Goal: Task Accomplishment & Management: Complete application form

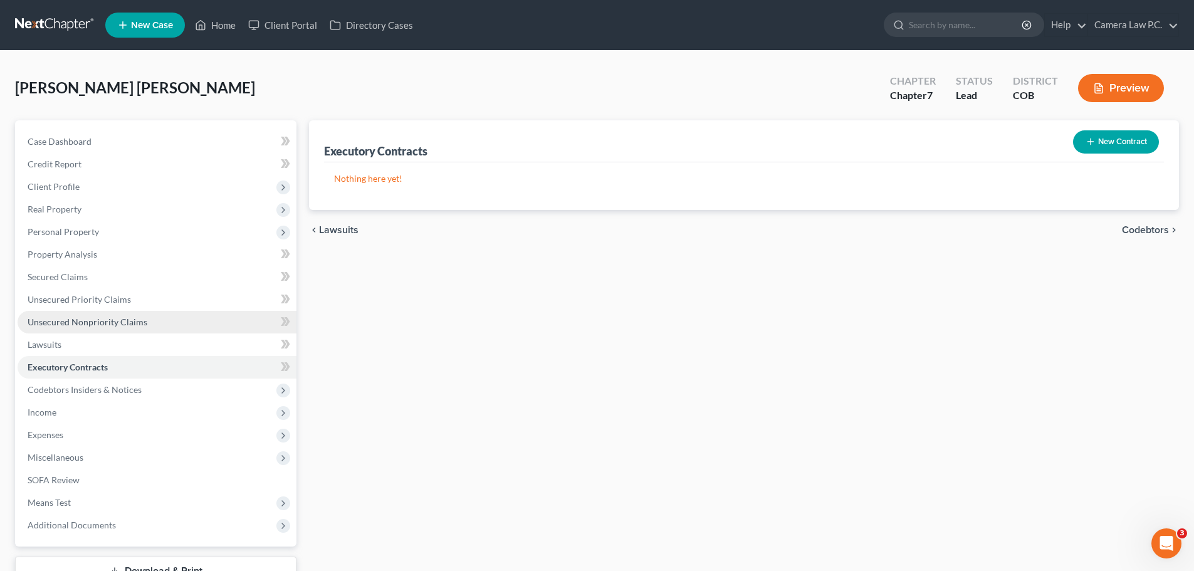
click at [67, 323] on span "Unsecured Nonpriority Claims" at bounding box center [88, 321] width 120 height 11
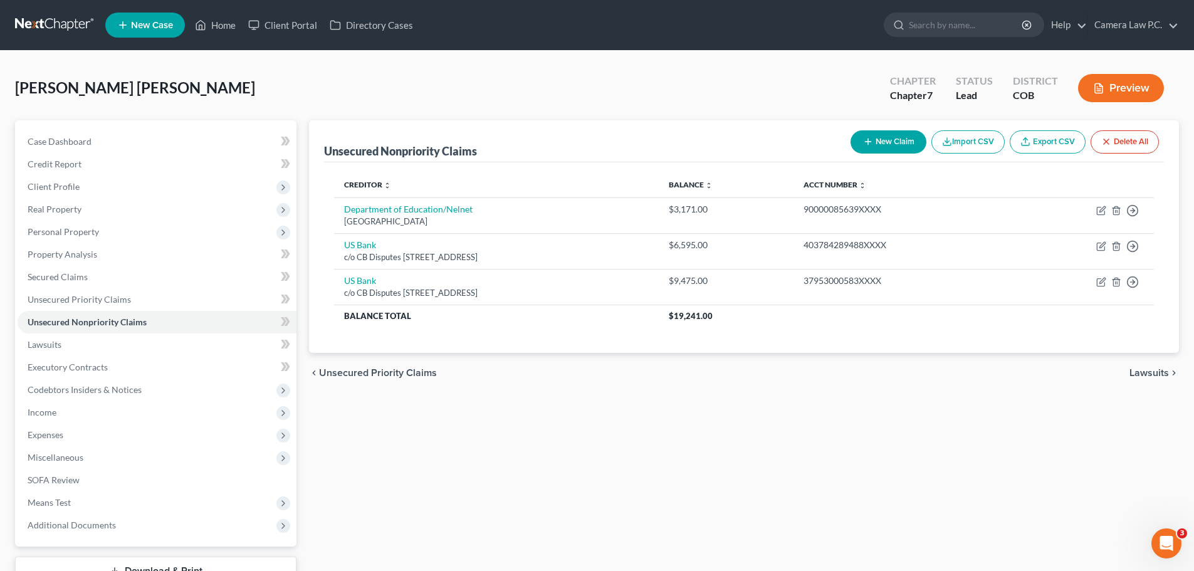
click at [882, 140] on button "New Claim" at bounding box center [888, 141] width 76 height 23
select select "0"
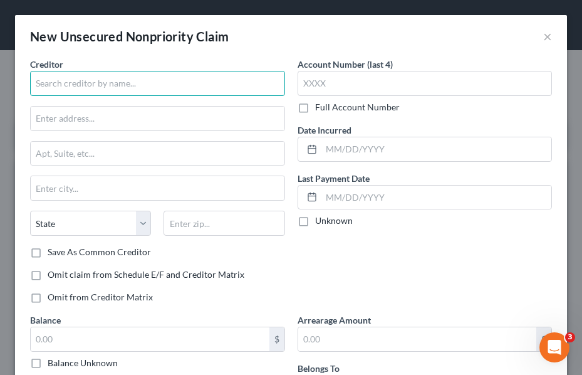
click at [123, 79] on input "text" at bounding box center [157, 83] width 255 height 25
type input "Carepoint Emergency Med., PLLC"
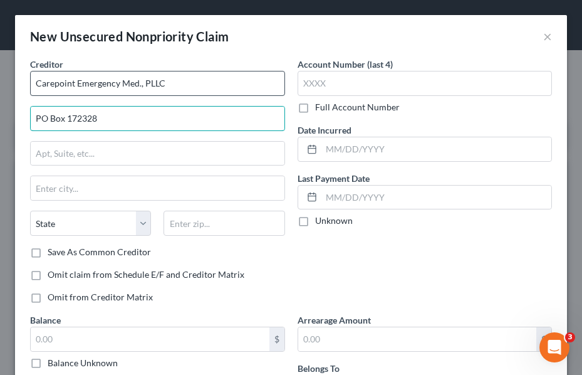
type input "PO Box 172328"
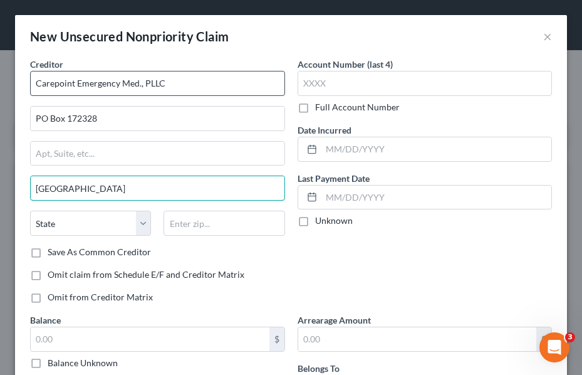
type input "Denver"
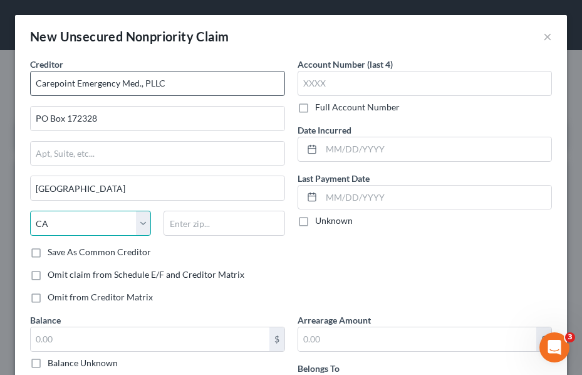
select select "5"
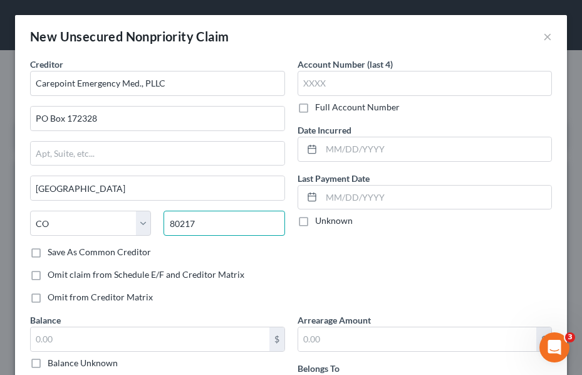
type input "80217"
click at [315, 110] on label "Full Account Number" at bounding box center [357, 107] width 85 height 13
click at [320, 109] on input "Full Account Number" at bounding box center [324, 105] width 8 height 8
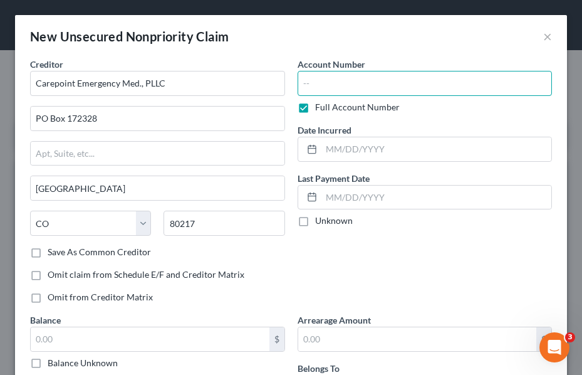
click at [316, 86] on input "text" at bounding box center [425, 83] width 255 height 25
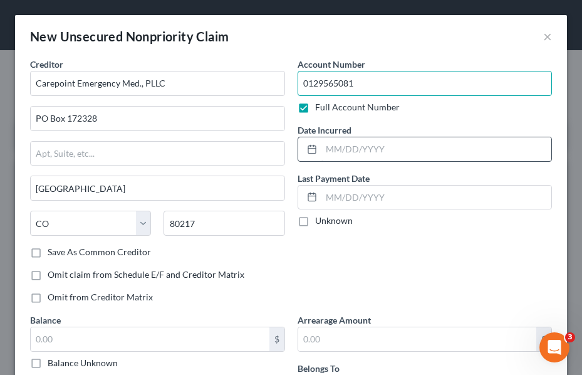
type input "0129565081"
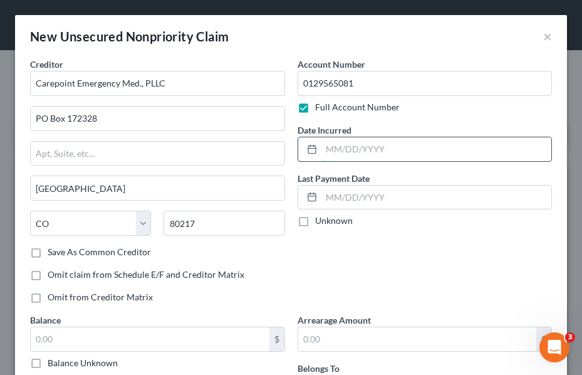
click at [327, 154] on input "text" at bounding box center [436, 149] width 231 height 24
click at [315, 221] on label "Unknown" at bounding box center [334, 220] width 38 height 13
click at [320, 221] on input "Unknown" at bounding box center [324, 218] width 8 height 8
checkbox input "true"
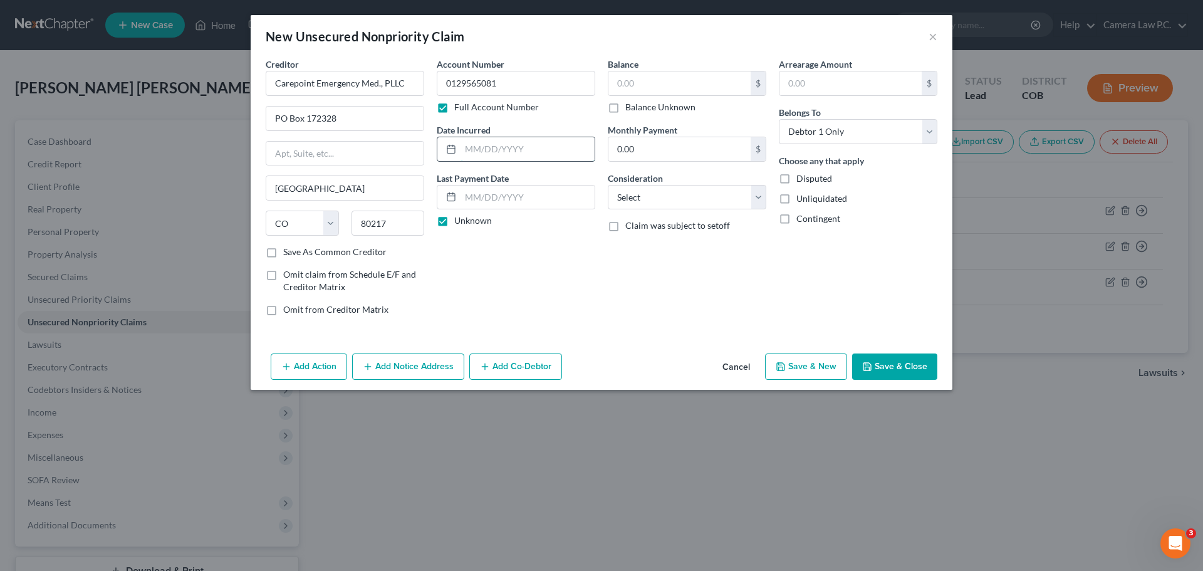
click at [500, 156] on input "text" at bounding box center [528, 149] width 134 height 24
type input "05/23/2025"
click at [647, 84] on input "text" at bounding box center [679, 83] width 142 height 24
type input "1,494"
click at [828, 371] on button "Save & New" at bounding box center [806, 366] width 82 height 26
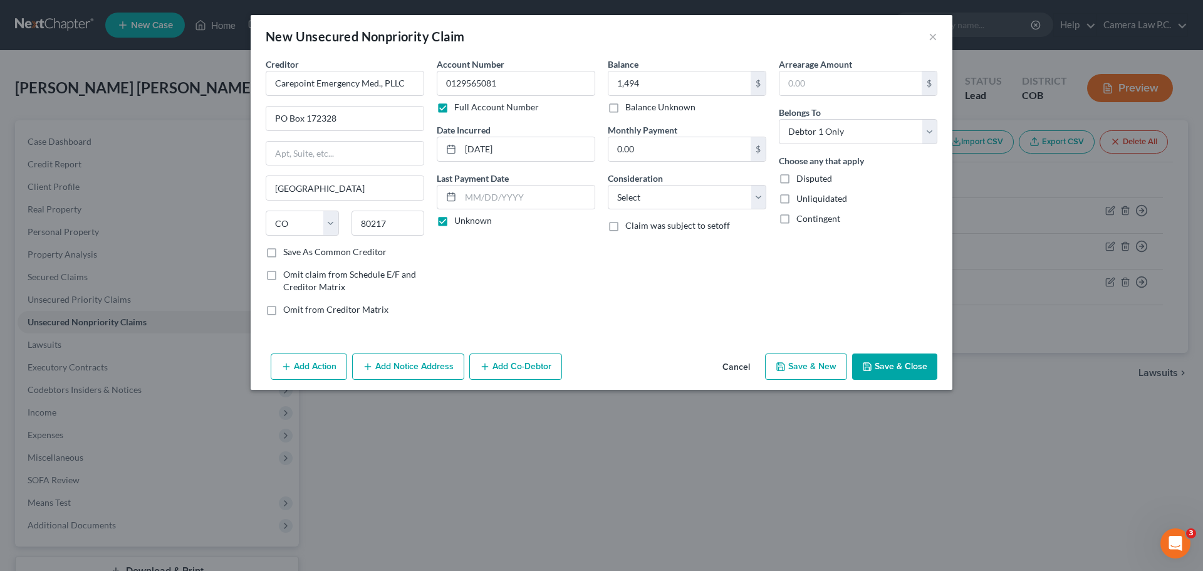
select select "0"
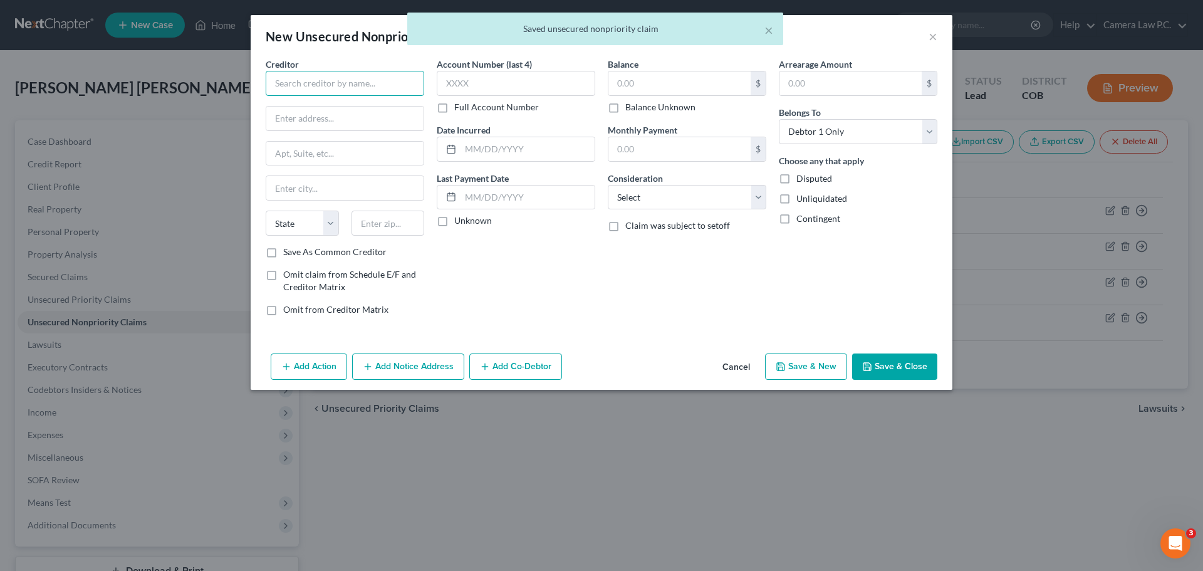
click at [375, 79] on input "text" at bounding box center [345, 83] width 159 height 25
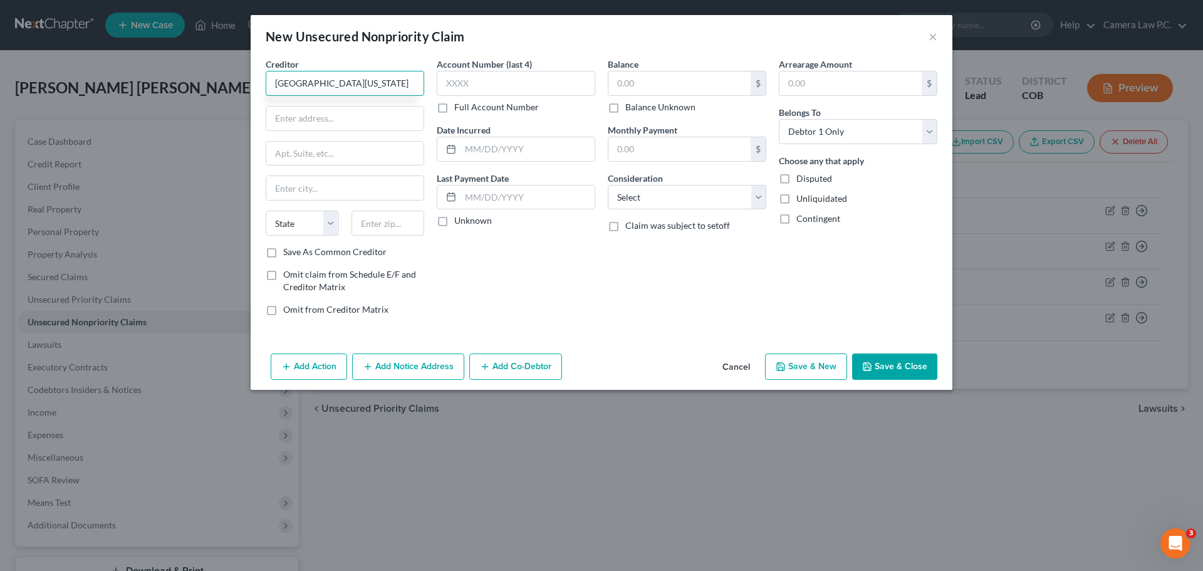
scroll to position [0, 80]
type input "University of Colorado Denver Anschutz Medical Campus"
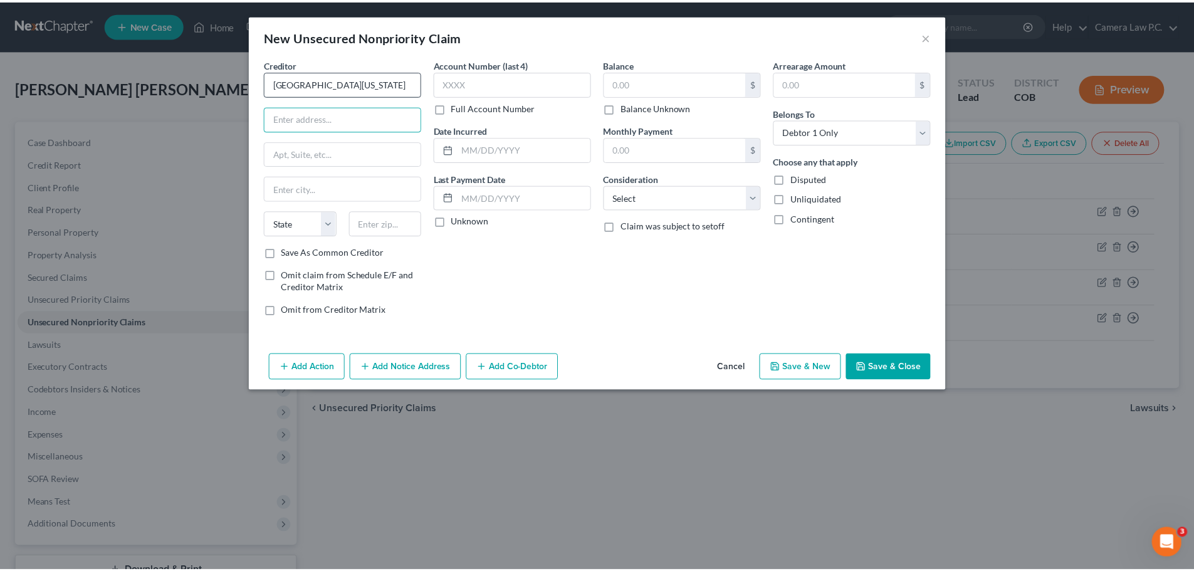
scroll to position [0, 0]
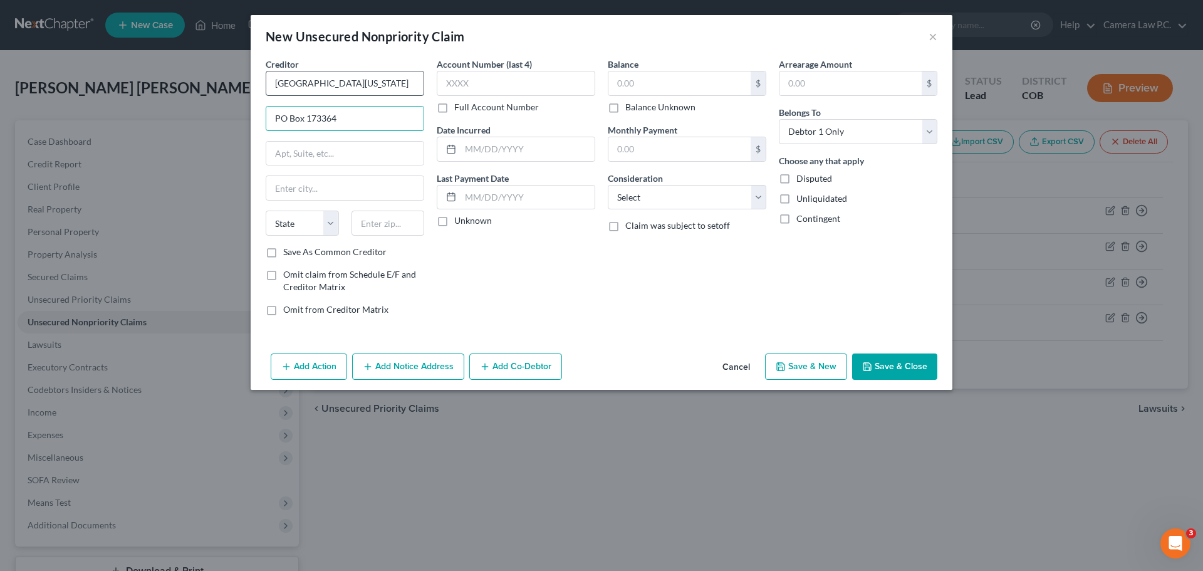
type input "PO Box 173364"
type input "CB 139"
type input "Denver"
select select "5"
type input "80217"
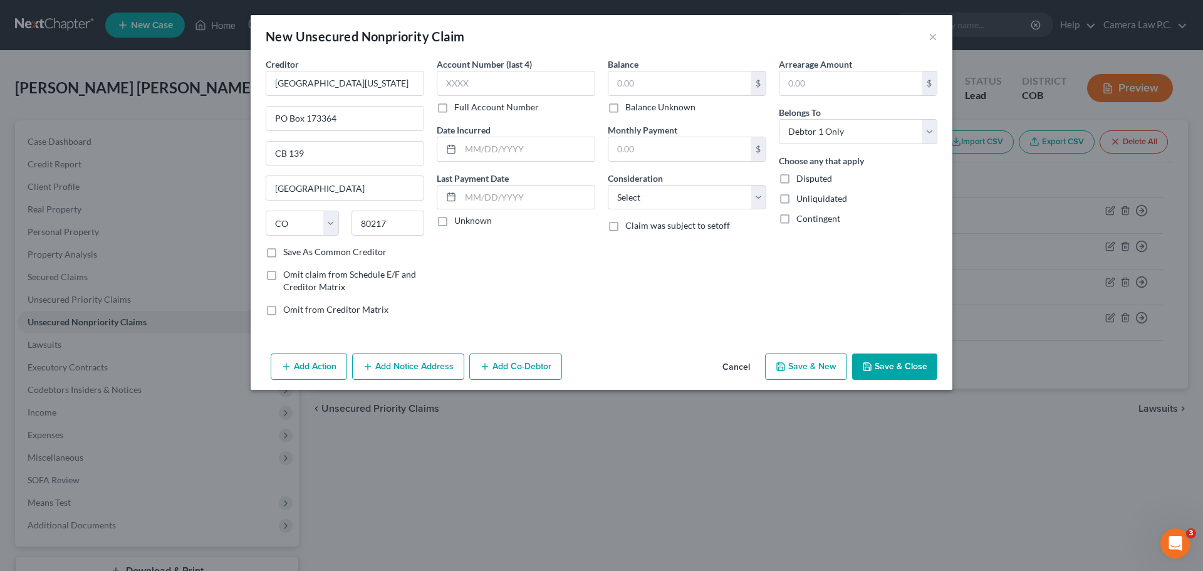
click at [454, 110] on label "Full Account Number" at bounding box center [496, 107] width 85 height 13
click at [459, 109] on input "Full Account Number" at bounding box center [463, 105] width 8 height 8
click at [463, 81] on input "text" at bounding box center [516, 83] width 159 height 25
type input "10631634957202"
click at [474, 147] on input "text" at bounding box center [528, 149] width 134 height 24
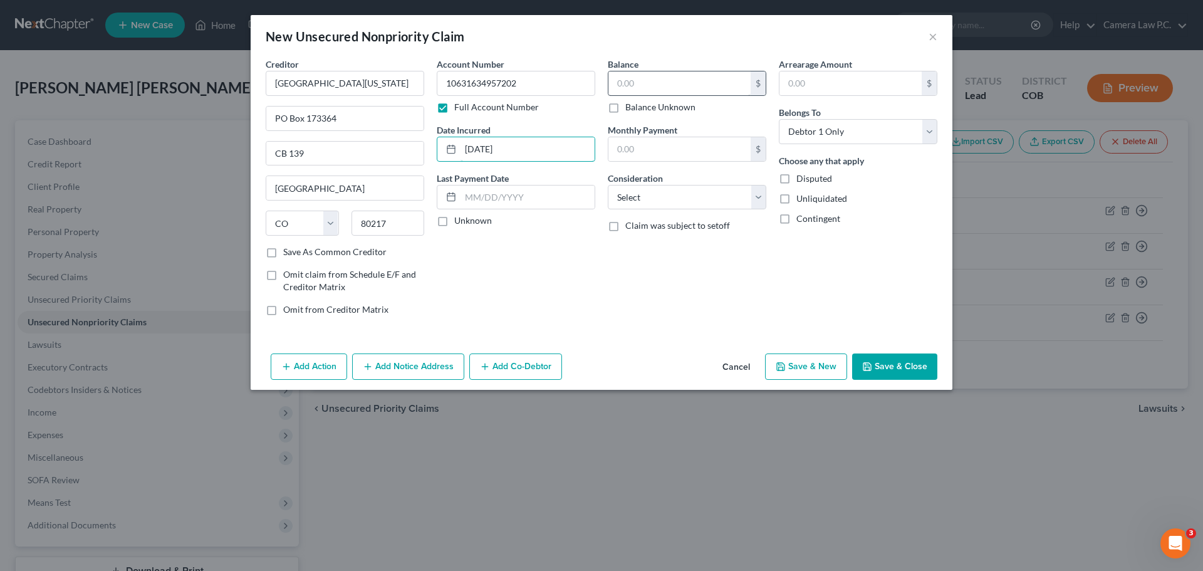
type input "07/31/2025"
click at [631, 88] on input "text" at bounding box center [679, 83] width 142 height 24
type input "2,887.43"
click at [656, 193] on select "Select Cable / Satellite Services Collection Agency Credit Card Debt Debt Couns…" at bounding box center [687, 197] width 159 height 25
select select "9"
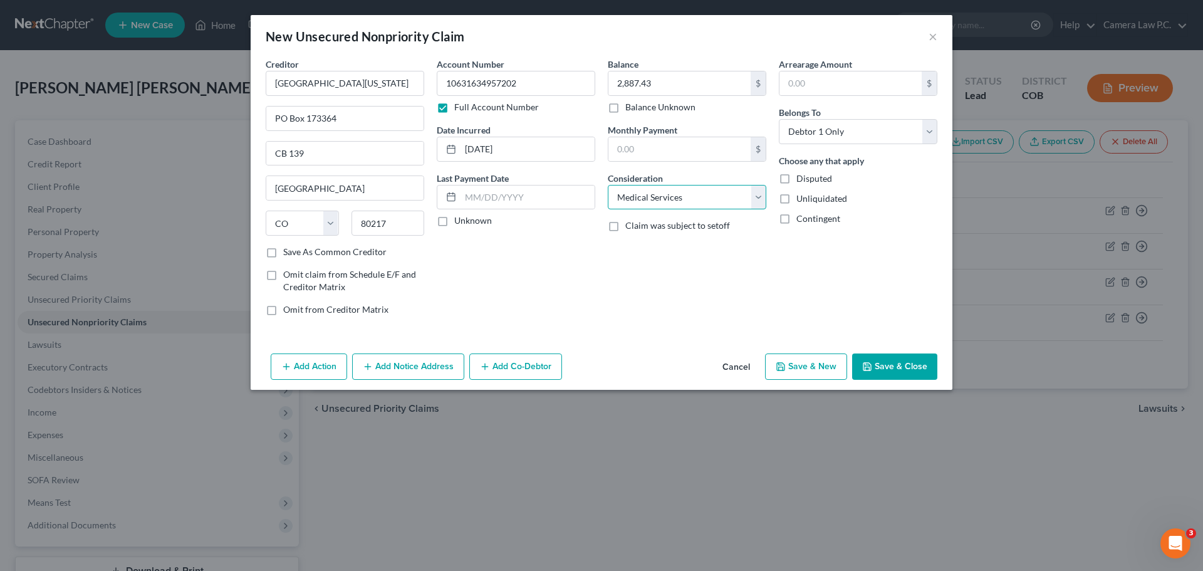
click at [608, 185] on select "Select Cable / Satellite Services Collection Agency Credit Card Debt Debt Couns…" at bounding box center [687, 197] width 159 height 25
click at [808, 370] on button "Save & New" at bounding box center [806, 366] width 82 height 26
select select "0"
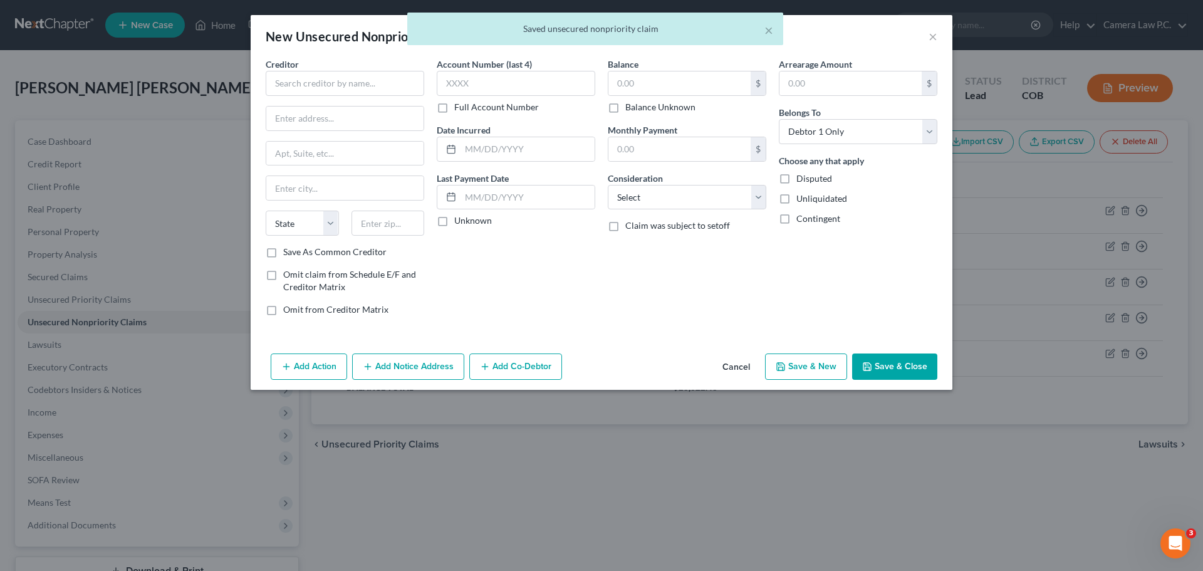
type input "0.00"
click at [628, 79] on input "text" at bounding box center [679, 83] width 142 height 24
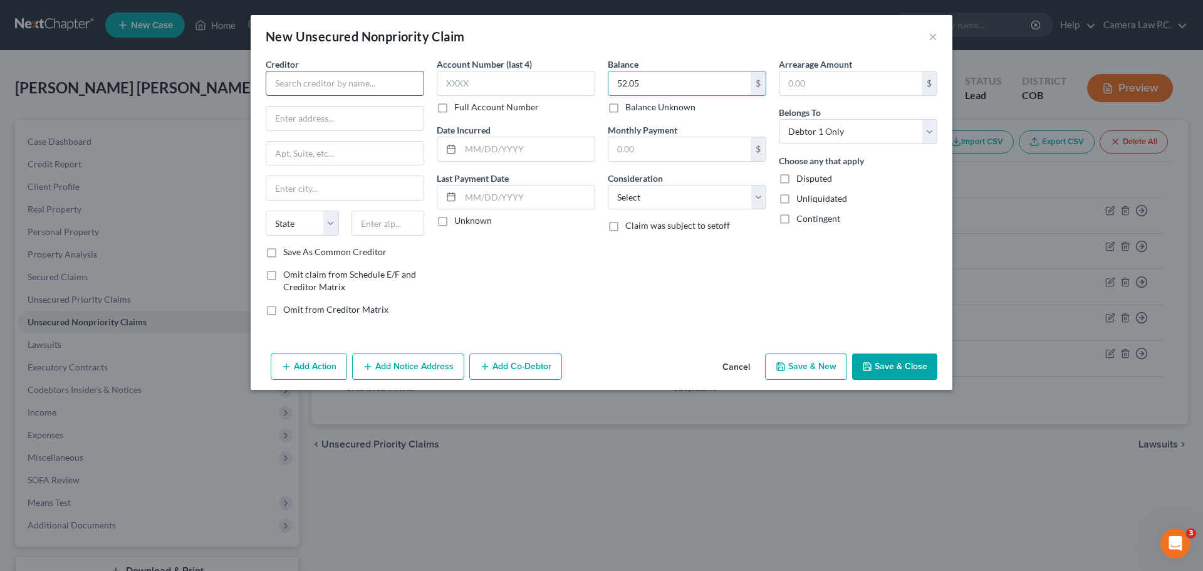
type input "52.05"
click at [292, 75] on input "text" at bounding box center [345, 83] width 159 height 25
type input "LicensePlateToll"
type input "PO Box 5470"
type input "D"
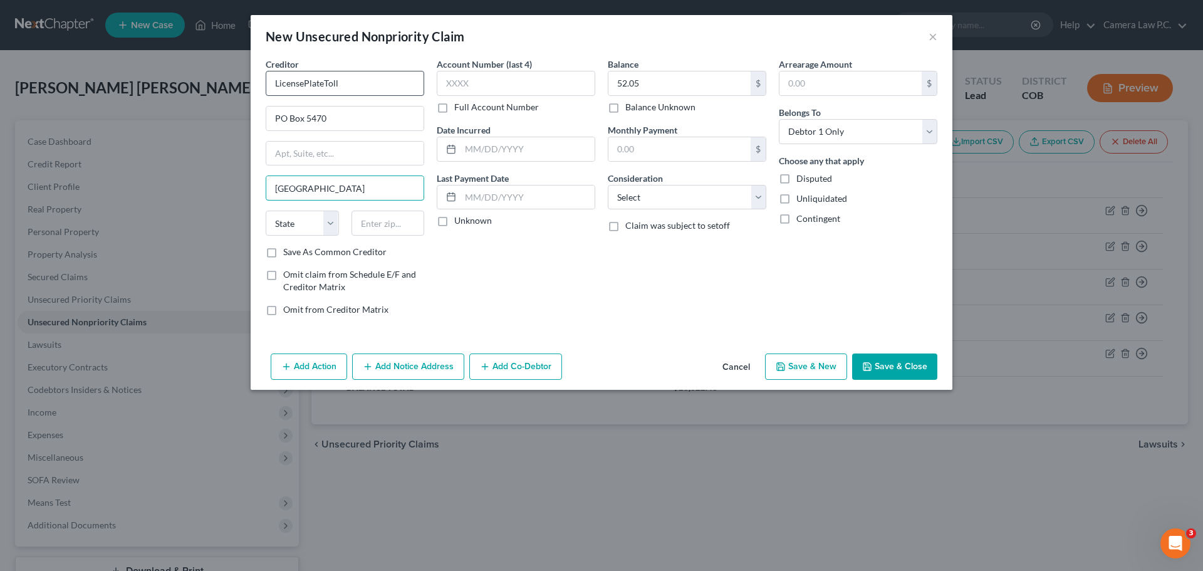
type input "Denver"
select select "5"
type input "80217"
click at [454, 111] on label "Full Account Number" at bounding box center [496, 107] width 85 height 13
click at [459, 109] on input "Full Account Number" at bounding box center [463, 105] width 8 height 8
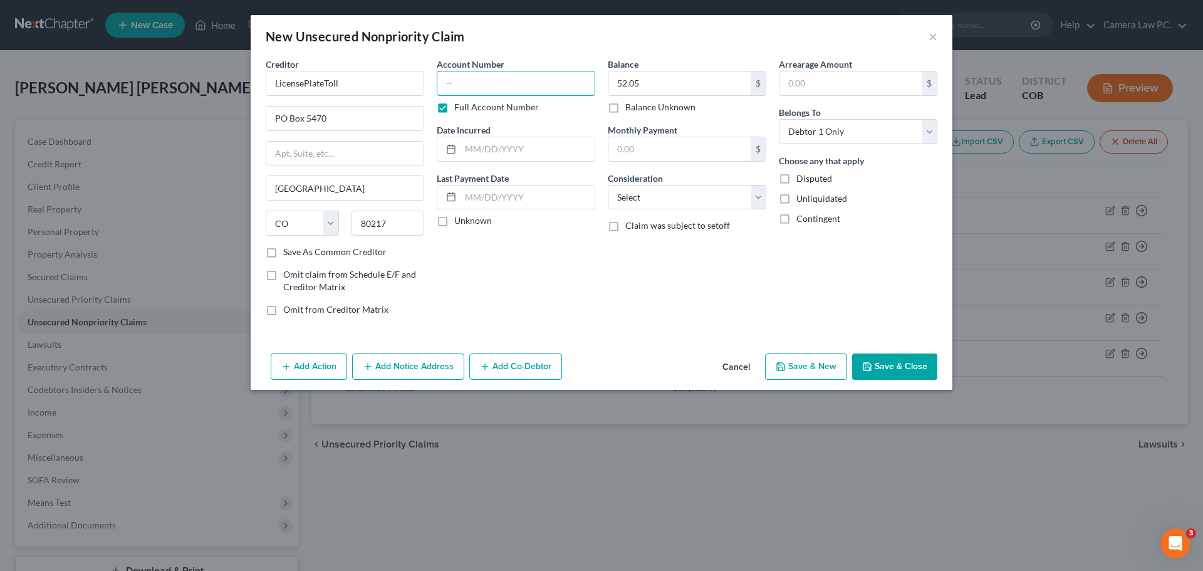
click at [456, 86] on input "text" at bounding box center [516, 83] width 159 height 25
type input "2089586479"
drag, startPoint x: 469, startPoint y: 152, endPoint x: 463, endPoint y: 133, distance: 19.0
click at [469, 152] on input "text" at bounding box center [528, 149] width 134 height 24
type input "02/08/2024"
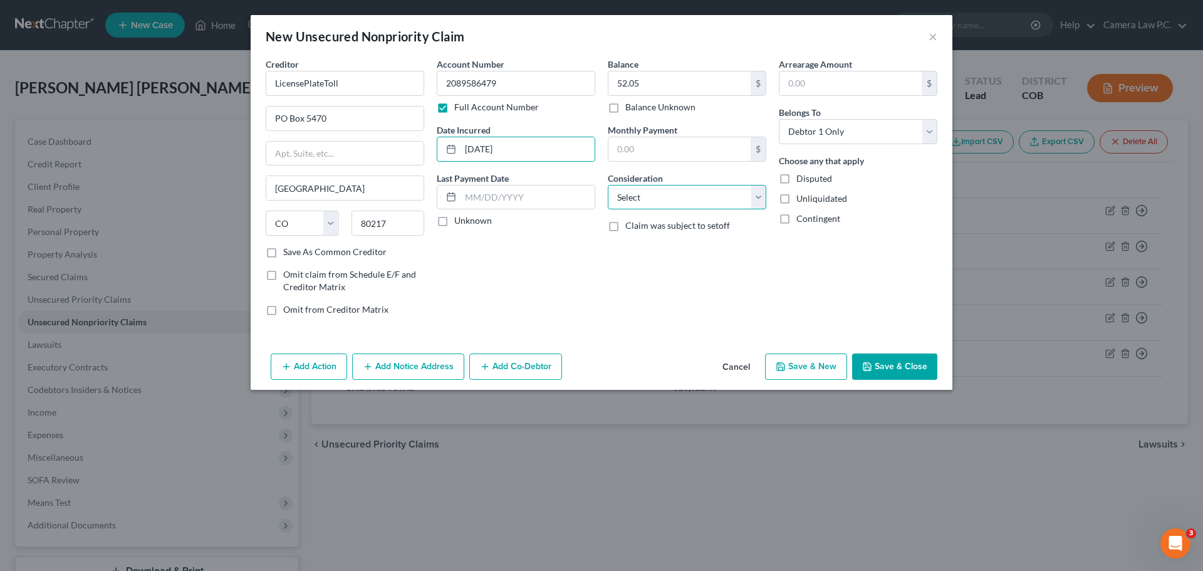
drag, startPoint x: 677, startPoint y: 198, endPoint x: 677, endPoint y: 206, distance: 7.5
click at [677, 198] on select "Select Cable / Satellite Services Collection Agency Credit Card Debt Debt Couns…" at bounding box center [687, 197] width 159 height 25
select select "14"
click at [608, 185] on select "Select Cable / Satellite Services Collection Agency Credit Card Debt Debt Couns…" at bounding box center [687, 197] width 159 height 25
click at [655, 240] on input "text" at bounding box center [686, 245] width 157 height 24
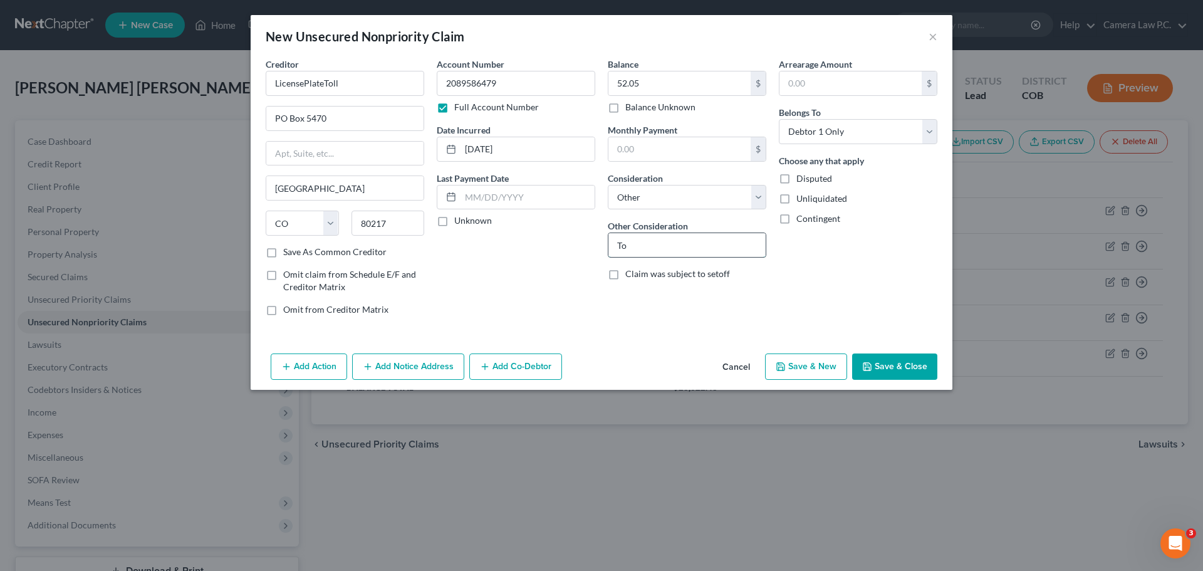
type input "T"
type input "D"
type input "Highway Toll"
click at [805, 362] on button "Save & New" at bounding box center [806, 366] width 82 height 26
select select "0"
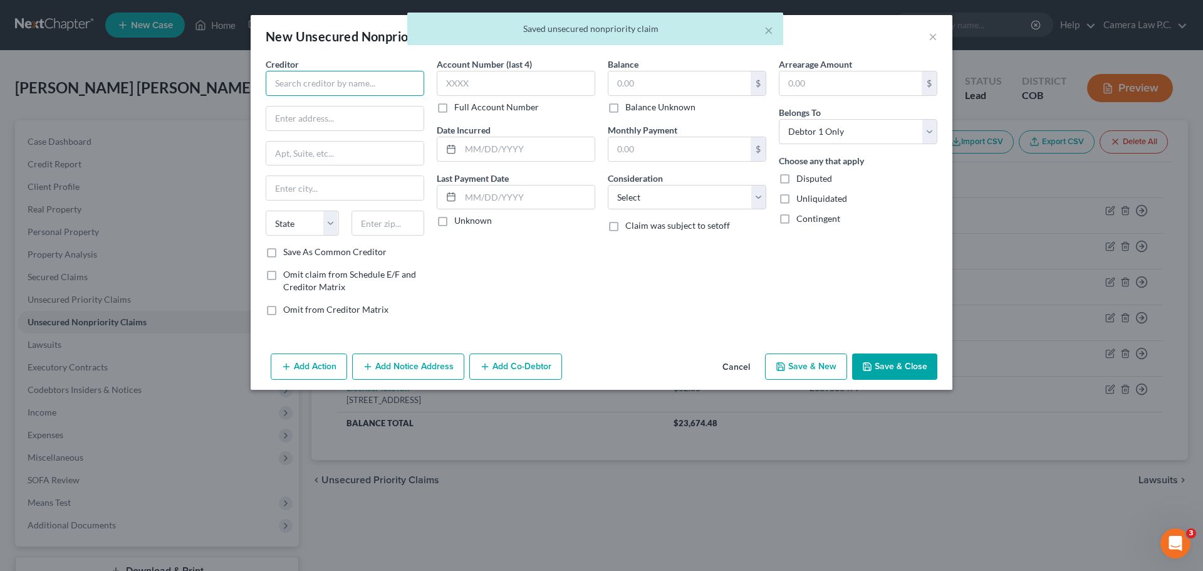
click at [347, 91] on input "text" at bounding box center [345, 83] width 159 height 25
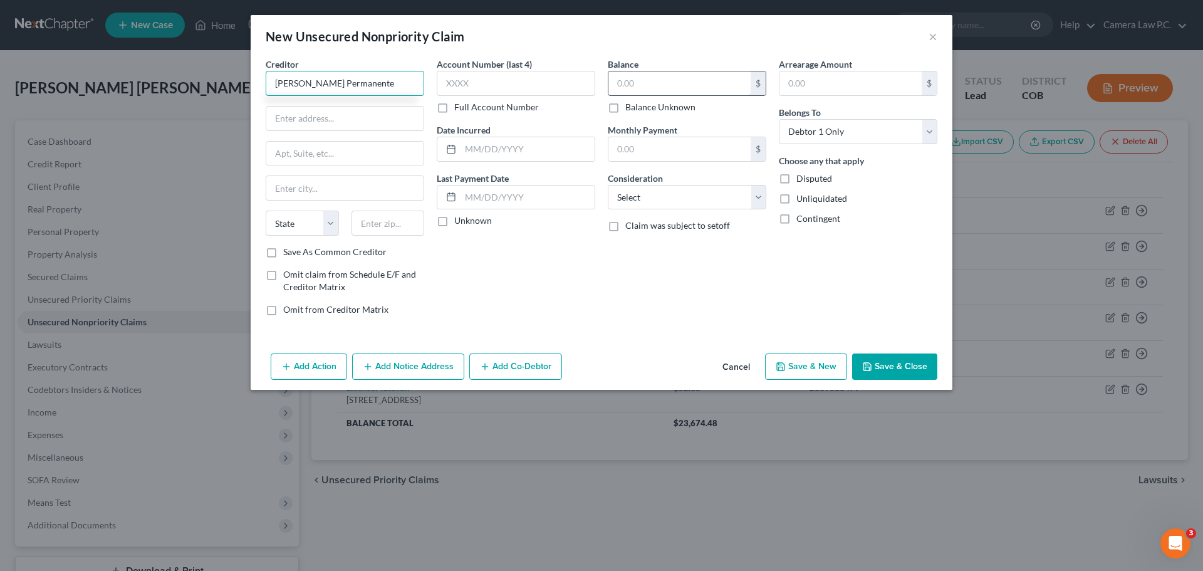
type input "Kaiser Permanente"
click at [672, 77] on input "text" at bounding box center [679, 83] width 142 height 24
type input "9"
type input "813.33"
click at [493, 79] on input "text" at bounding box center [516, 83] width 159 height 25
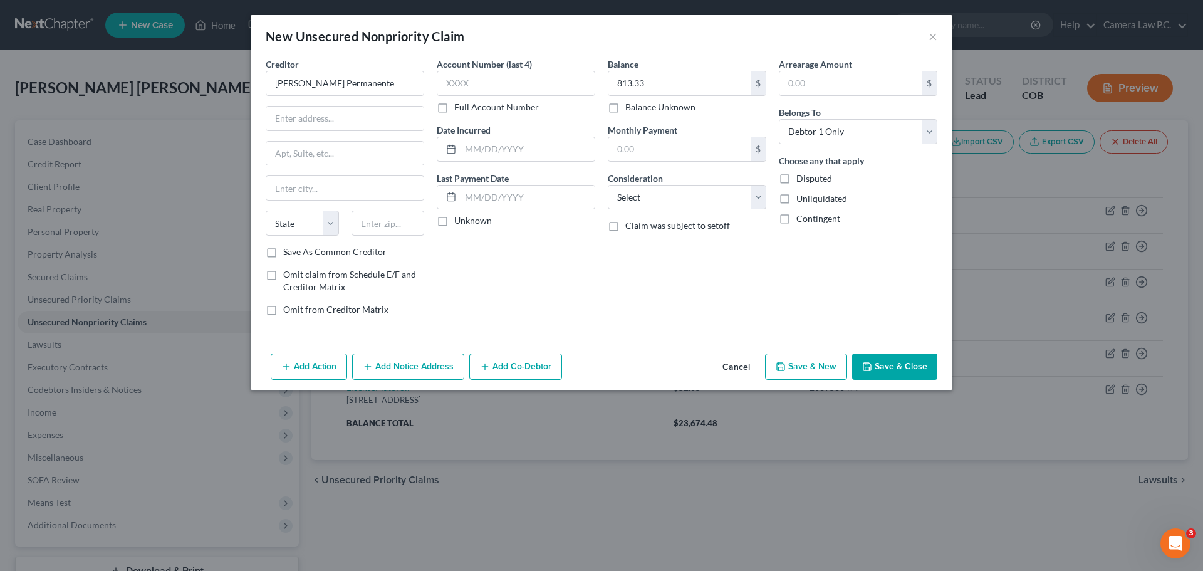
click at [454, 108] on label "Full Account Number" at bounding box center [496, 107] width 85 height 13
click at [459, 108] on input "Full Account Number" at bounding box center [463, 105] width 8 height 8
click at [459, 81] on input "text" at bounding box center [516, 83] width 159 height 25
type input "558763506876"
click at [316, 122] on input "text" at bounding box center [344, 119] width 157 height 24
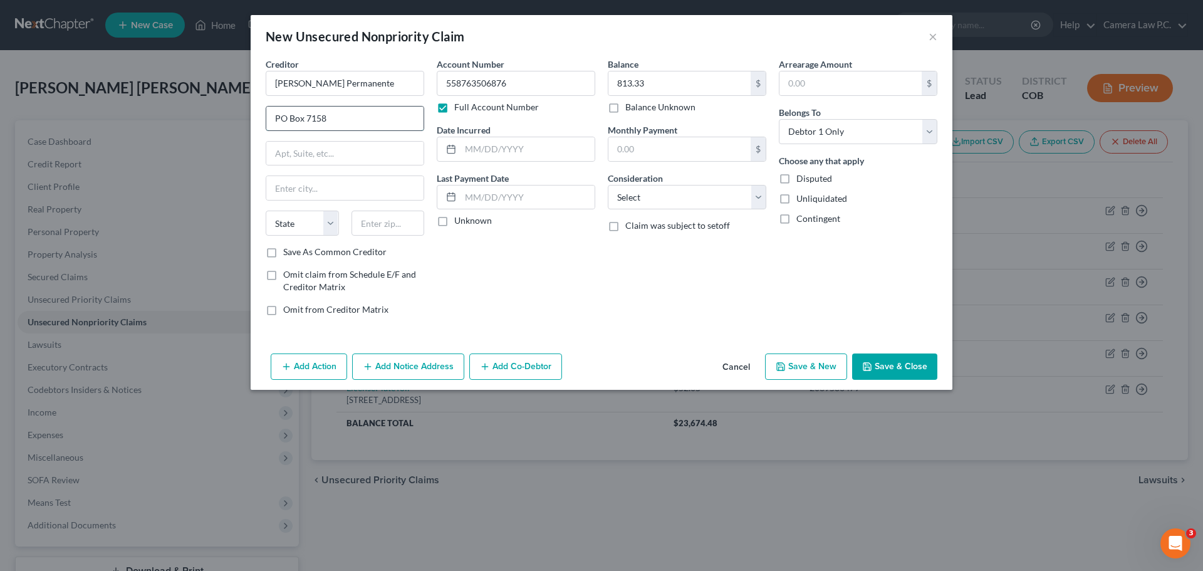
type input "PO Box 7158"
type input "Pasadena"
select select "4"
type input "91109"
click at [477, 149] on input "text" at bounding box center [528, 149] width 134 height 24
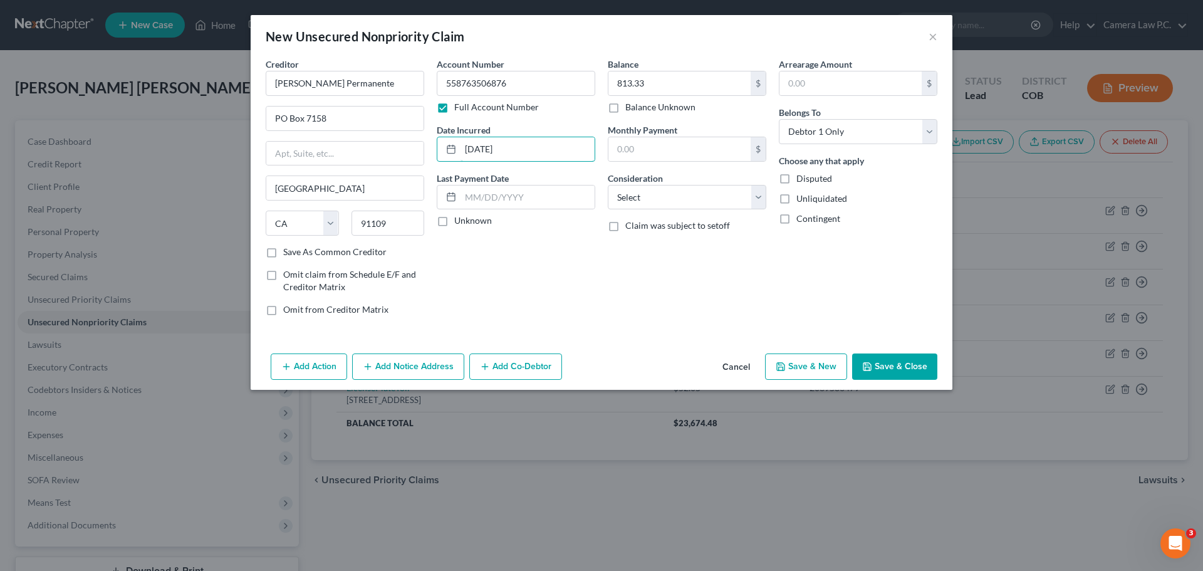
type input "02/20/2024"
drag, startPoint x: 589, startPoint y: 292, endPoint x: 598, endPoint y: 241, distance: 52.2
click at [588, 291] on div "Account Number 558763506876 Full Account Number Date Incurred 02/20/2024 Last P…" at bounding box center [515, 192] width 171 height 268
click at [645, 194] on select "Select Cable / Satellite Services Collection Agency Credit Card Debt Debt Couns…" at bounding box center [687, 197] width 159 height 25
select select "9"
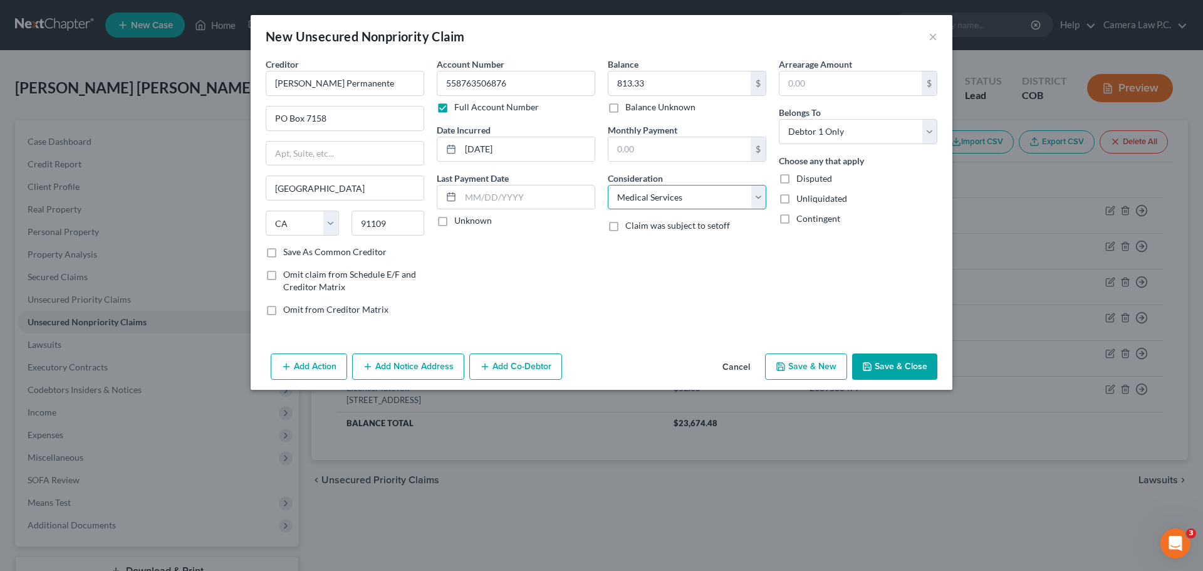
click at [608, 185] on select "Select Cable / Satellite Services Collection Agency Credit Card Debt Debt Couns…" at bounding box center [687, 197] width 159 height 25
drag, startPoint x: 880, startPoint y: 365, endPoint x: 831, endPoint y: 357, distance: 50.1
click at [880, 364] on button "Save & Close" at bounding box center [894, 366] width 85 height 26
type input "0.00"
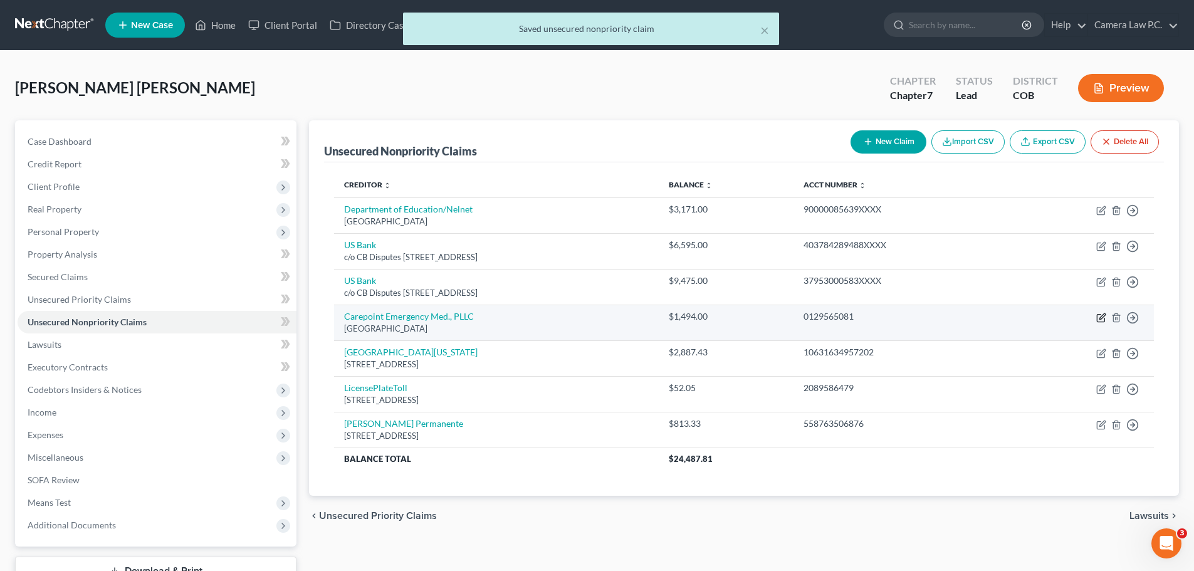
click at [1100, 317] on icon "button" at bounding box center [1102, 316] width 6 height 6
select select "5"
select select "0"
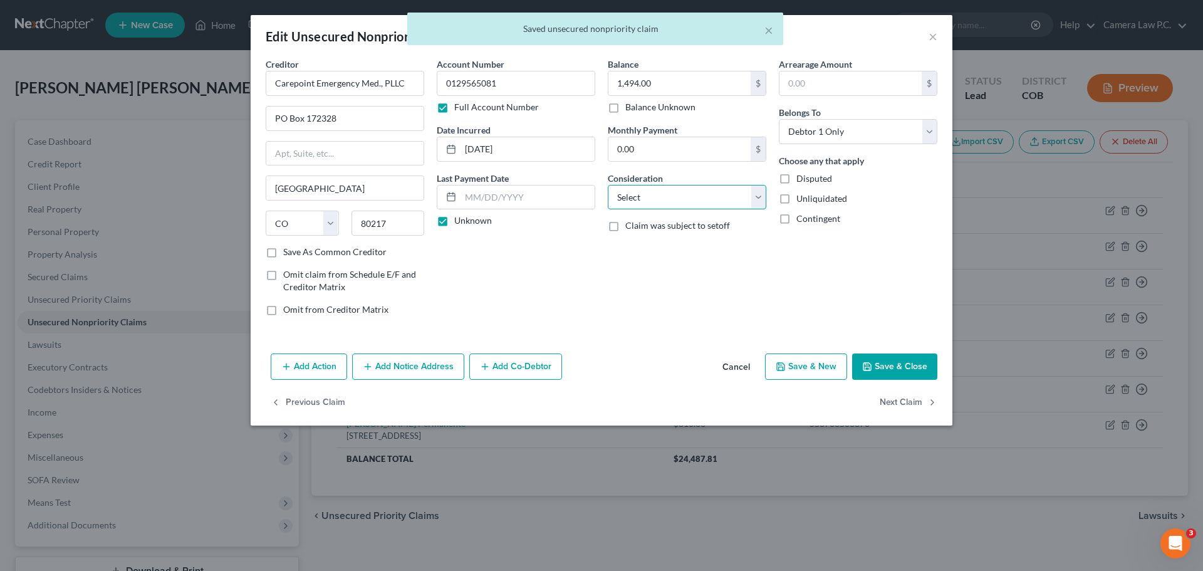
click at [641, 199] on select "Select Cable / Satellite Services Collection Agency Credit Card Debt Debt Couns…" at bounding box center [687, 197] width 159 height 25
select select "9"
click at [608, 185] on select "Select Cable / Satellite Services Collection Agency Credit Card Debt Debt Couns…" at bounding box center [687, 197] width 159 height 25
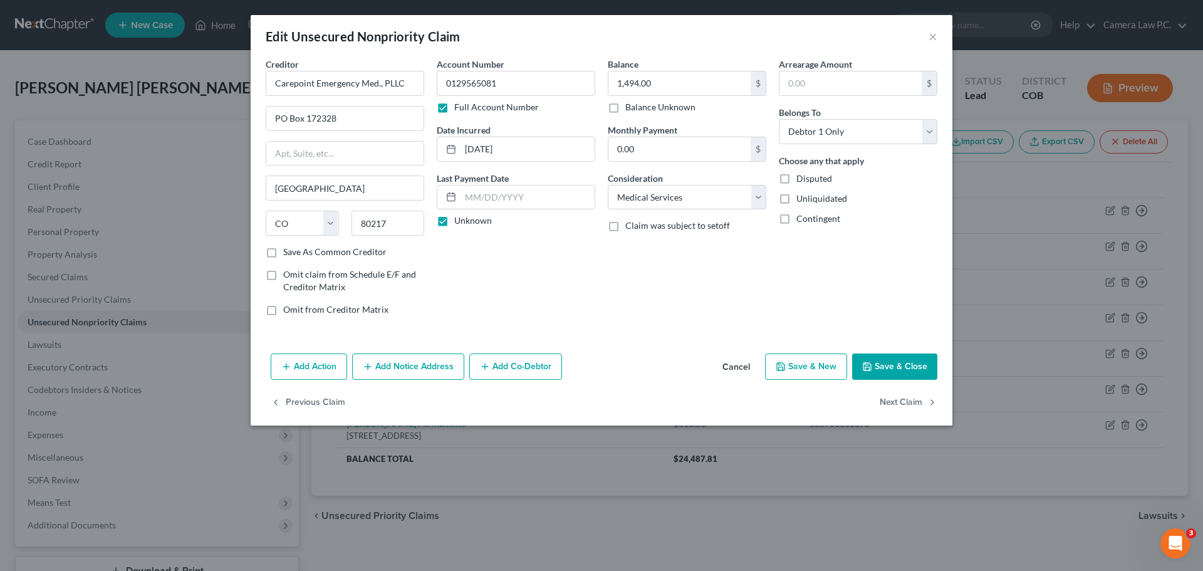
click at [900, 366] on button "Save & Close" at bounding box center [894, 366] width 85 height 26
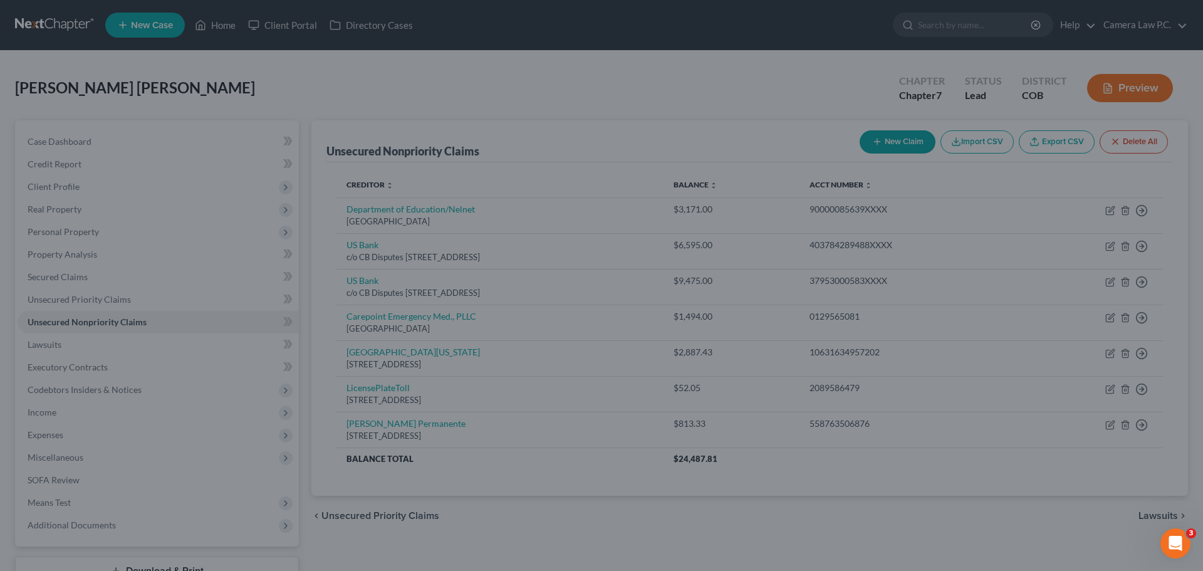
type input "0"
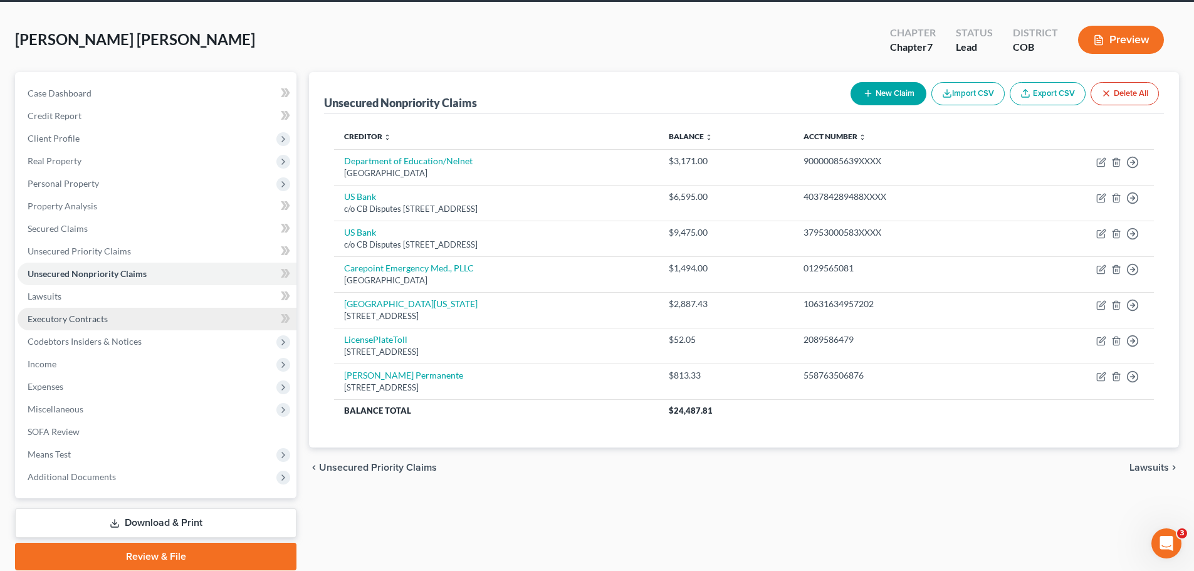
scroll to position [95, 0]
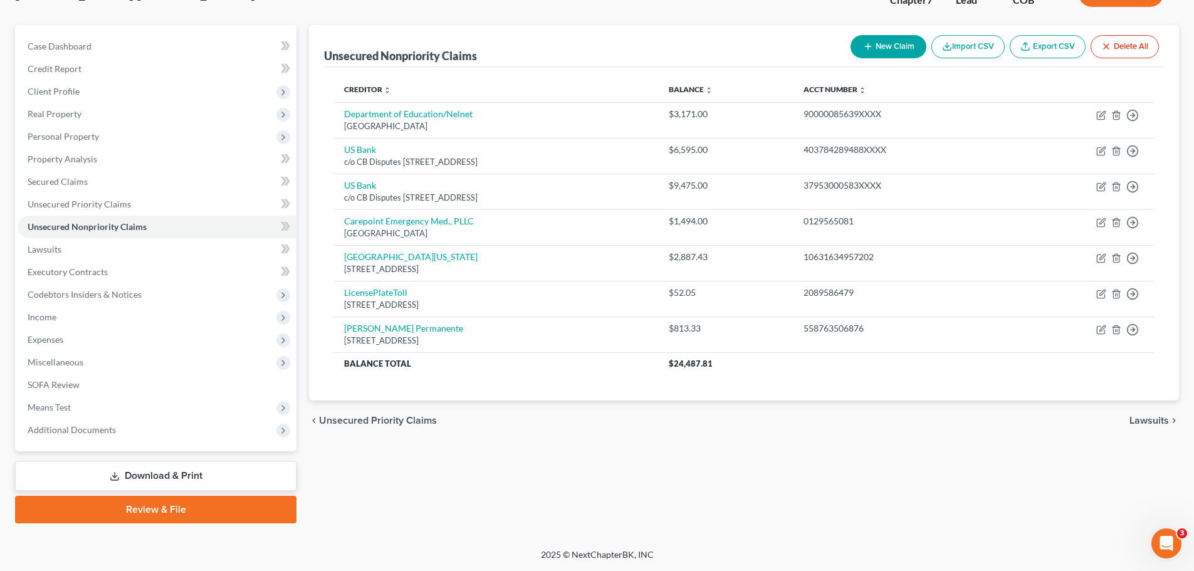
click at [174, 476] on link "Download & Print" at bounding box center [155, 475] width 281 height 29
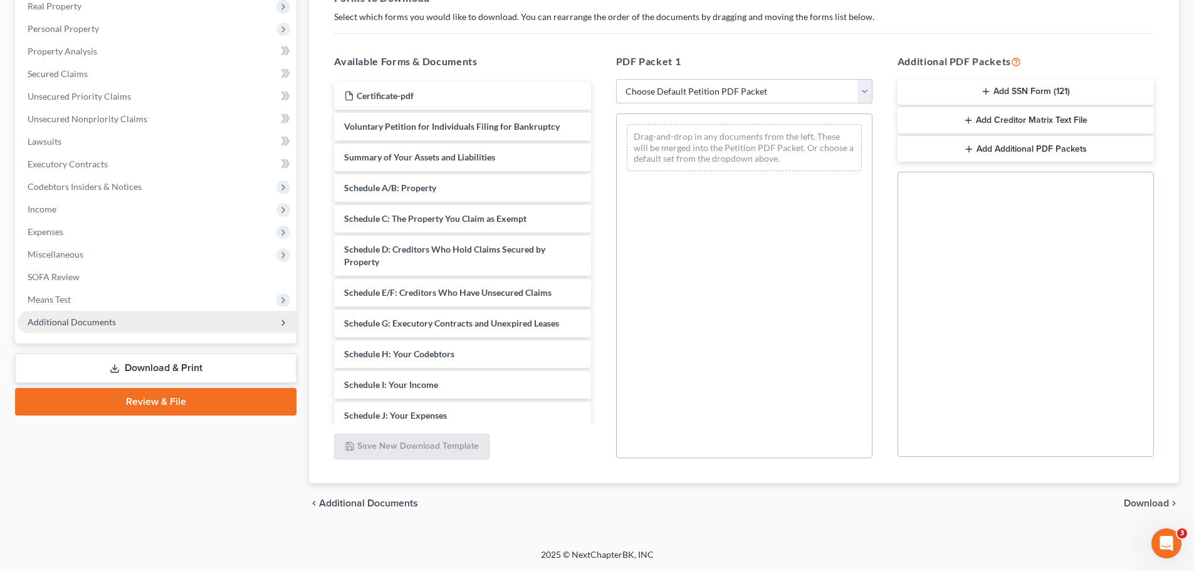
scroll to position [15, 0]
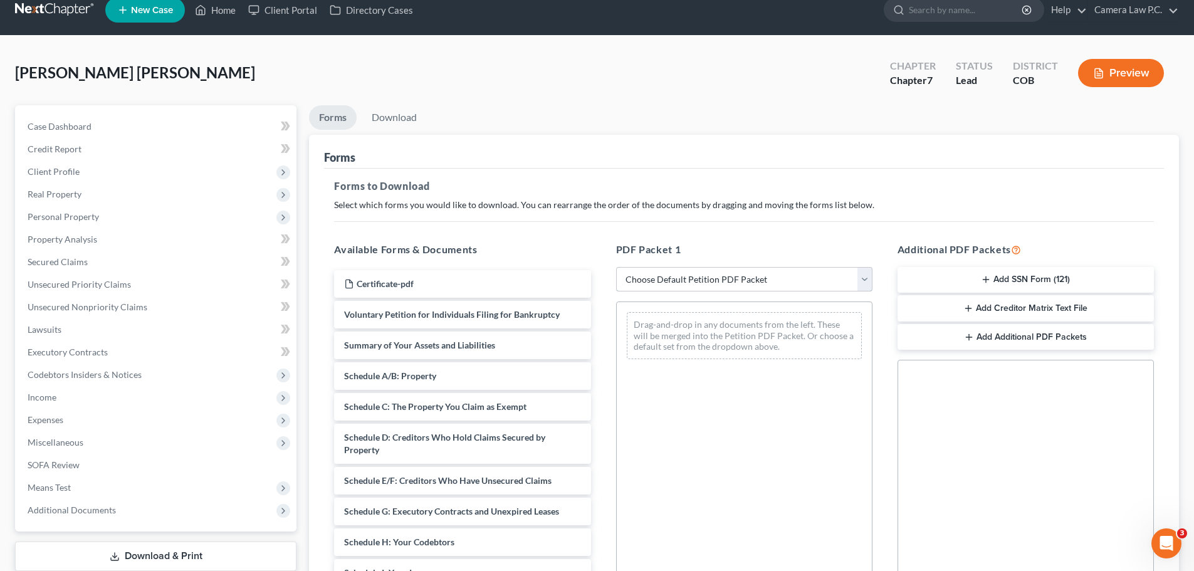
click at [687, 286] on select "Choose Default Petition PDF Packet Complete Bankruptcy Petition (all forms and …" at bounding box center [744, 279] width 256 height 25
select select "0"
click at [620, 267] on select "Choose Default Petition PDF Packet Complete Bankruptcy Petition (all forms and …" at bounding box center [744, 279] width 256 height 25
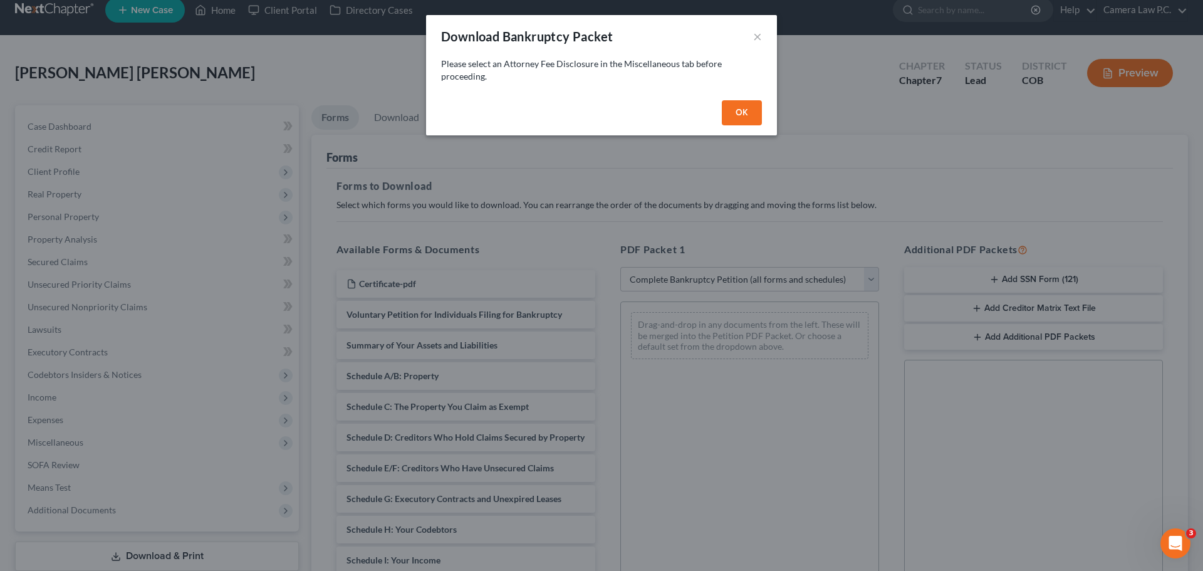
click at [734, 115] on button "OK" at bounding box center [742, 112] width 40 height 25
select select
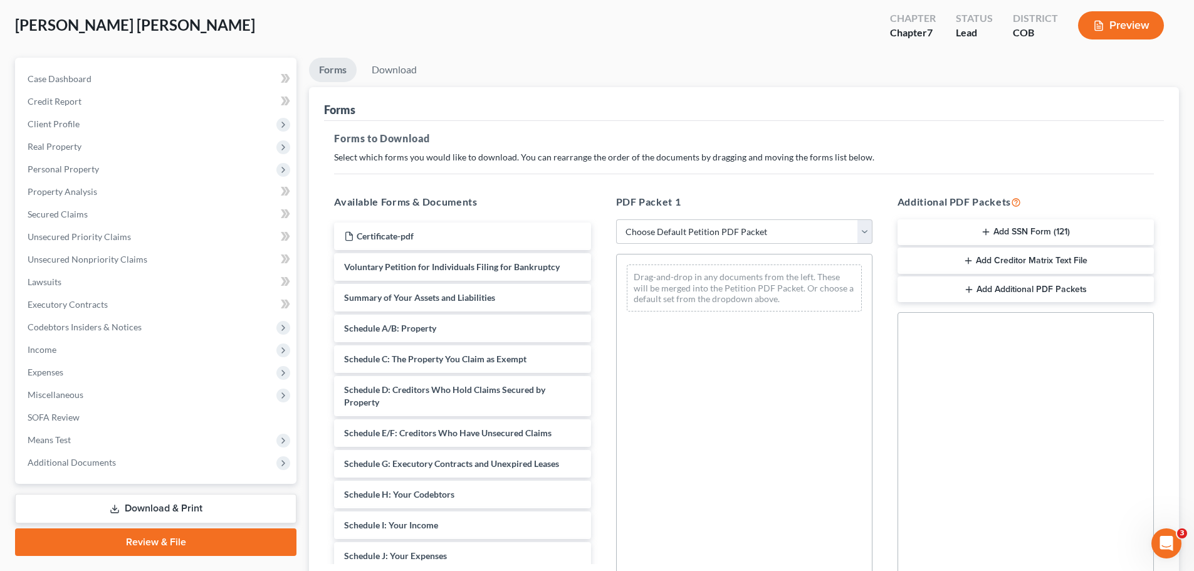
scroll to position [203, 0]
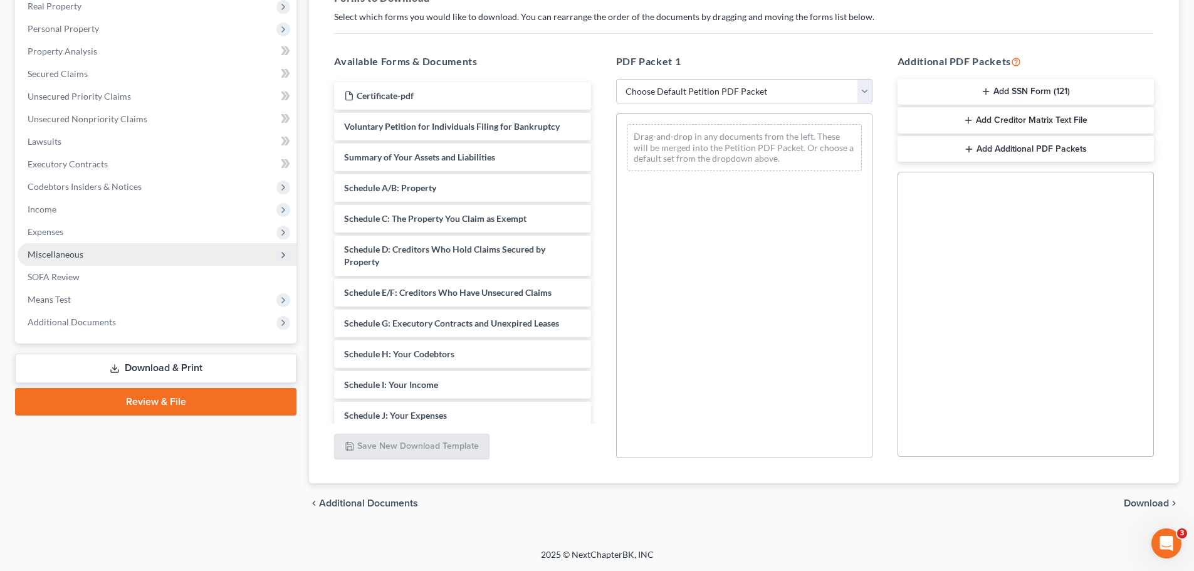
click at [56, 251] on span "Miscellaneous" at bounding box center [56, 254] width 56 height 11
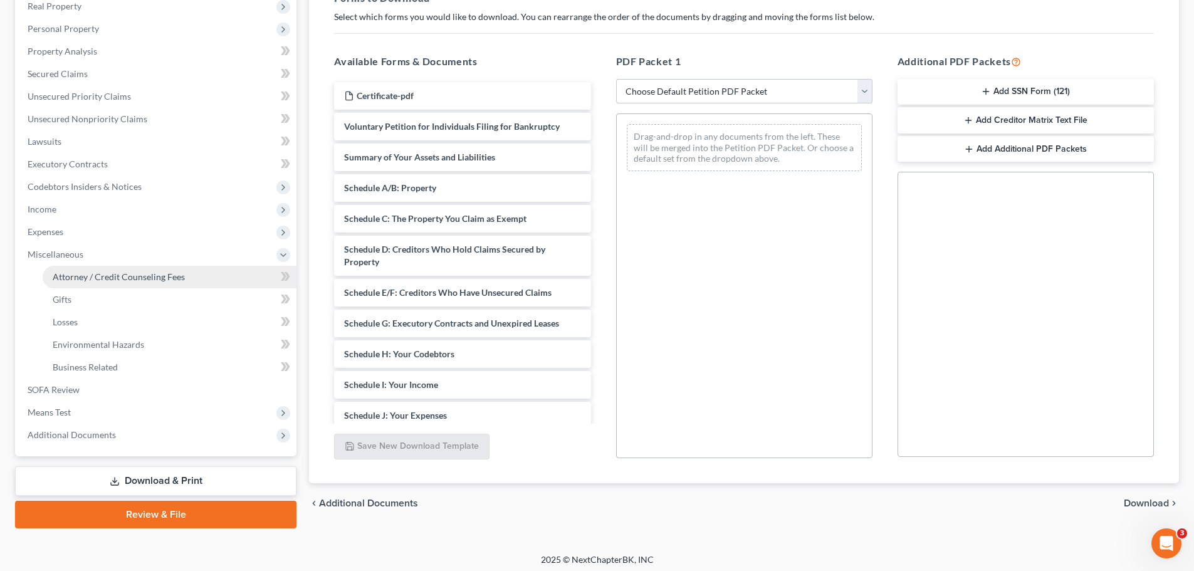
click at [86, 276] on span "Attorney / Credit Counseling Fees" at bounding box center [119, 276] width 132 height 11
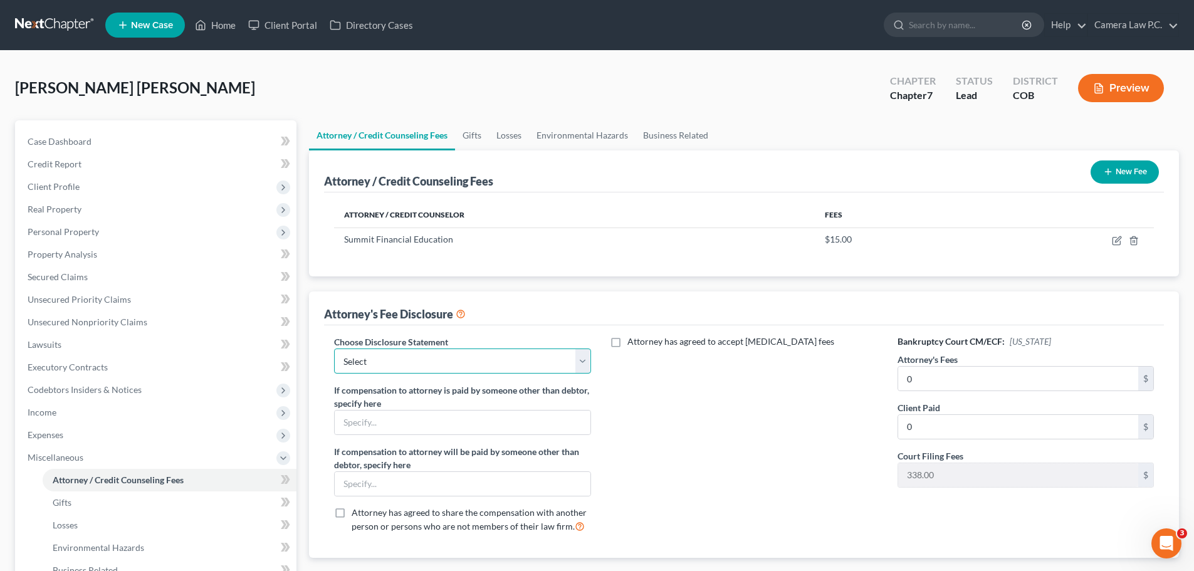
click at [419, 361] on select "Select Fee Disclosure" at bounding box center [462, 360] width 256 height 25
select select "0"
click at [334, 348] on select "Select Fee Disclosure" at bounding box center [462, 360] width 256 height 25
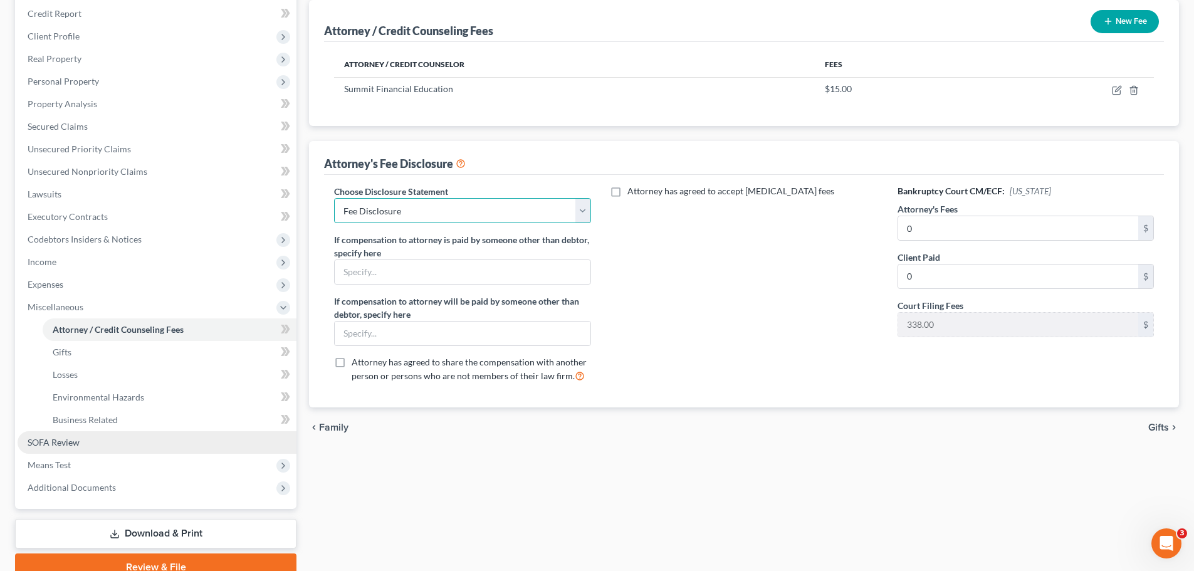
scroll to position [208, 0]
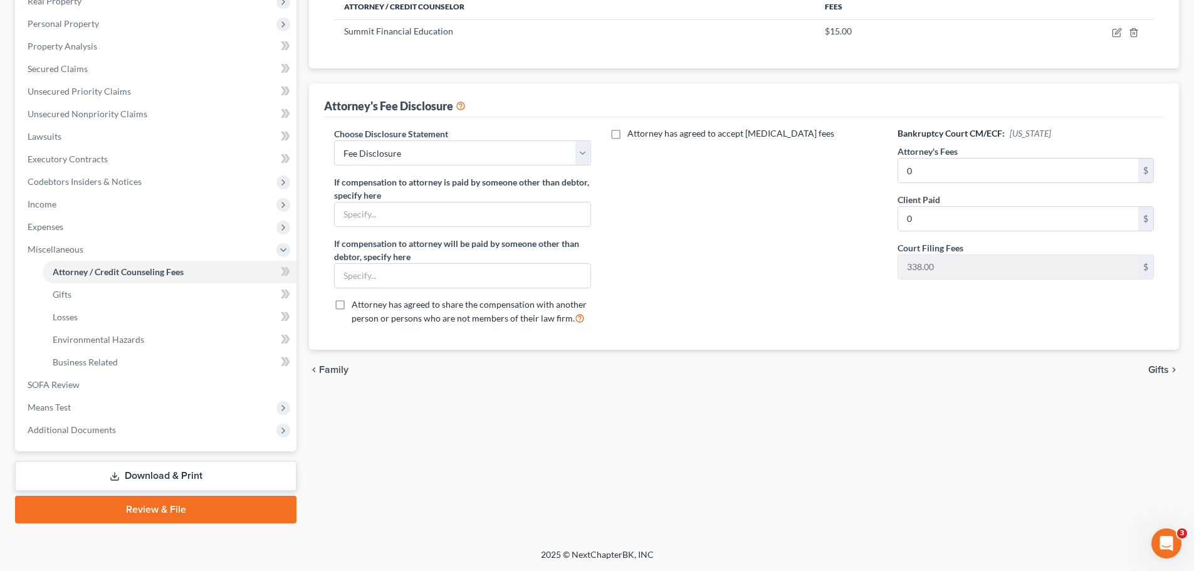
click at [107, 506] on link "Review & File" at bounding box center [155, 510] width 281 height 28
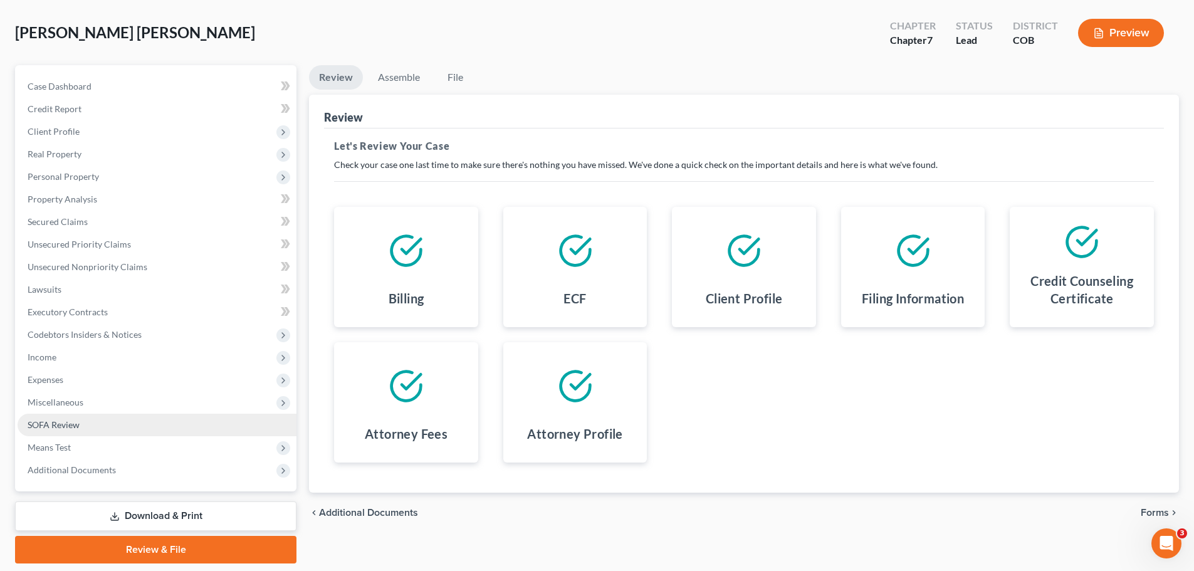
scroll to position [95, 0]
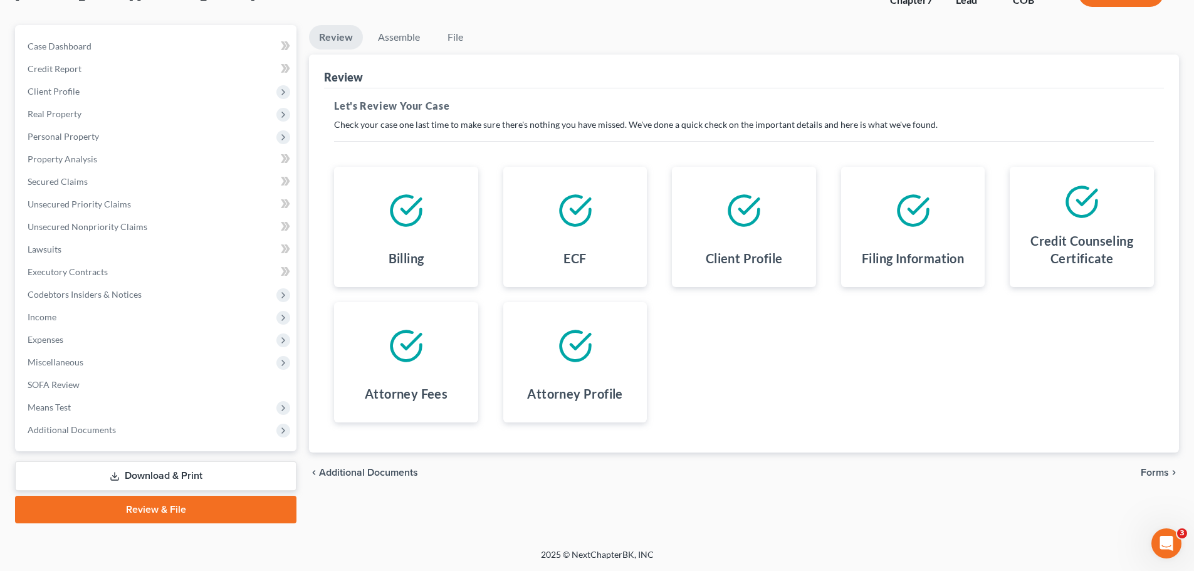
click at [129, 479] on link "Download & Print" at bounding box center [155, 475] width 281 height 29
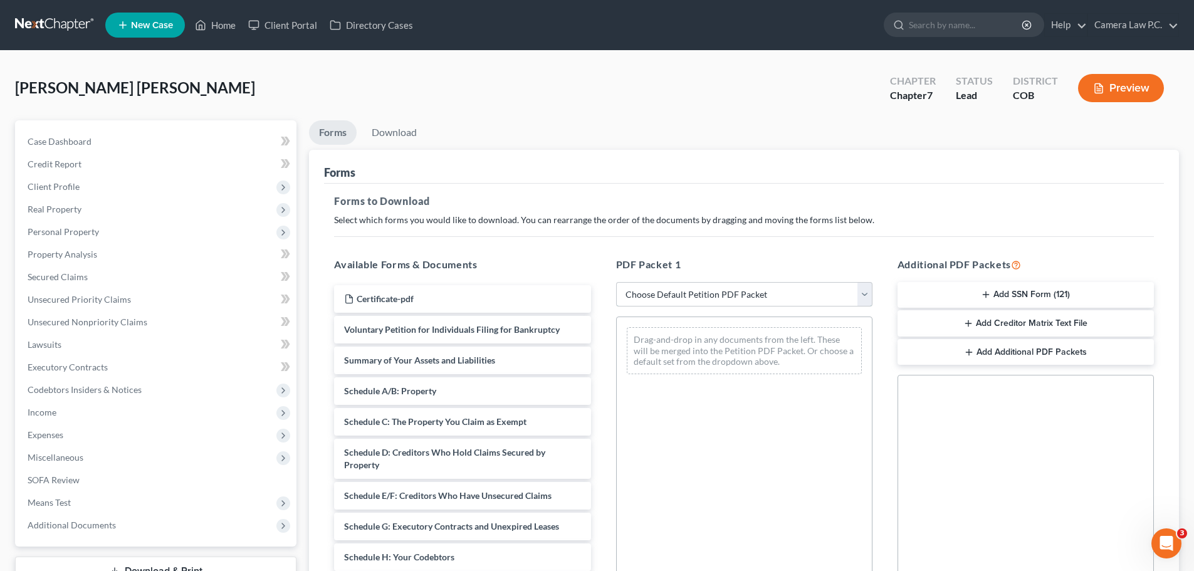
click at [664, 298] on select "Choose Default Petition PDF Packet Complete Bankruptcy Petition (all forms and …" at bounding box center [744, 294] width 256 height 25
select select "0"
click at [616, 282] on select "Choose Default Petition PDF Packet Complete Bankruptcy Petition (all forms and …" at bounding box center [744, 294] width 256 height 25
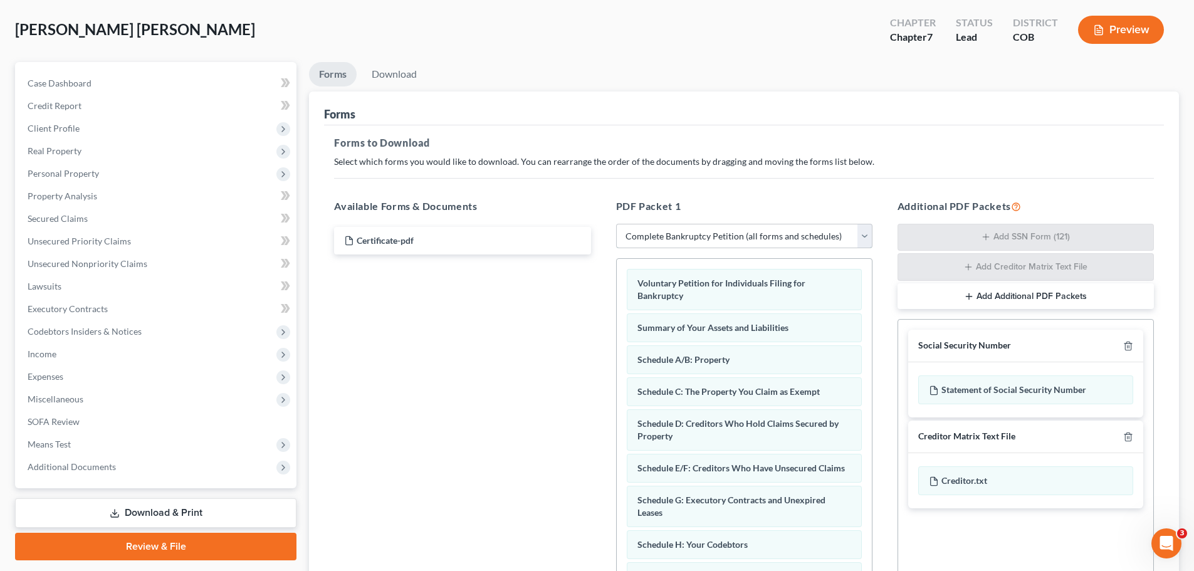
scroll to position [204, 0]
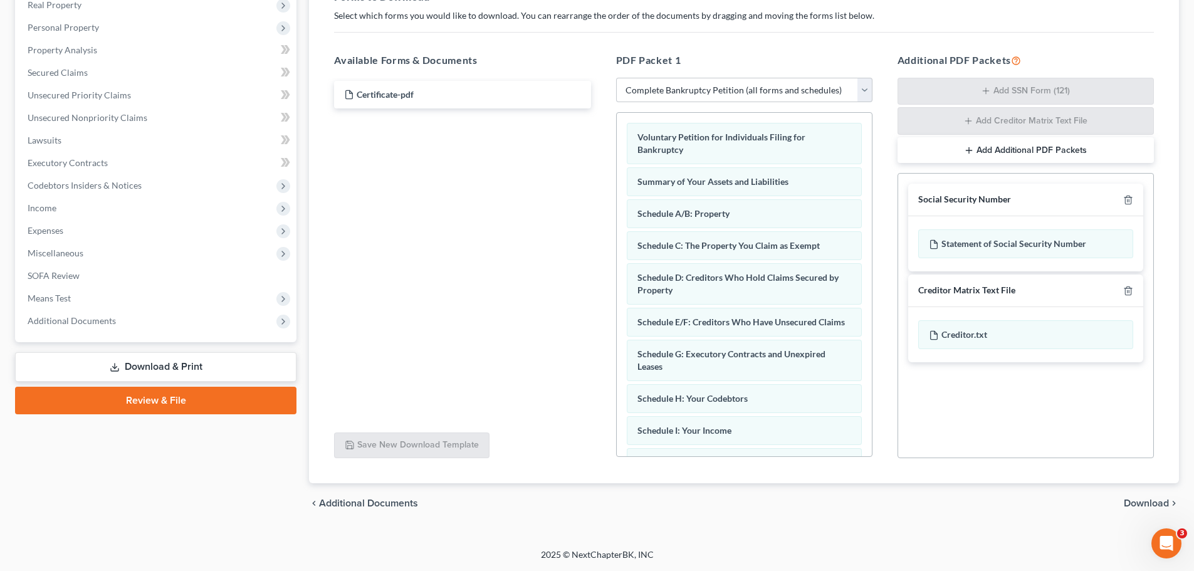
click at [1143, 501] on span "Download" at bounding box center [1145, 503] width 45 height 10
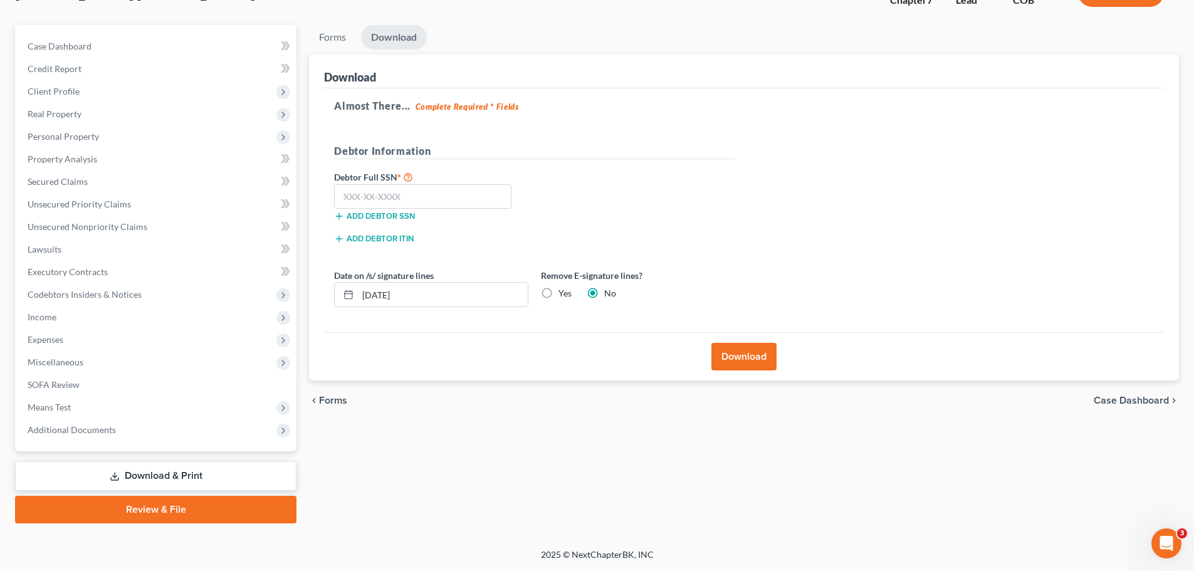
scroll to position [95, 0]
click at [359, 195] on input "text" at bounding box center [422, 196] width 177 height 25
paste input "776-91-7297"
type input "776-91-7297"
click at [754, 357] on button "Download" at bounding box center [743, 357] width 65 height 28
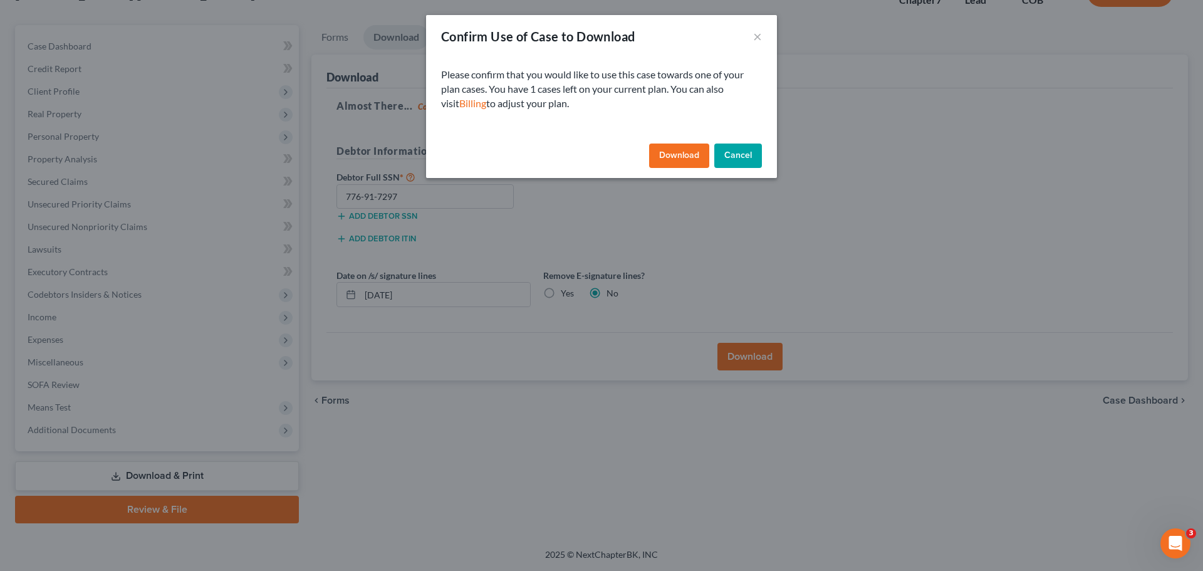
click at [686, 148] on button "Download" at bounding box center [679, 155] width 60 height 25
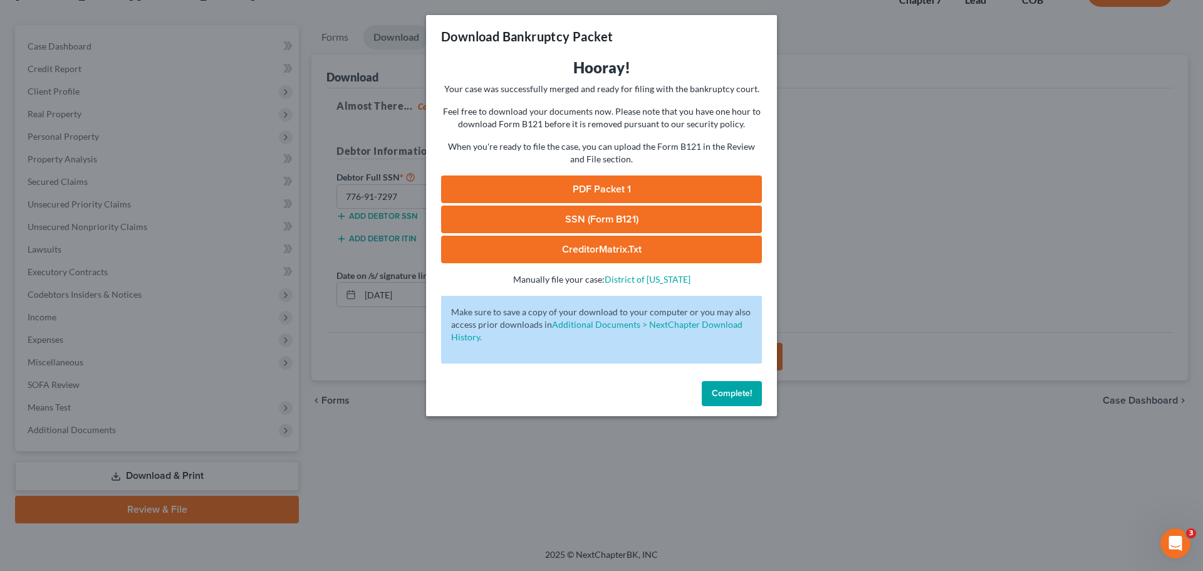
click at [580, 193] on link "PDF Packet 1" at bounding box center [601, 189] width 321 height 28
click at [590, 216] on link "SSN (Form B121)" at bounding box center [601, 220] width 321 height 28
click at [592, 250] on link "CreditorMatrix.txt" at bounding box center [601, 250] width 321 height 28
drag, startPoint x: 314, startPoint y: 17, endPoint x: 445, endPoint y: 18, distance: 131.0
click at [315, 17] on div "Download Bankruptcy Packet Hooray! Your case was successfully merged and ready …" at bounding box center [601, 285] width 1203 height 571
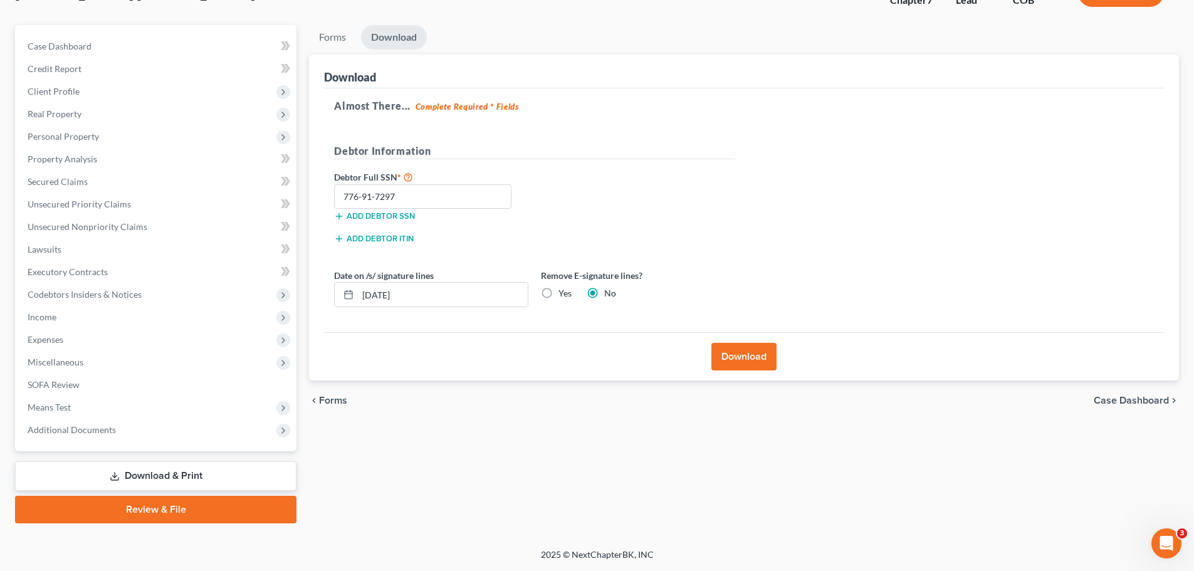
click at [110, 512] on link "Review & File" at bounding box center [155, 510] width 281 height 28
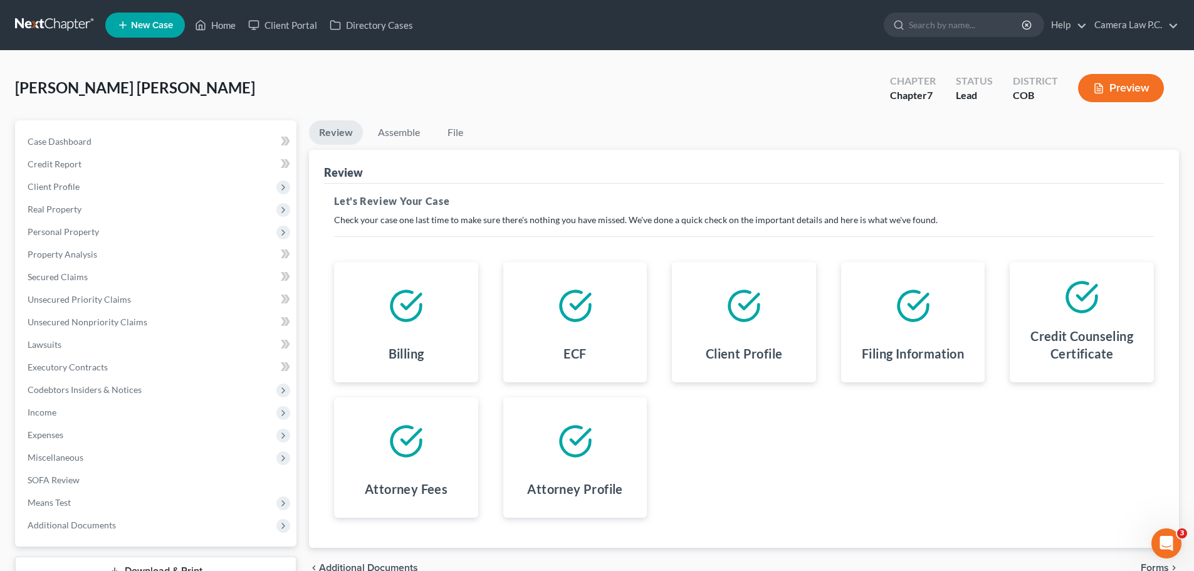
scroll to position [95, 0]
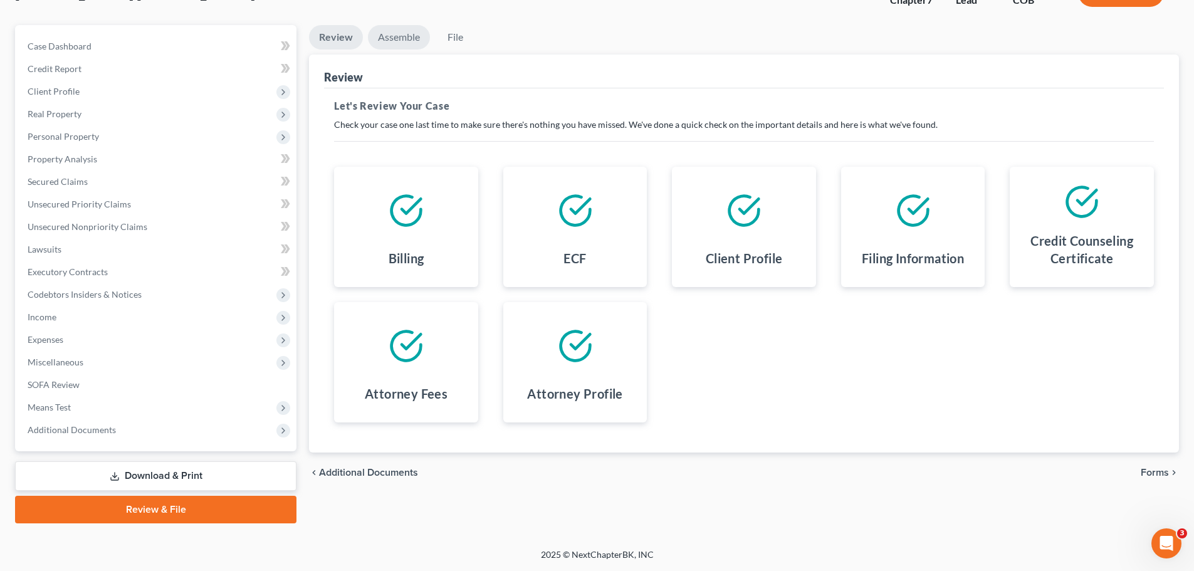
click at [388, 43] on link "Assemble" at bounding box center [399, 37] width 62 height 24
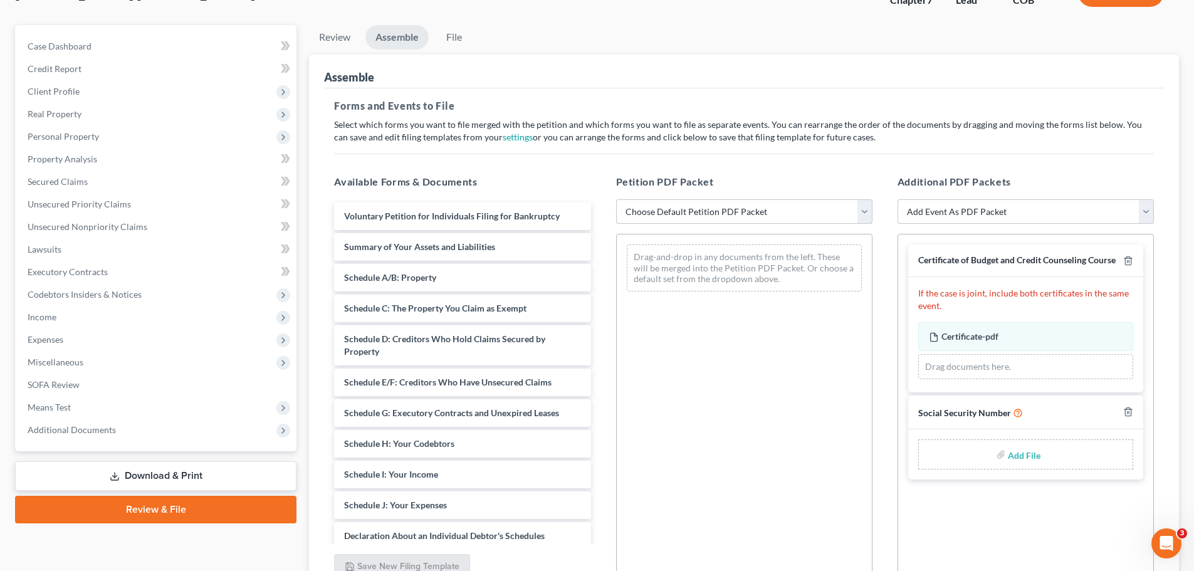
click at [693, 210] on select "Choose Default Petition PDF Packet Emergency Filing (Voluntary Petition and Cre…" at bounding box center [744, 211] width 256 height 25
select select "1"
click at [616, 199] on select "Choose Default Petition PDF Packet Emergency Filing (Voluntary Petition and Cre…" at bounding box center [744, 211] width 256 height 25
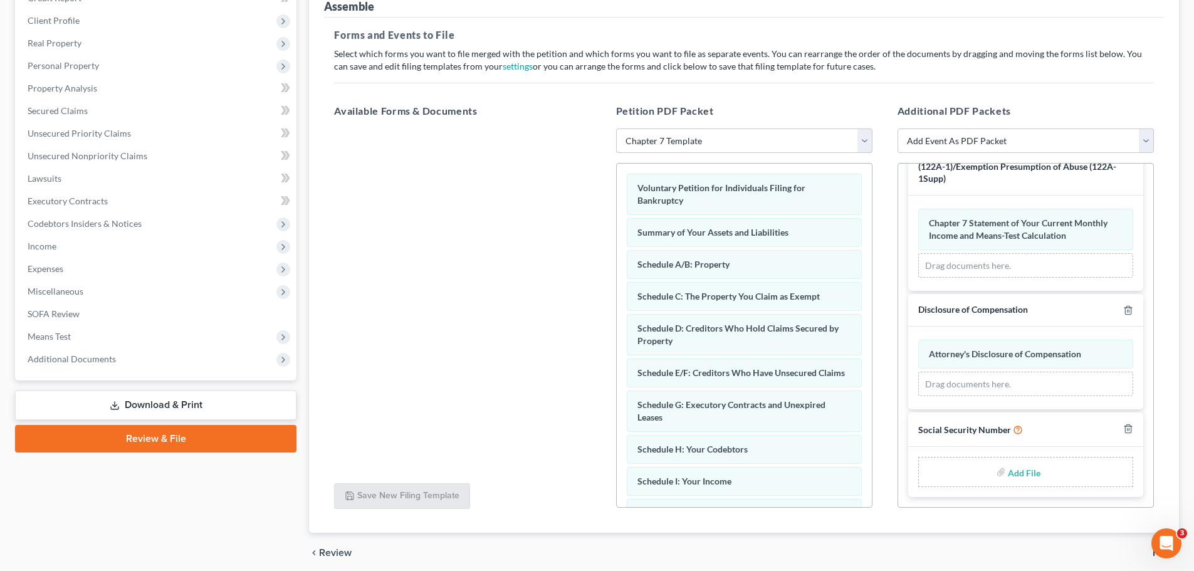
scroll to position [216, 0]
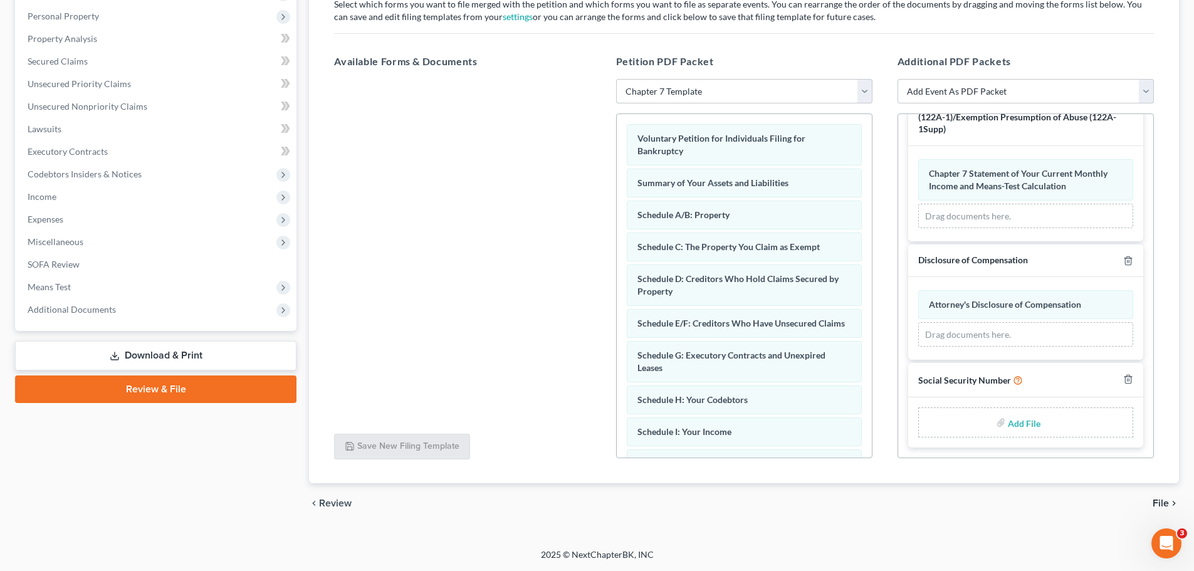
click at [1026, 420] on input "file" at bounding box center [1023, 422] width 30 height 23
type input "C:\fakepath\SSN Statement.pdf"
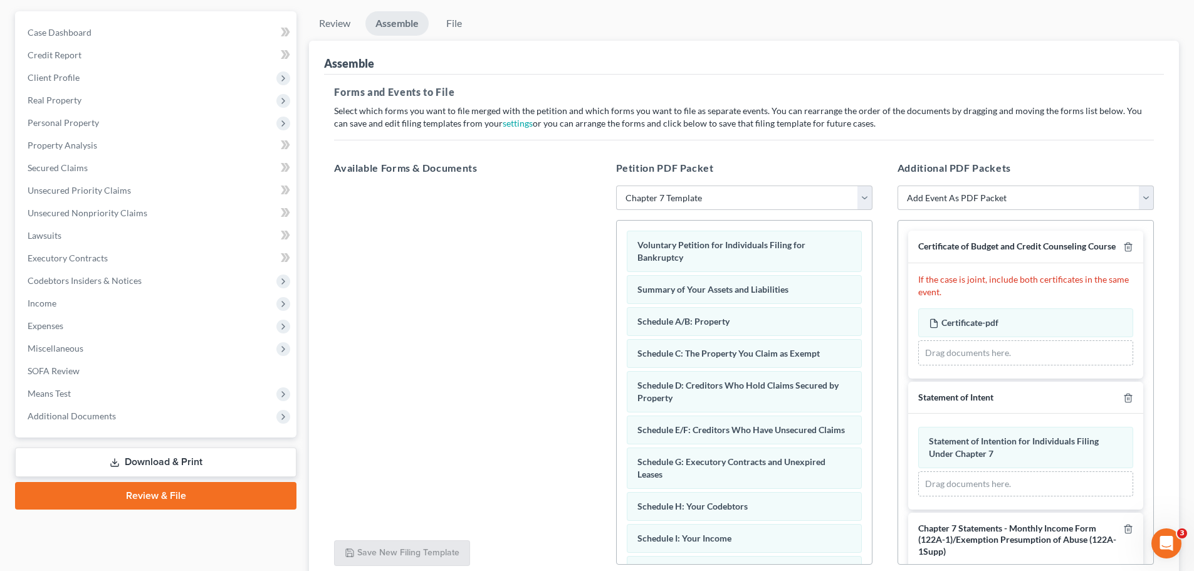
scroll to position [188, 0]
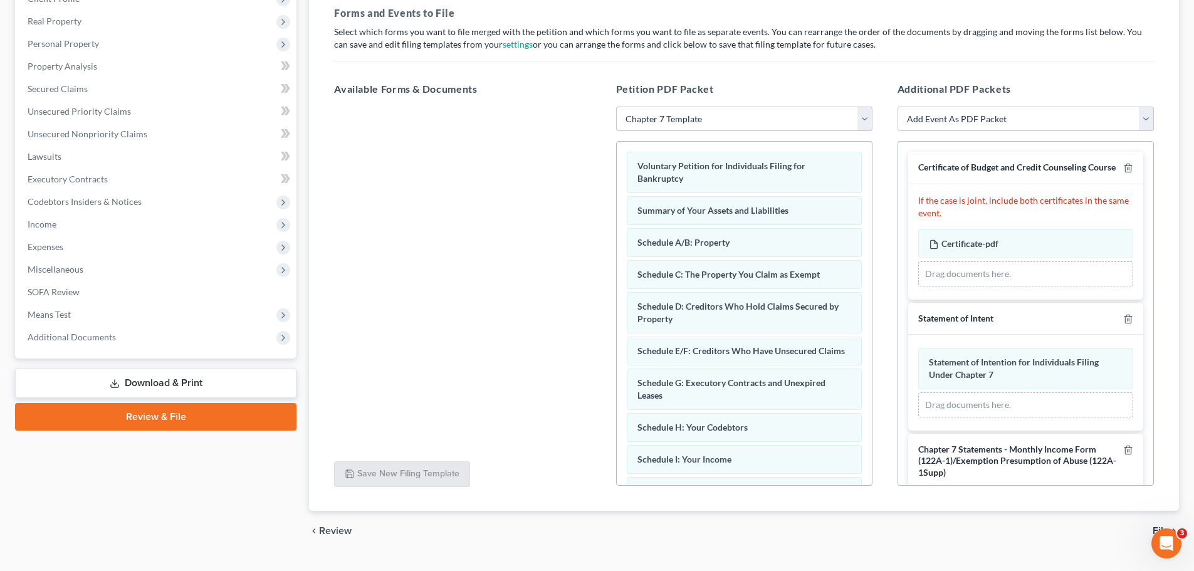
click at [513, 150] on div at bounding box center [462, 279] width 276 height 345
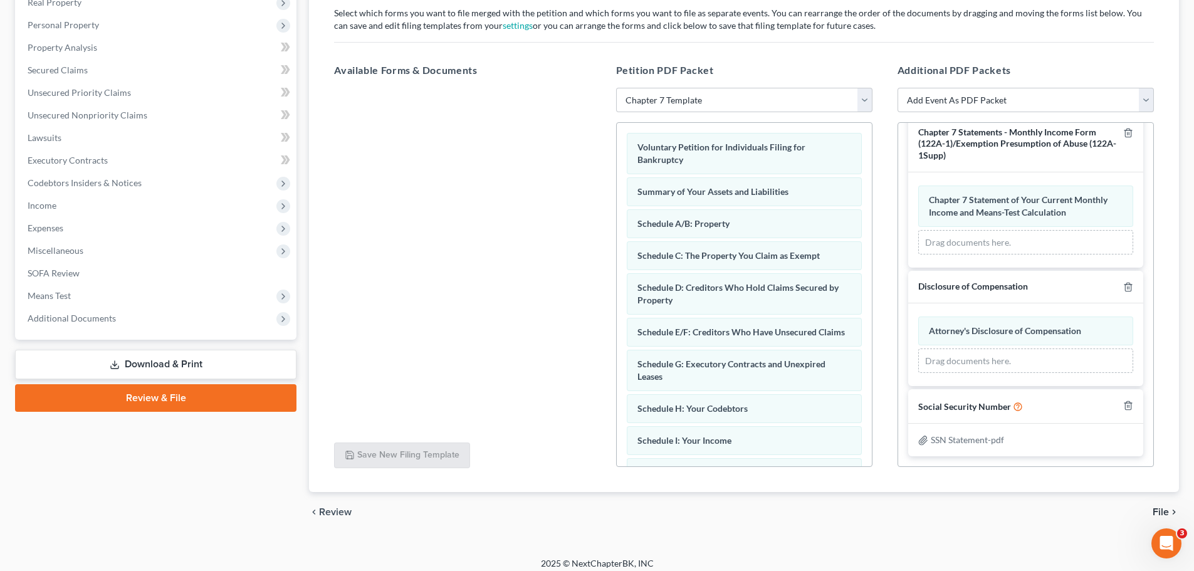
scroll to position [216, 0]
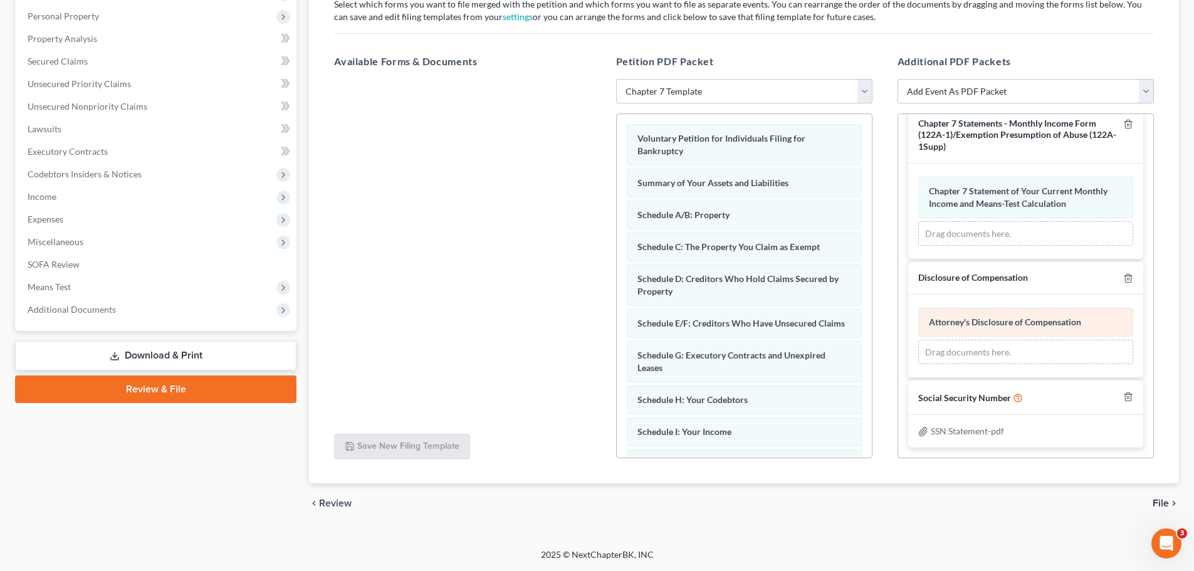
click at [1009, 320] on span "Attorney's Disclosure of Compensation" at bounding box center [1005, 321] width 152 height 11
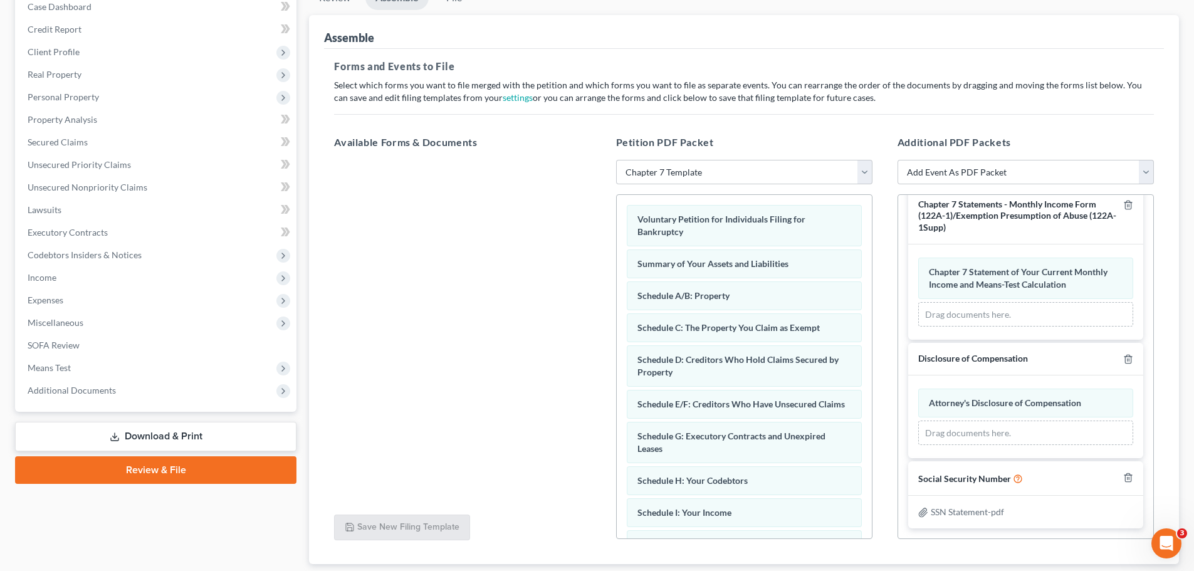
scroll to position [28, 0]
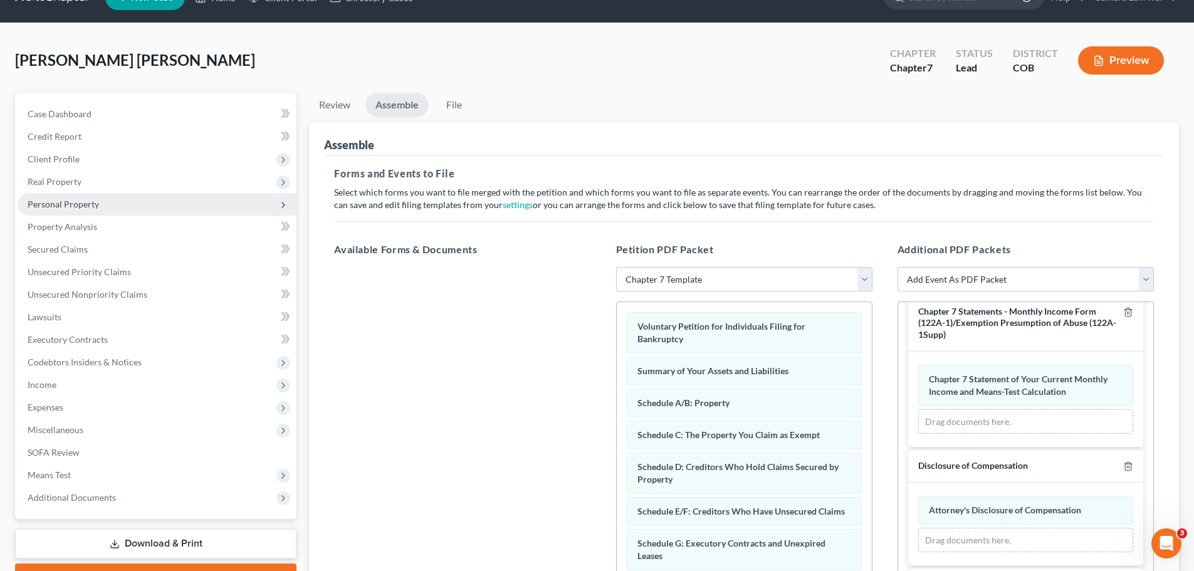
click at [60, 205] on span "Personal Property" at bounding box center [63, 204] width 71 height 11
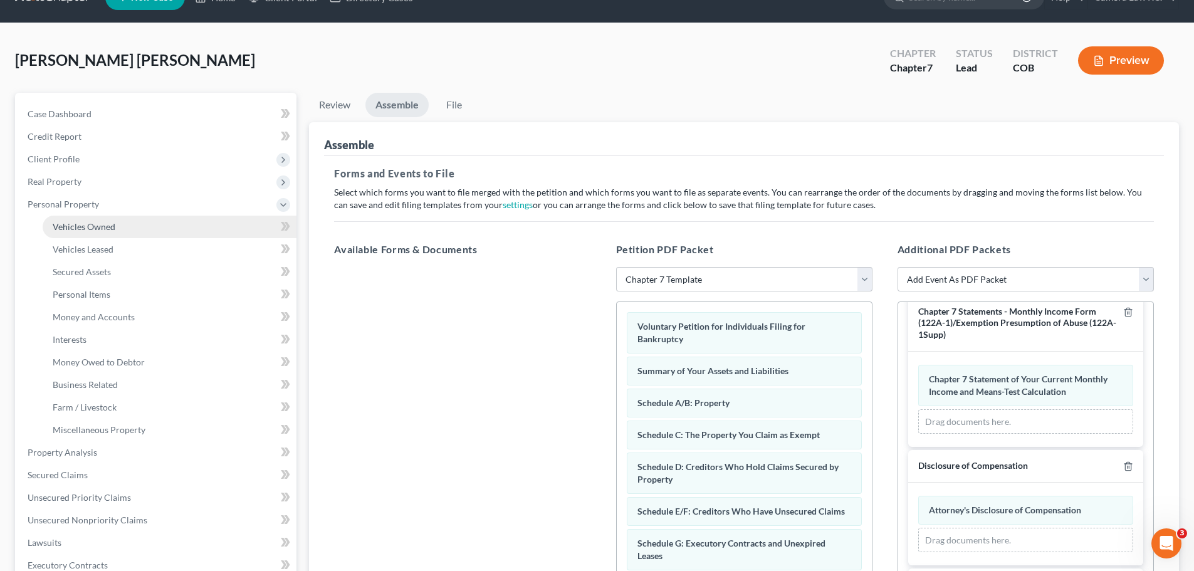
click at [67, 221] on span "Vehicles Owned" at bounding box center [84, 226] width 63 height 11
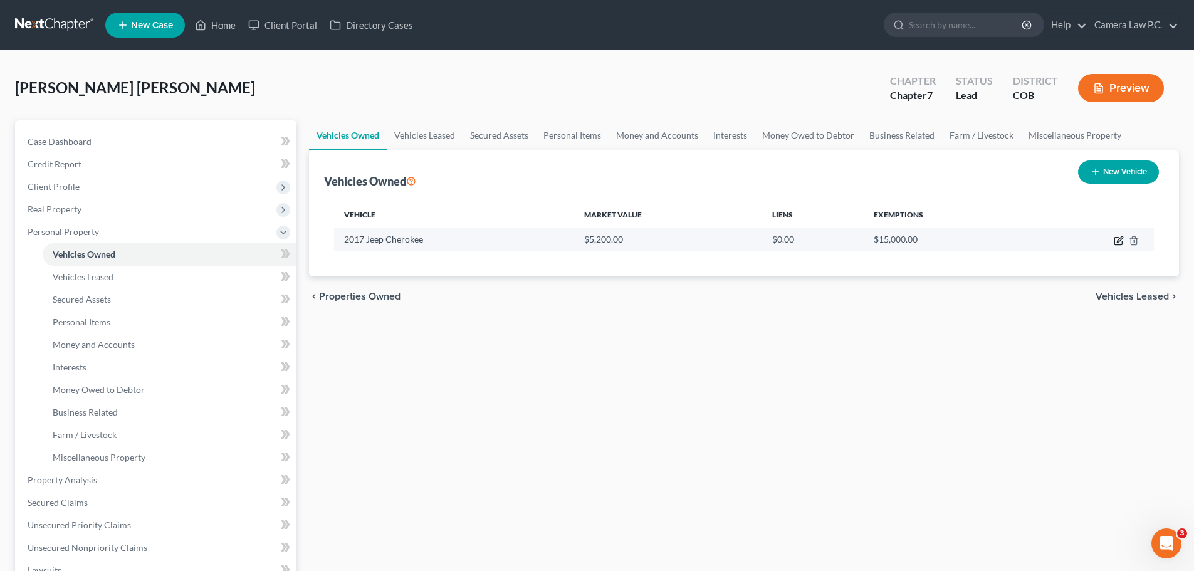
click at [1122, 239] on icon "button" at bounding box center [1118, 241] width 10 height 10
select select "0"
select select "9"
select select "3"
select select "0"
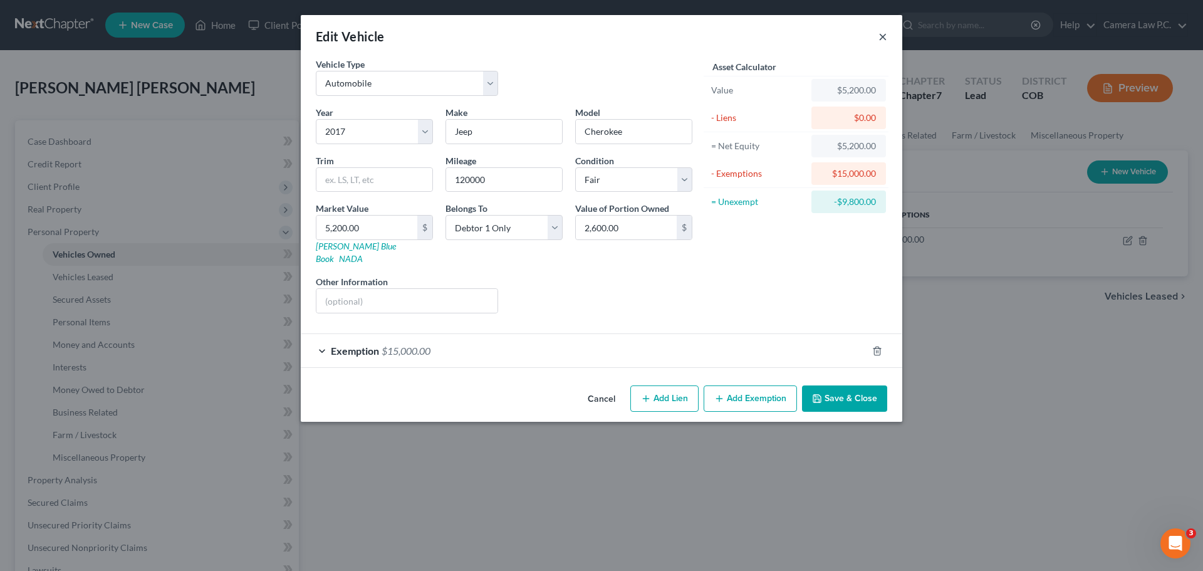
click at [880, 36] on button "×" at bounding box center [882, 36] width 9 height 15
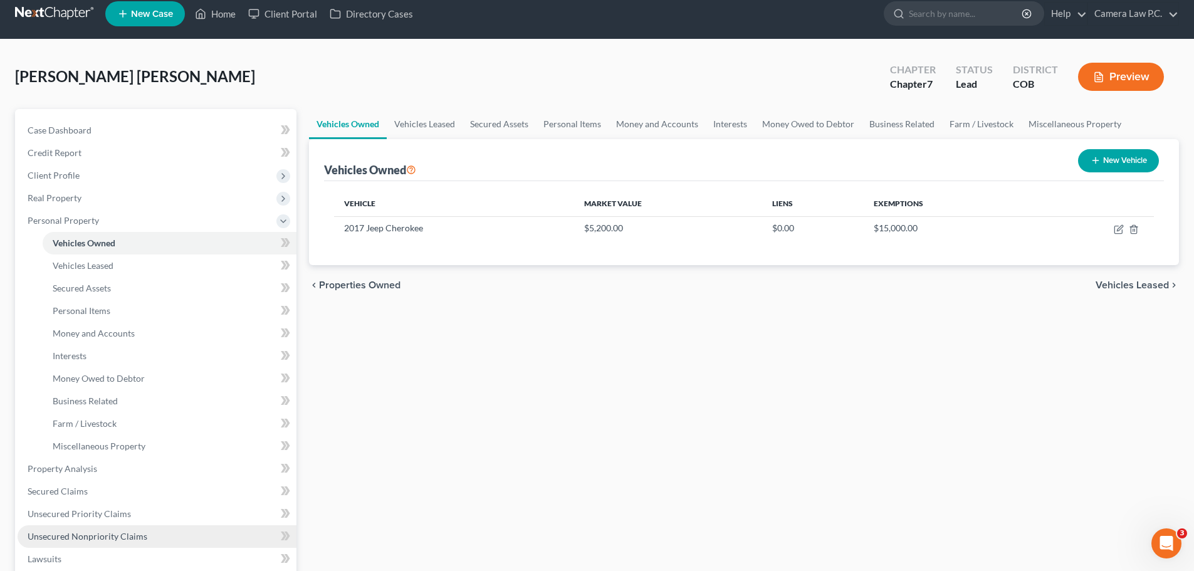
scroll to position [188, 0]
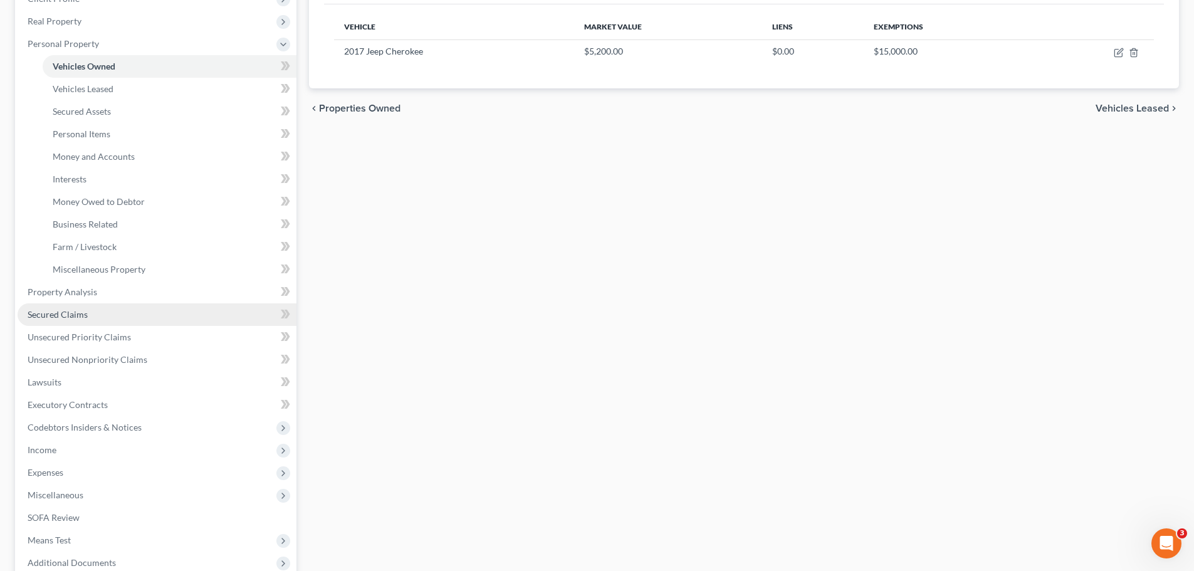
click at [58, 312] on span "Secured Claims" at bounding box center [58, 314] width 60 height 11
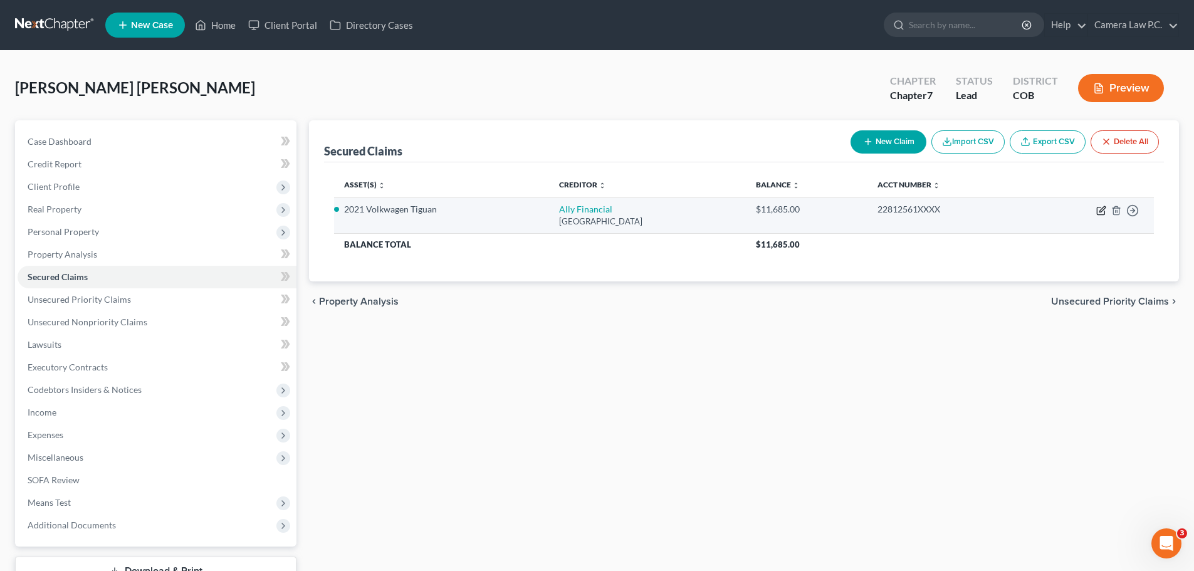
click at [1097, 209] on icon "button" at bounding box center [1101, 211] width 8 height 8
select select "24"
select select "0"
select select "4"
select select "0"
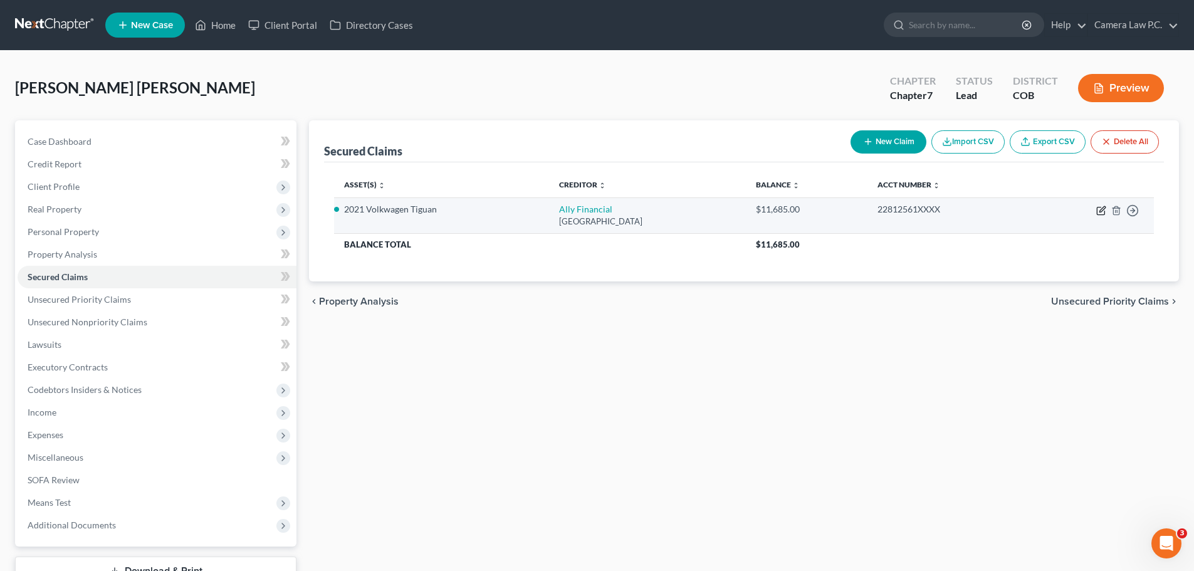
select select "0"
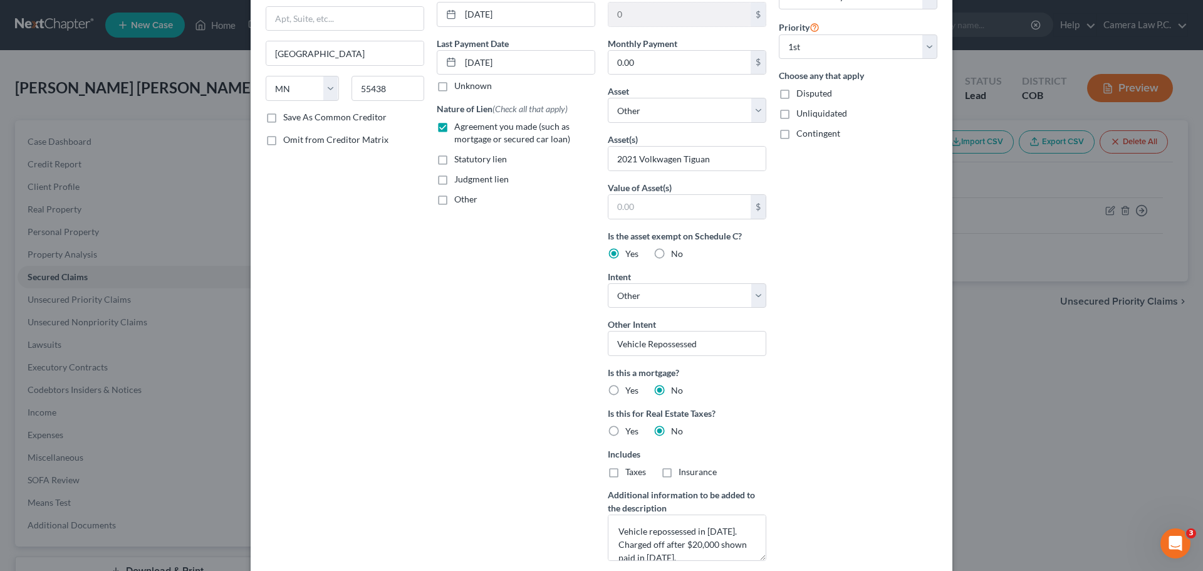
scroll to position [251, 0]
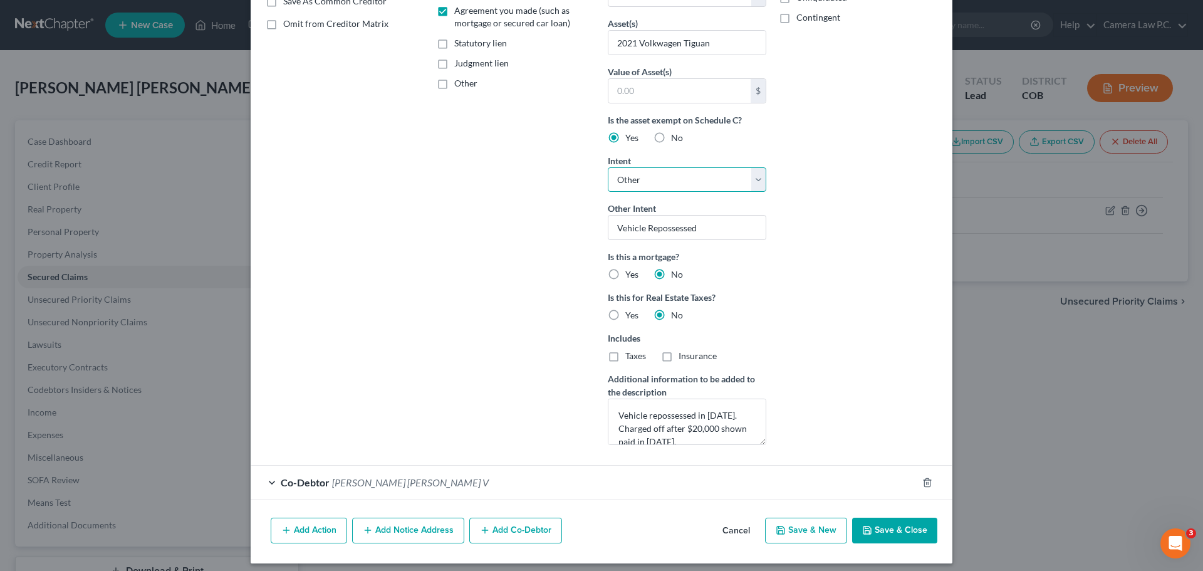
click at [655, 180] on select "Select Surrender Redeem Reaffirm Avoid Other" at bounding box center [687, 179] width 159 height 25
select select "0"
click at [608, 192] on select "Select Surrender Redeem Reaffirm Avoid Other" at bounding box center [687, 179] width 159 height 25
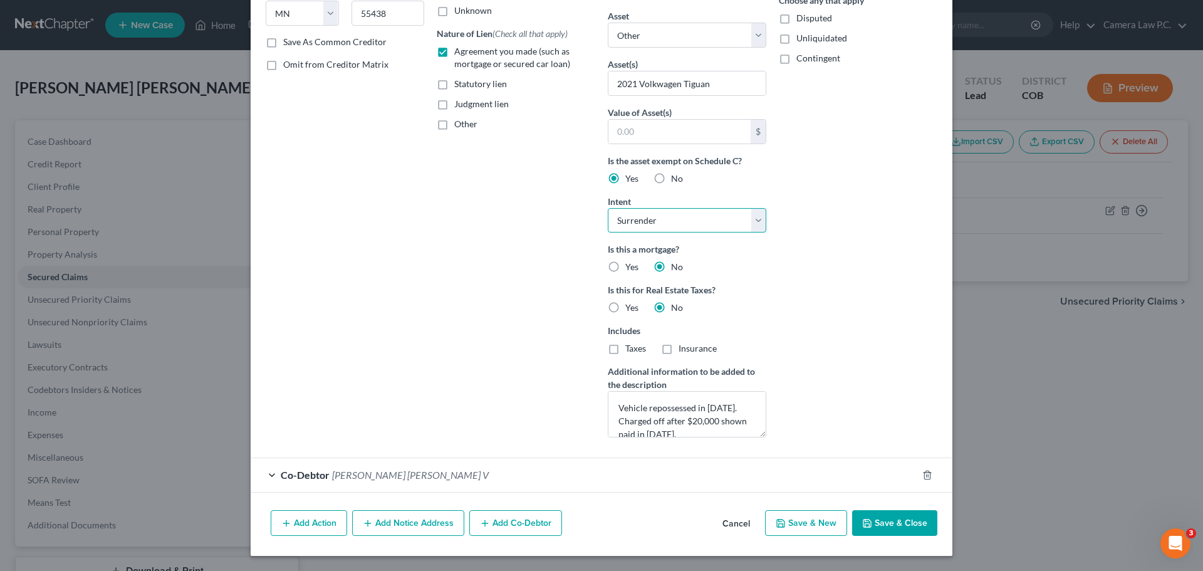
scroll to position [210, 0]
click at [545, 212] on div "Account Number 22812561XXXX Full Account Number Date Incurred 08/13/2022 Last P…" at bounding box center [515, 148] width 171 height 600
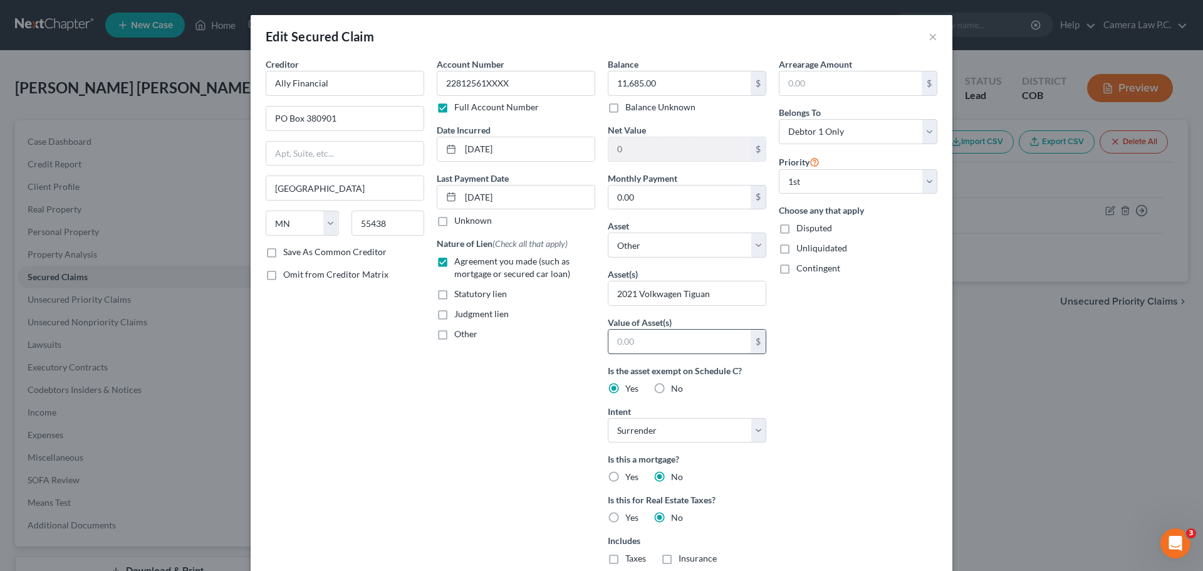
click at [649, 341] on input "text" at bounding box center [679, 342] width 142 height 24
type input "20,000"
click at [565, 357] on div "Account Number 22812561XXXX Full Account Number Date Incurred 08/13/2022 Last P…" at bounding box center [515, 358] width 171 height 600
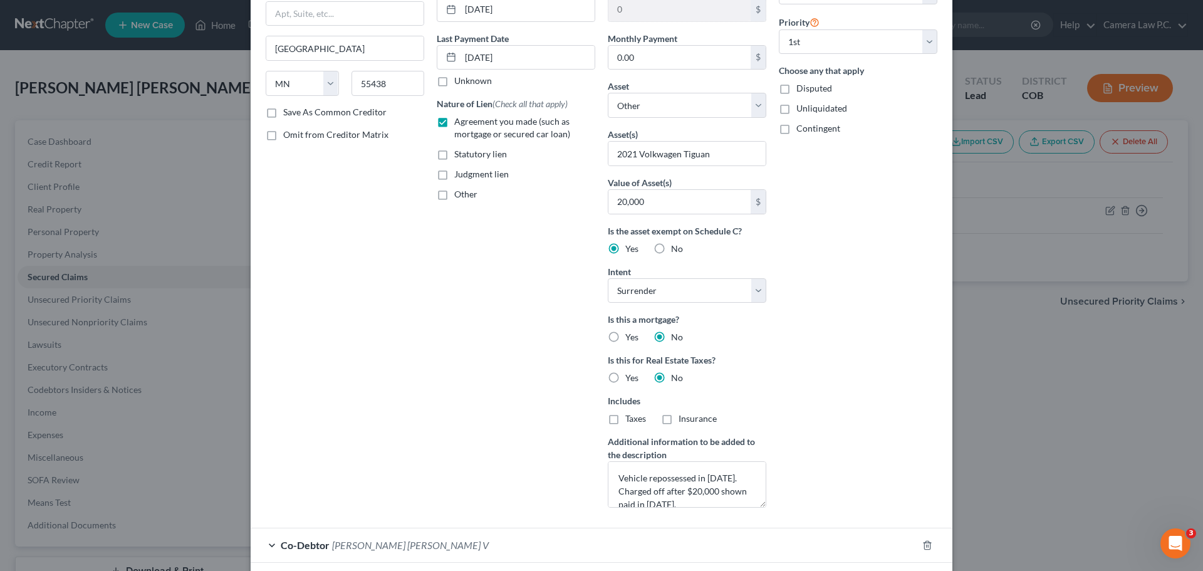
scroll to position [210, 0]
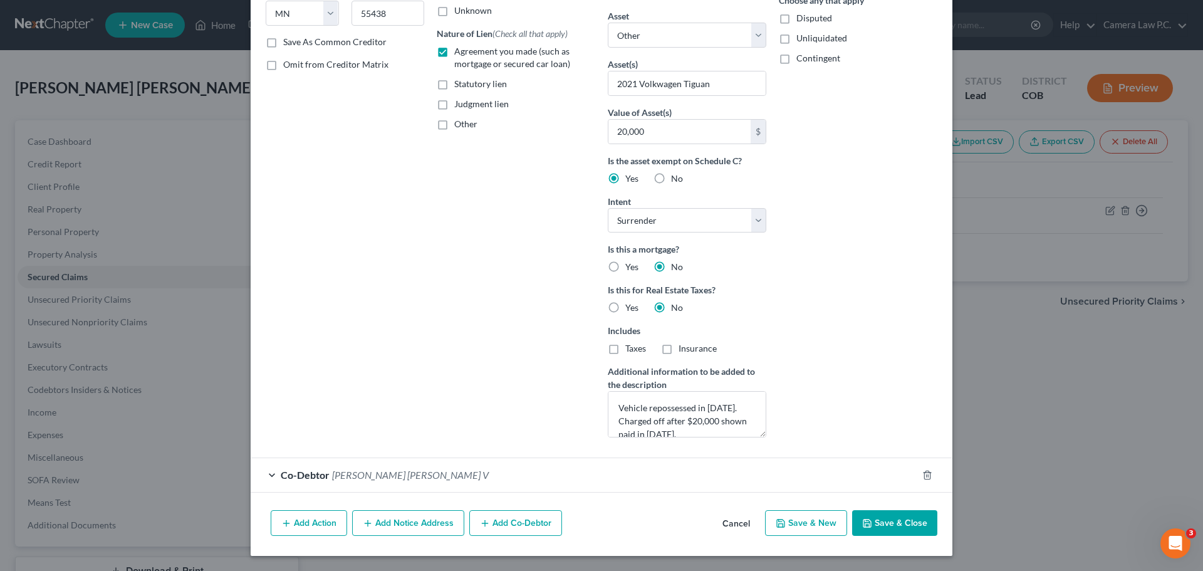
click at [888, 523] on button "Save & Close" at bounding box center [894, 523] width 85 height 26
select select
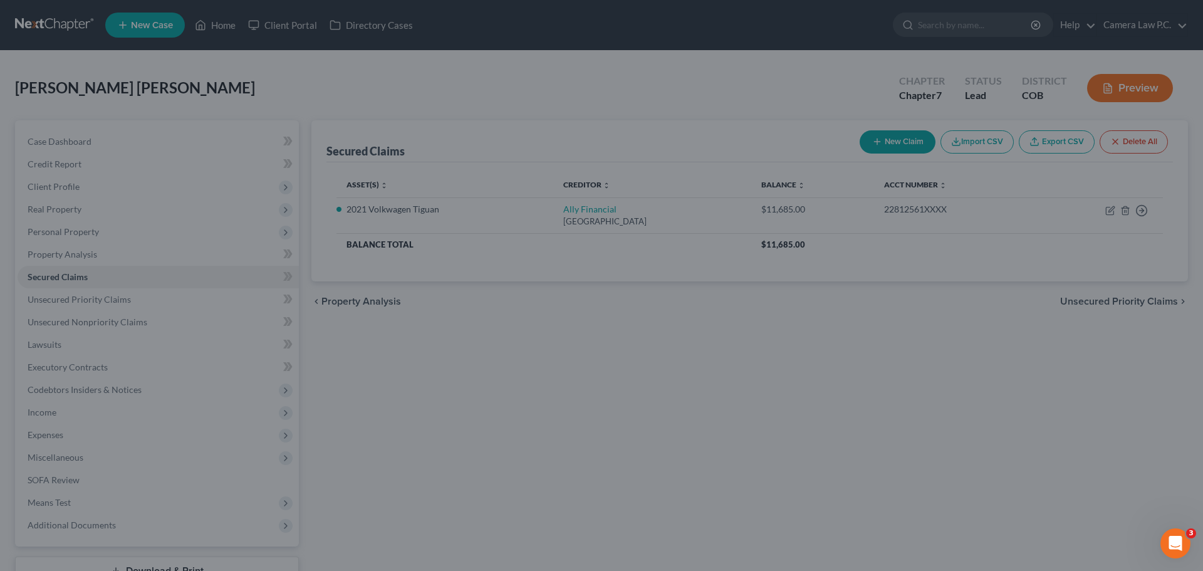
type input "20,000"
type input "0"
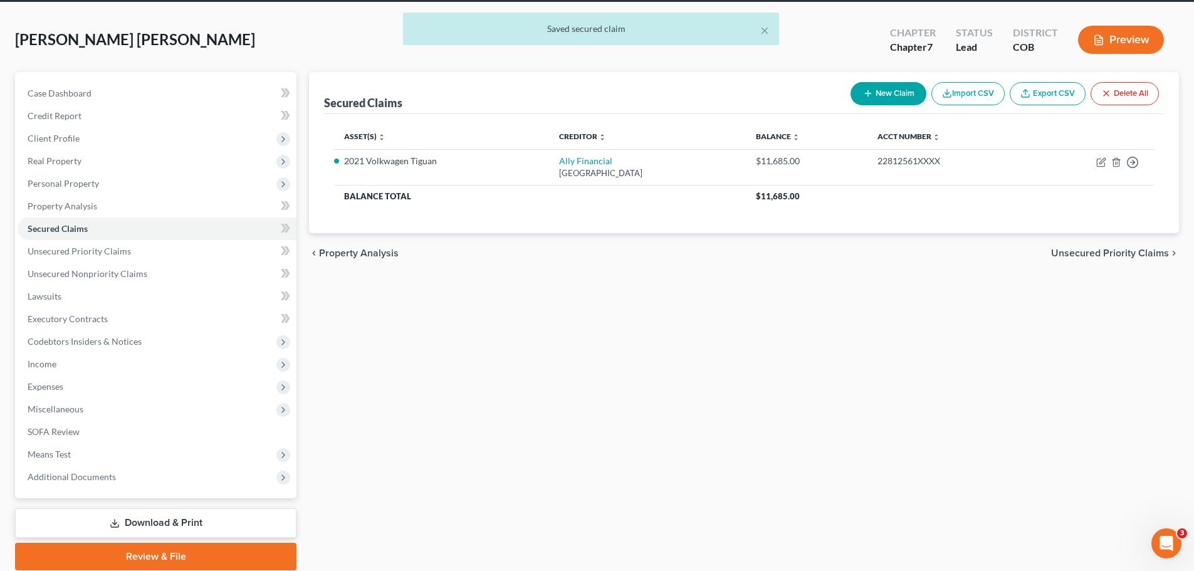
scroll to position [95, 0]
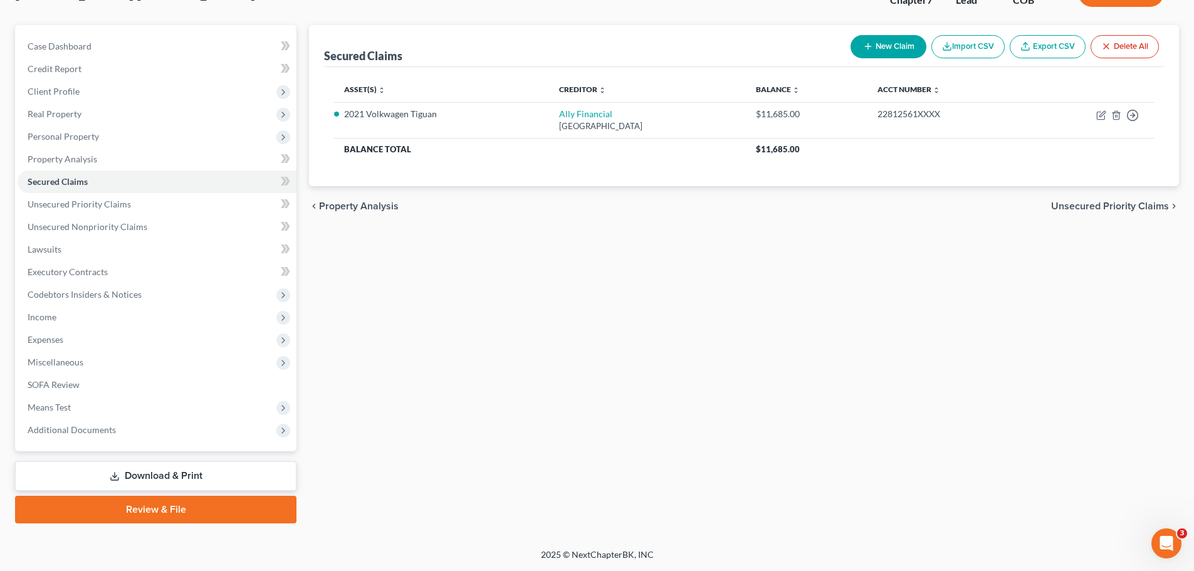
click at [127, 470] on link "Download & Print" at bounding box center [155, 475] width 281 height 29
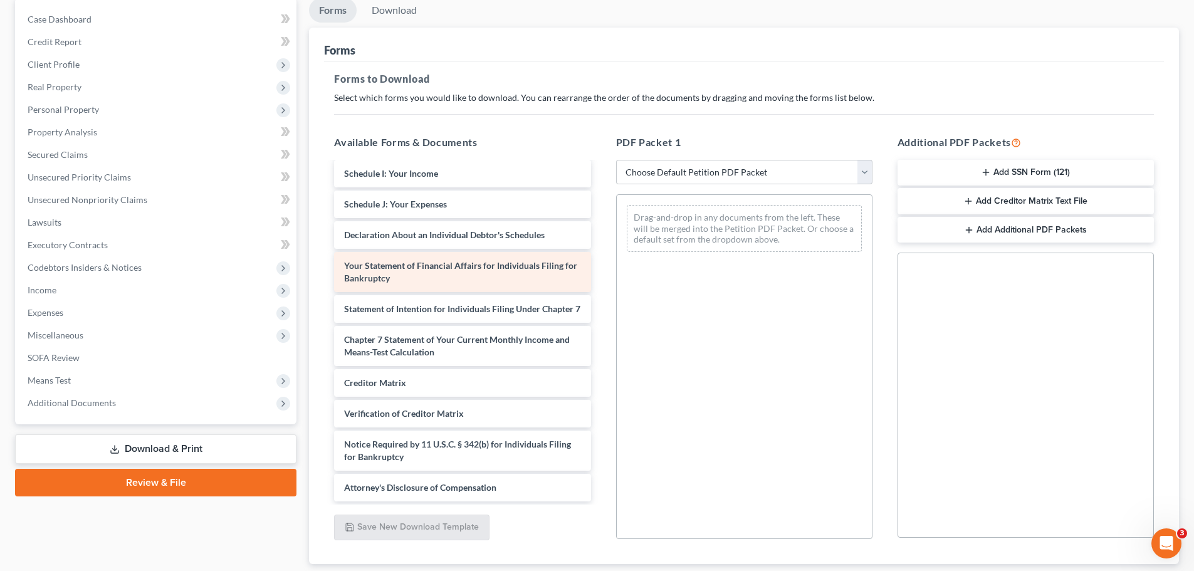
scroll to position [203, 0]
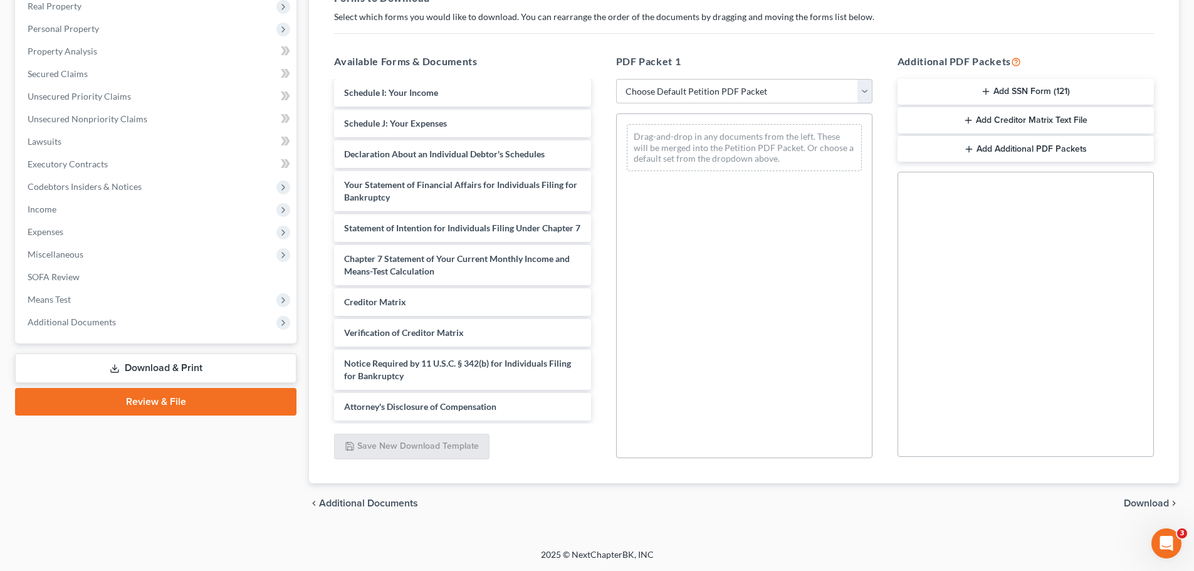
click at [129, 399] on link "Review & File" at bounding box center [155, 402] width 281 height 28
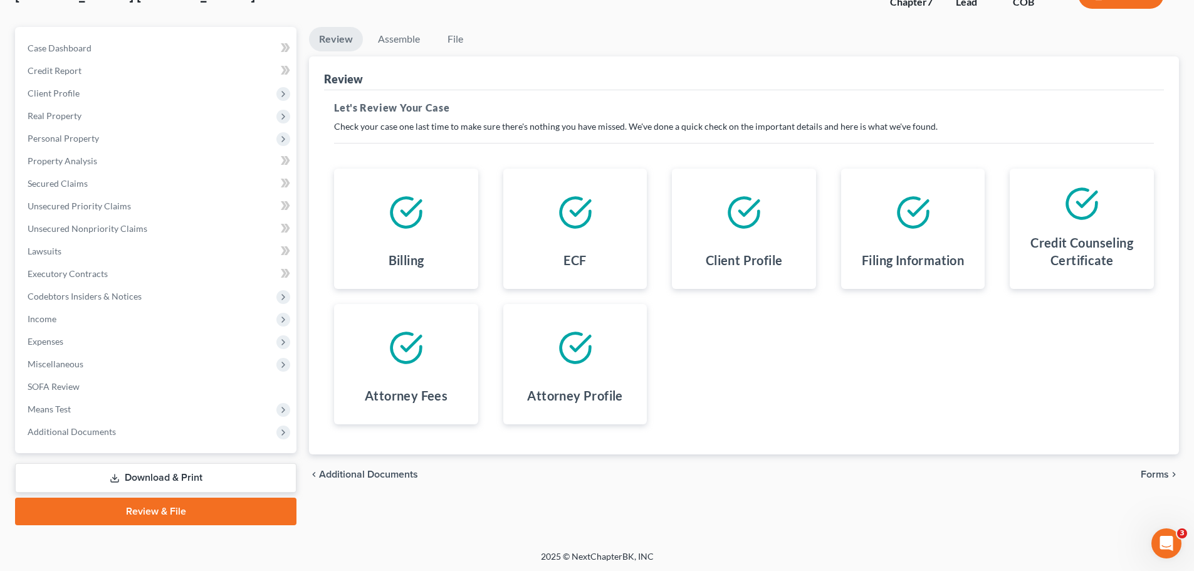
scroll to position [95, 0]
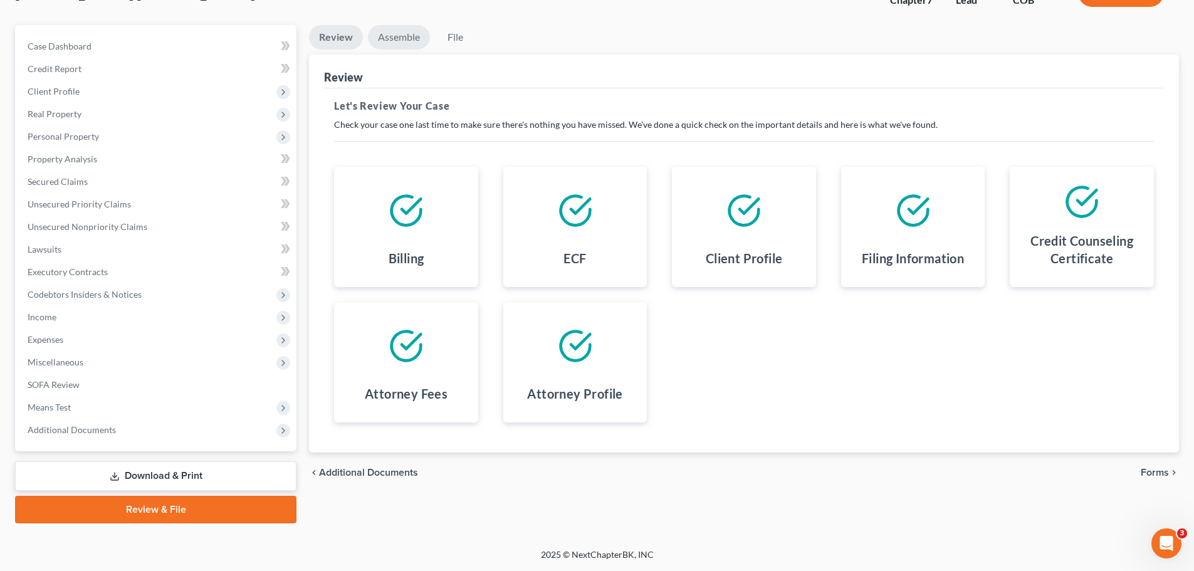
click at [388, 44] on link "Assemble" at bounding box center [399, 37] width 62 height 24
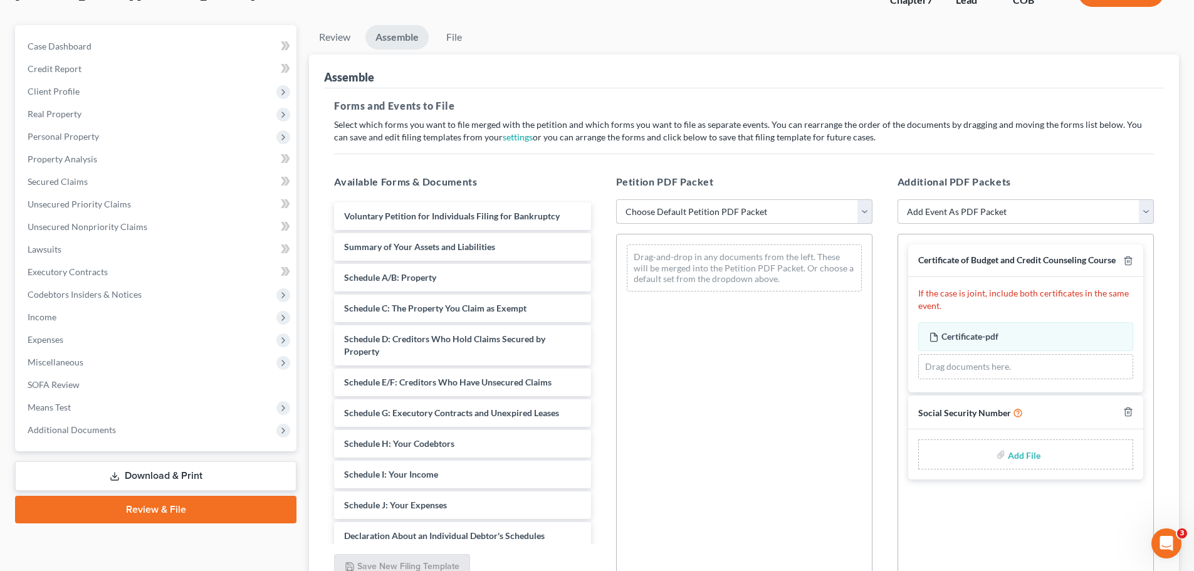
click at [678, 214] on select "Choose Default Petition PDF Packet Emergency Filing (Voluntary Petition and Cre…" at bounding box center [744, 211] width 256 height 25
select select "1"
click at [616, 199] on select "Choose Default Petition PDF Packet Emergency Filing (Voluntary Petition and Cre…" at bounding box center [744, 211] width 256 height 25
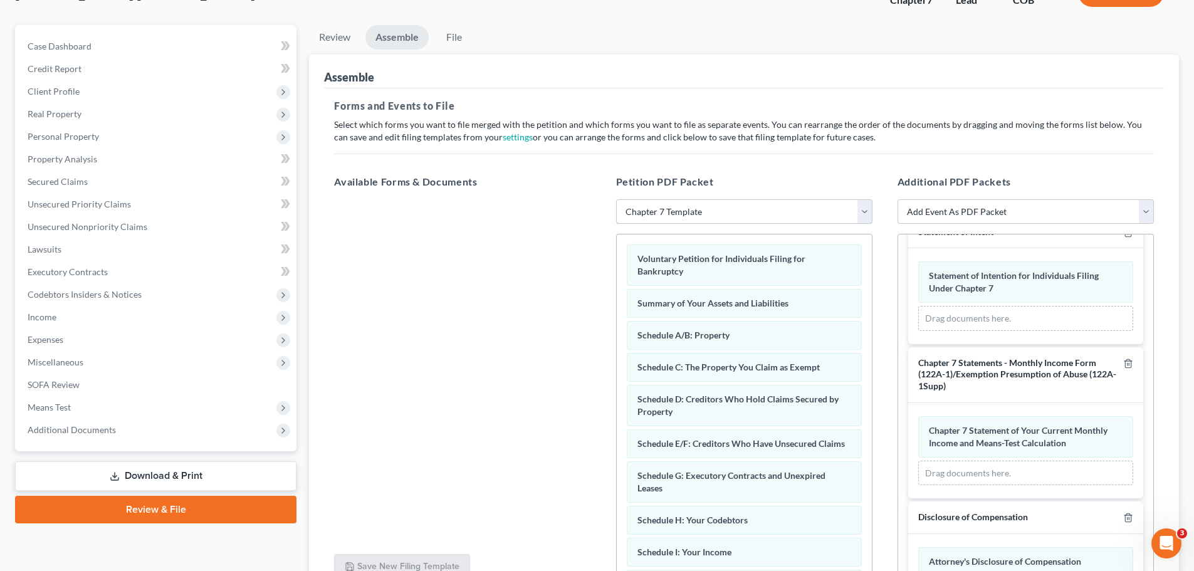
scroll to position [63, 0]
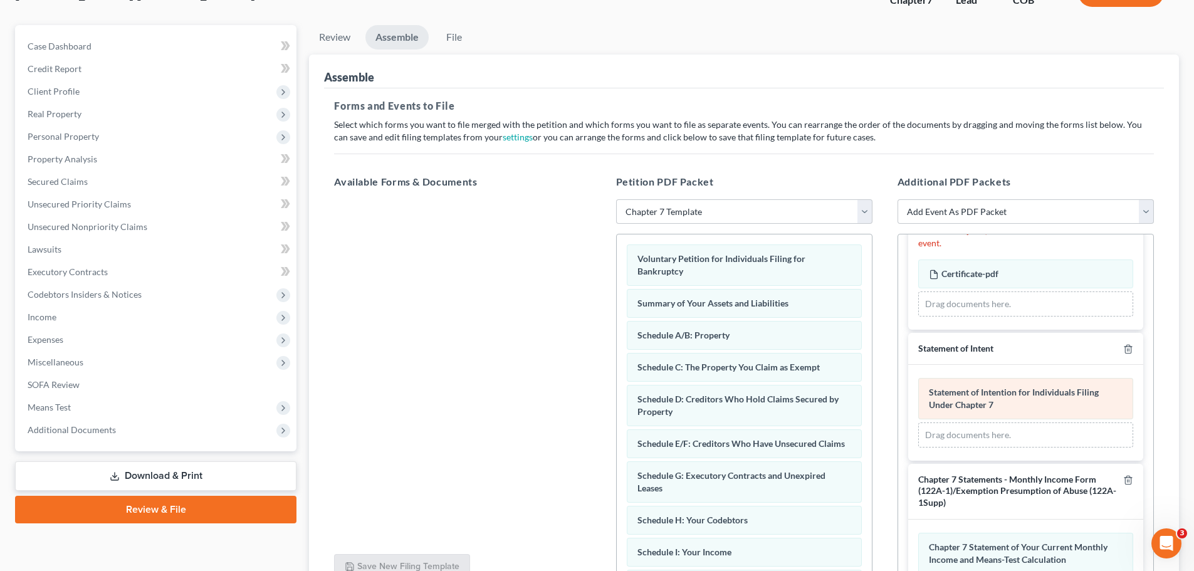
click at [988, 408] on span "Statement of Intention for Individuals Filing Under Chapter 7" at bounding box center [1014, 398] width 170 height 23
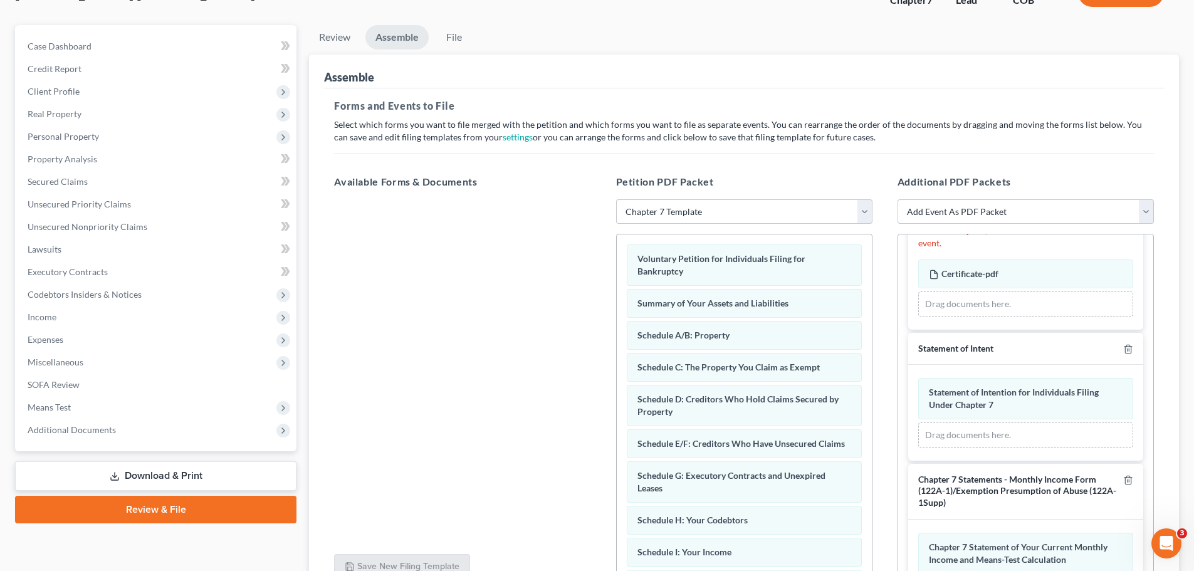
drag, startPoint x: 988, startPoint y: 408, endPoint x: 951, endPoint y: 384, distance: 43.4
click at [951, 384] on div "Statement of Intention for Individuals Filing Under Chapter 7 Amended Statement…" at bounding box center [1025, 413] width 235 height 96
click at [65, 183] on span "Secured Claims" at bounding box center [58, 181] width 60 height 11
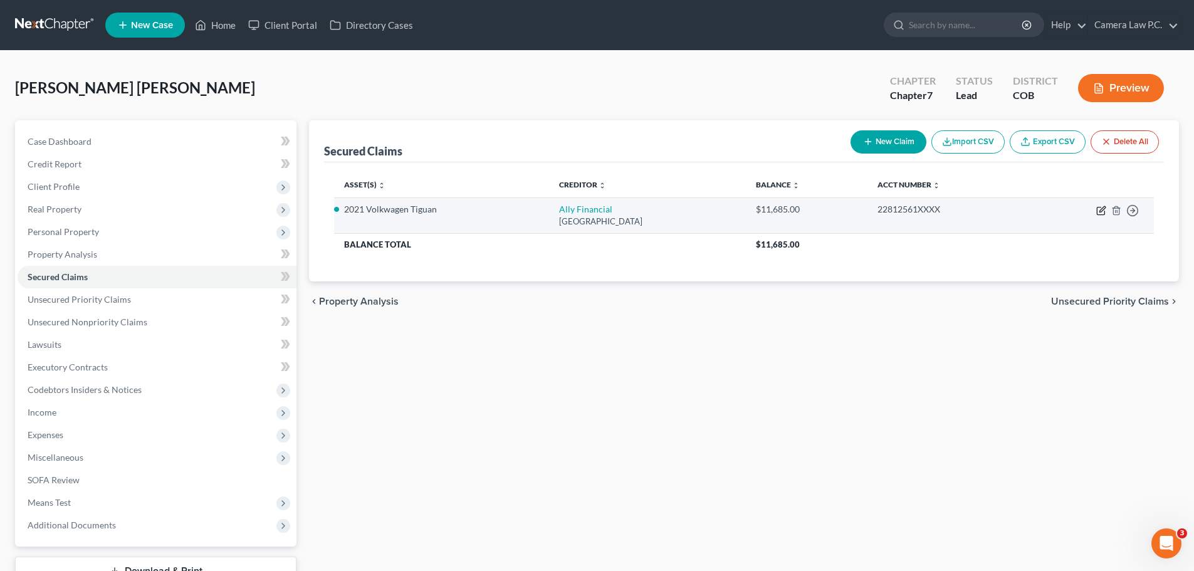
click at [1103, 209] on icon "button" at bounding box center [1101, 211] width 10 height 10
select select "24"
select select "0"
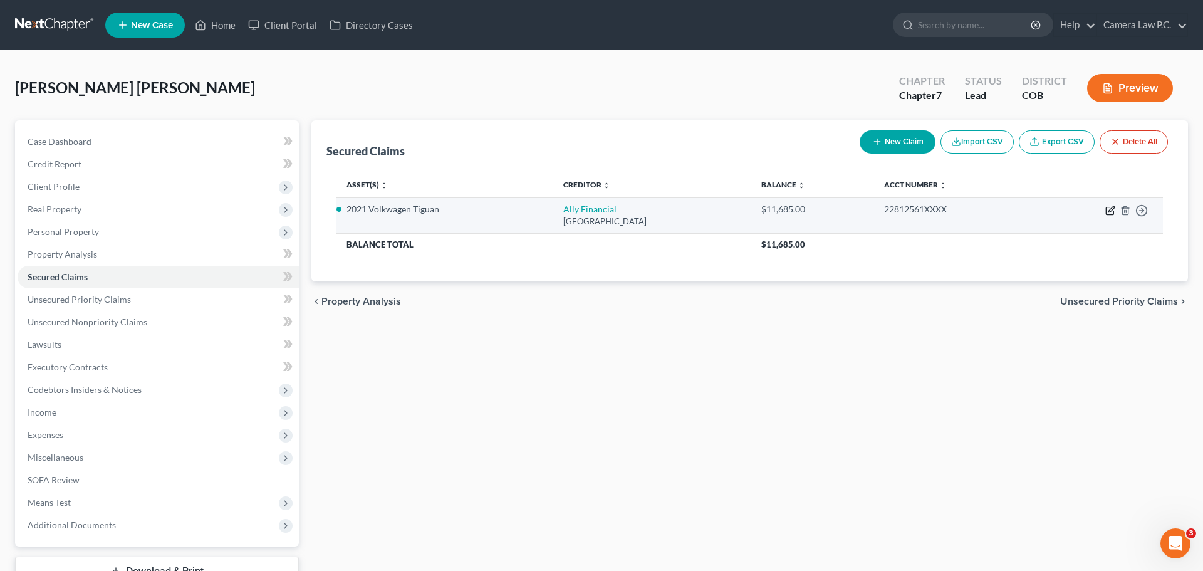
select select "0"
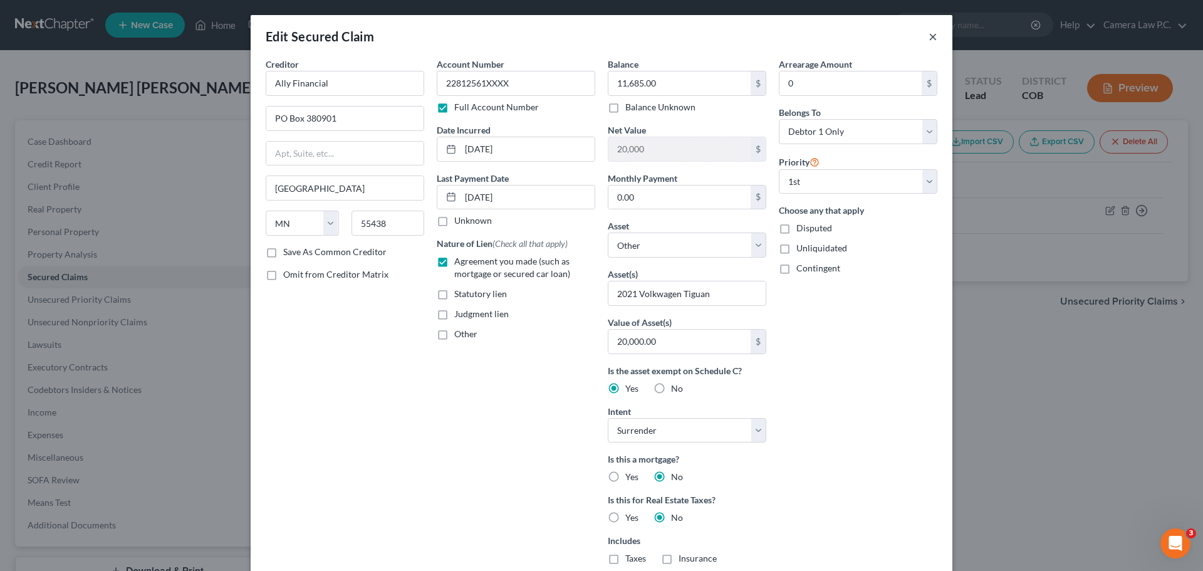
drag, startPoint x: 931, startPoint y: 36, endPoint x: 840, endPoint y: 32, distance: 91.0
click at [931, 36] on button "×" at bounding box center [933, 36] width 9 height 15
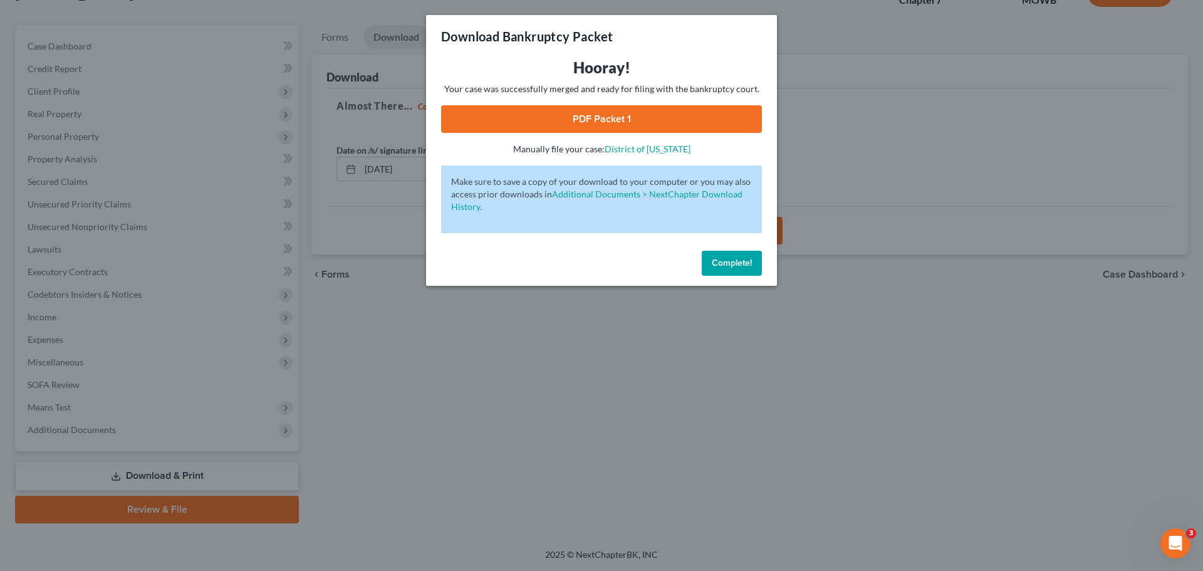
click at [738, 266] on span "Complete!" at bounding box center [732, 263] width 40 height 11
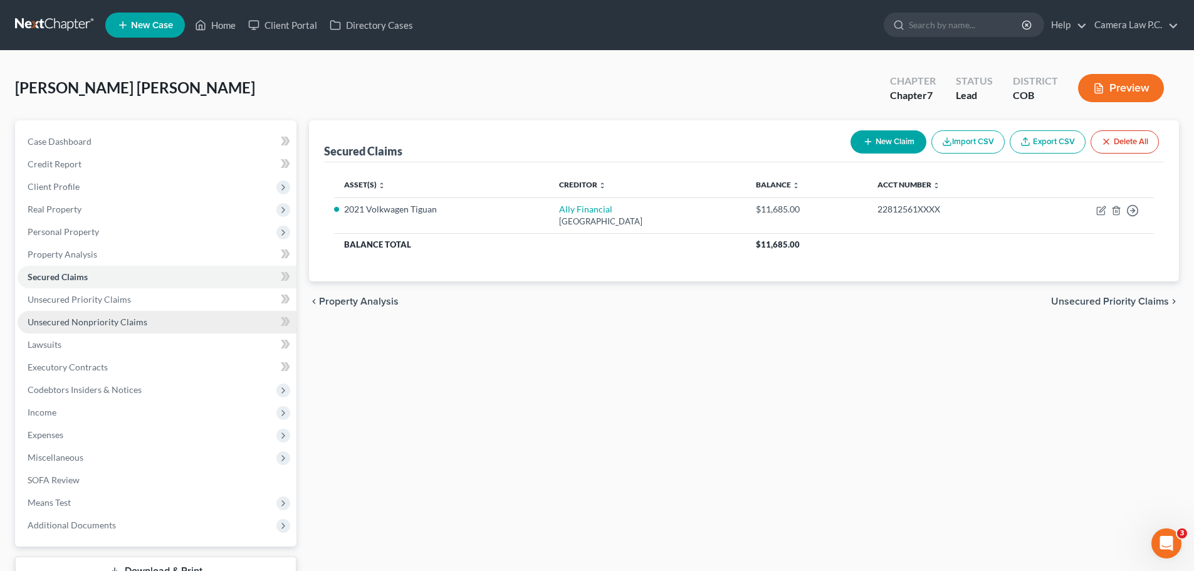
click at [73, 323] on span "Unsecured Nonpriority Claims" at bounding box center [88, 321] width 120 height 11
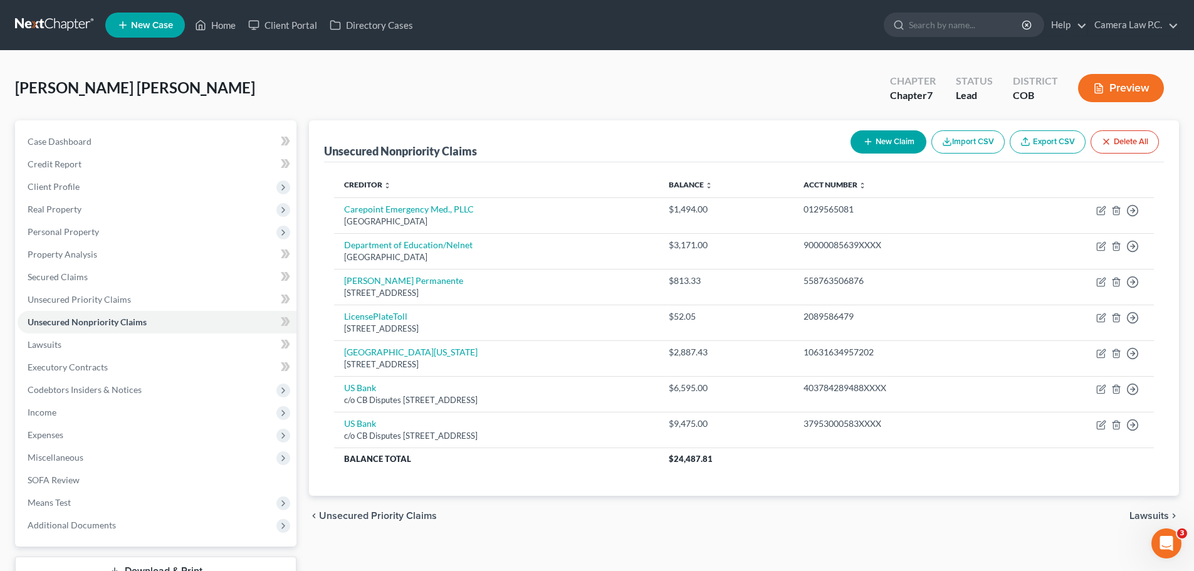
click at [887, 140] on button "New Claim" at bounding box center [888, 141] width 76 height 23
select select "0"
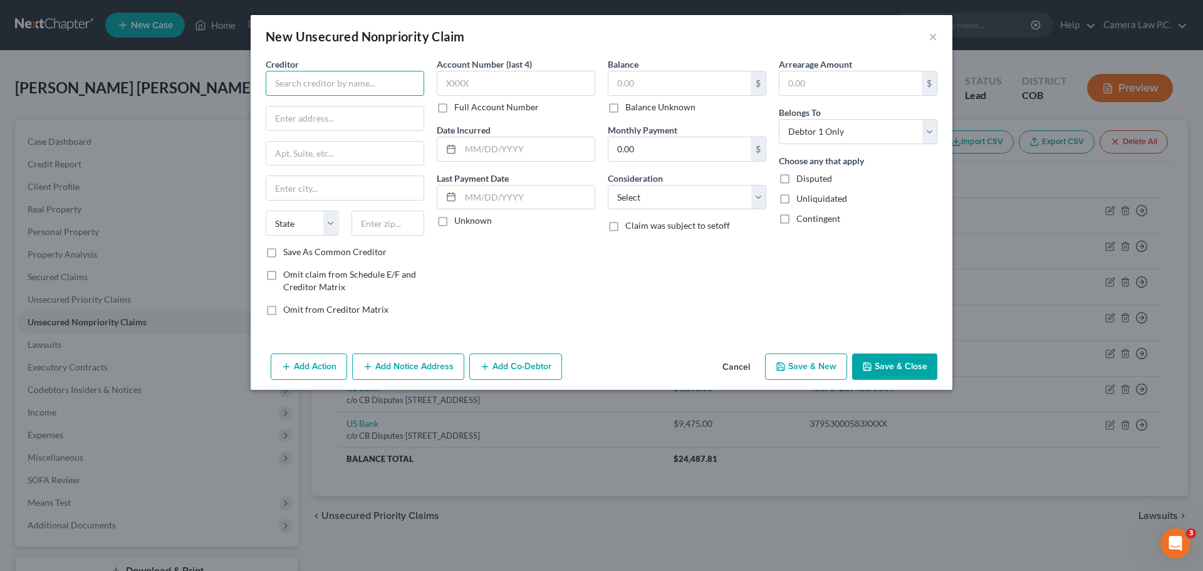
click at [375, 77] on input "text" at bounding box center [345, 83] width 159 height 25
type input "Ally Financial"
type input "PO Box 380901"
type input "Minneapolis"
select select "24"
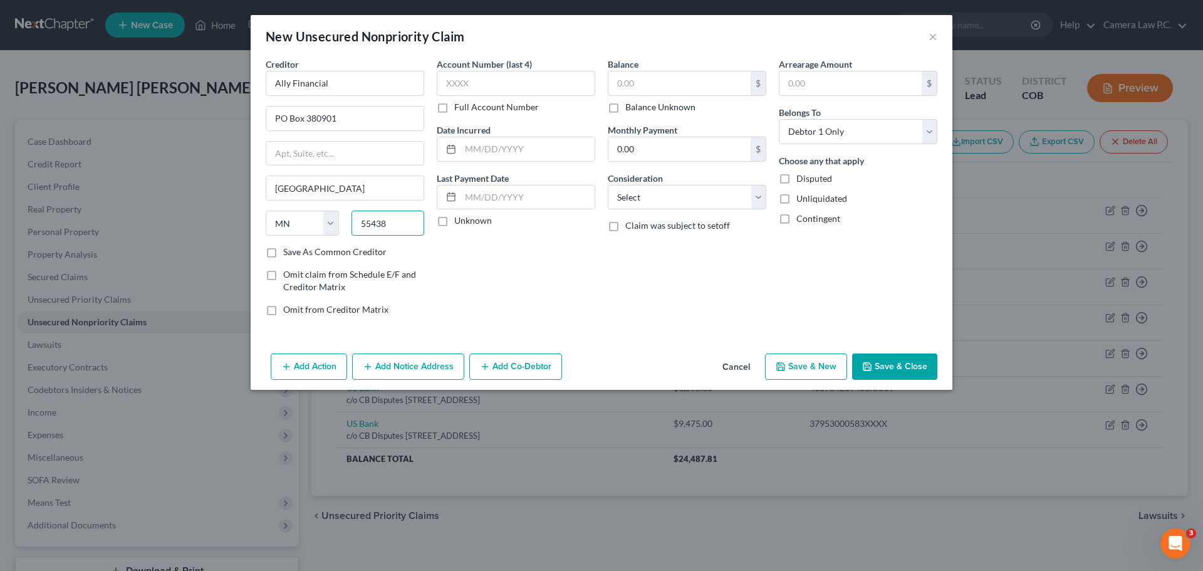
type input "55438"
click at [454, 110] on label "Full Account Number" at bounding box center [496, 107] width 85 height 13
click at [459, 109] on input "Full Account Number" at bounding box center [463, 105] width 8 height 8
click at [455, 78] on input "text" at bounding box center [516, 83] width 159 height 25
type input "22812561XXXX"
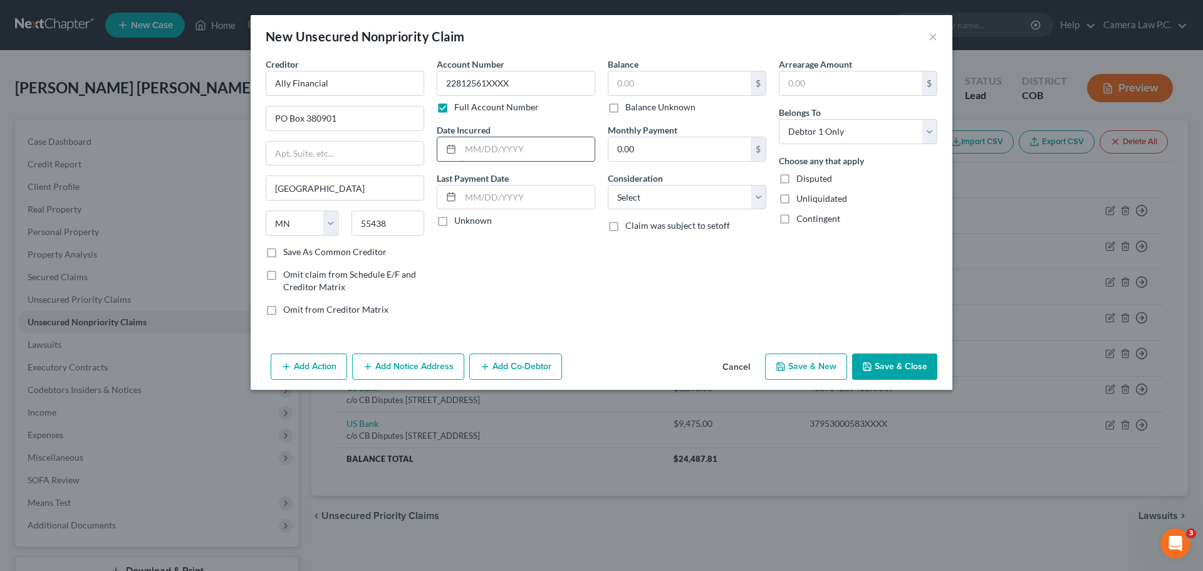
click at [471, 142] on input "text" at bounding box center [528, 149] width 134 height 24
type input "08/13/2022"
click at [472, 204] on input "text" at bounding box center [528, 197] width 134 height 24
type input "02/12/2025"
click at [703, 87] on input "text" at bounding box center [679, 83] width 142 height 24
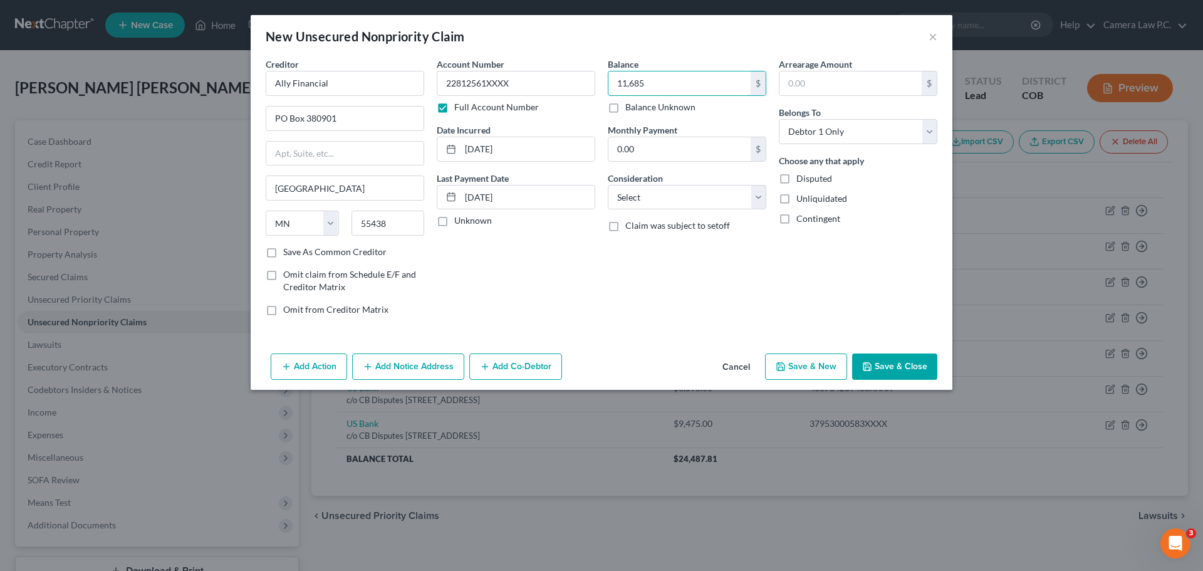
type input "11,685"
click at [638, 283] on div "Balance 11,685.00 $ Balance Unknown Balance Undetermined 11,685 $ Balance Unkno…" at bounding box center [687, 192] width 171 height 268
click at [669, 192] on select "Select Cable / Satellite Services Collection Agency Credit Card Debt Debt Couns…" at bounding box center [687, 197] width 159 height 25
select select "14"
click at [608, 185] on select "Select Cable / Satellite Services Collection Agency Credit Card Debt Debt Couns…" at bounding box center [687, 197] width 159 height 25
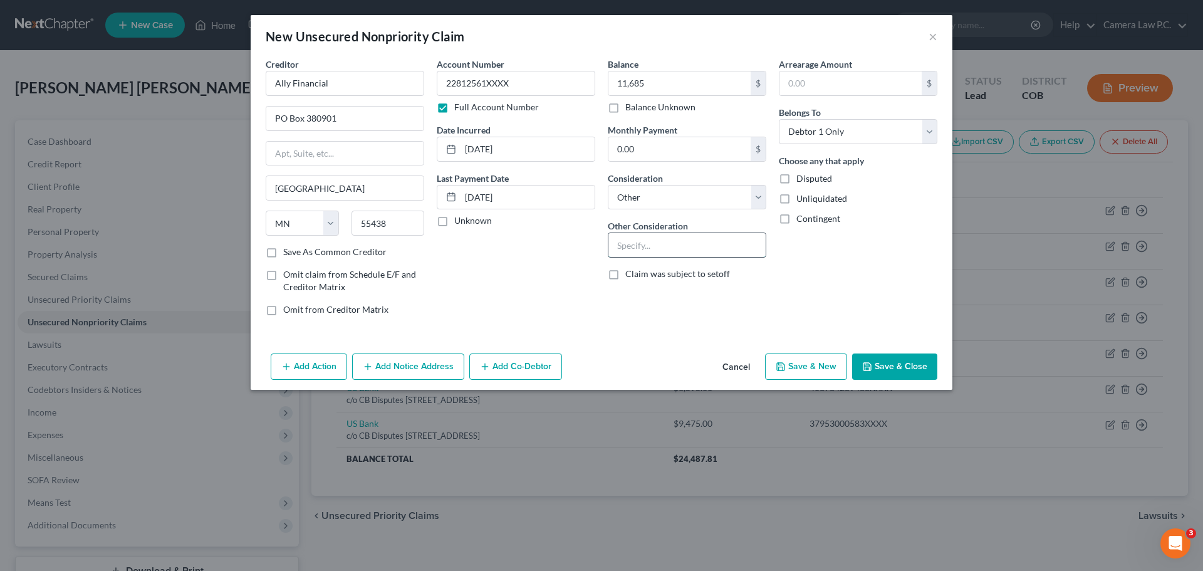
click at [655, 248] on input "text" at bounding box center [686, 245] width 157 height 24
type input "Automobile Loan - Repossessed Feb. 2025"
click at [316, 367] on button "Add Action" at bounding box center [309, 366] width 76 height 26
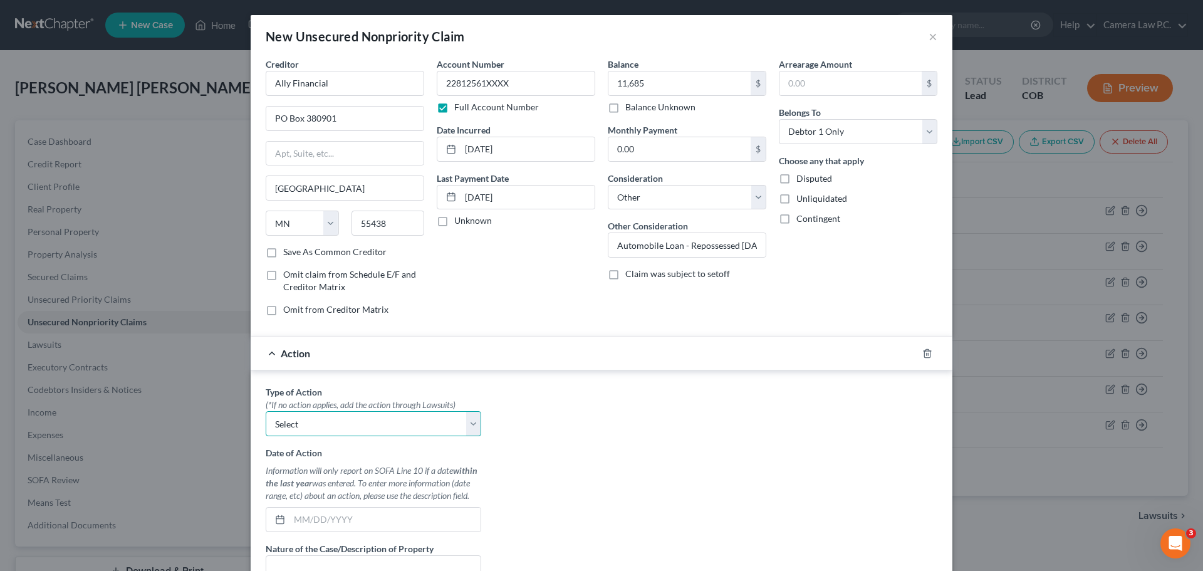
click at [329, 423] on select "Select Repossession Garnishment Foreclosure Personal Injury Attached, Seized, O…" at bounding box center [374, 423] width 216 height 25
select select "0"
click at [266, 411] on select "Select Repossession Garnishment Foreclosure Personal Injury Attached, Seized, O…" at bounding box center [374, 423] width 216 height 25
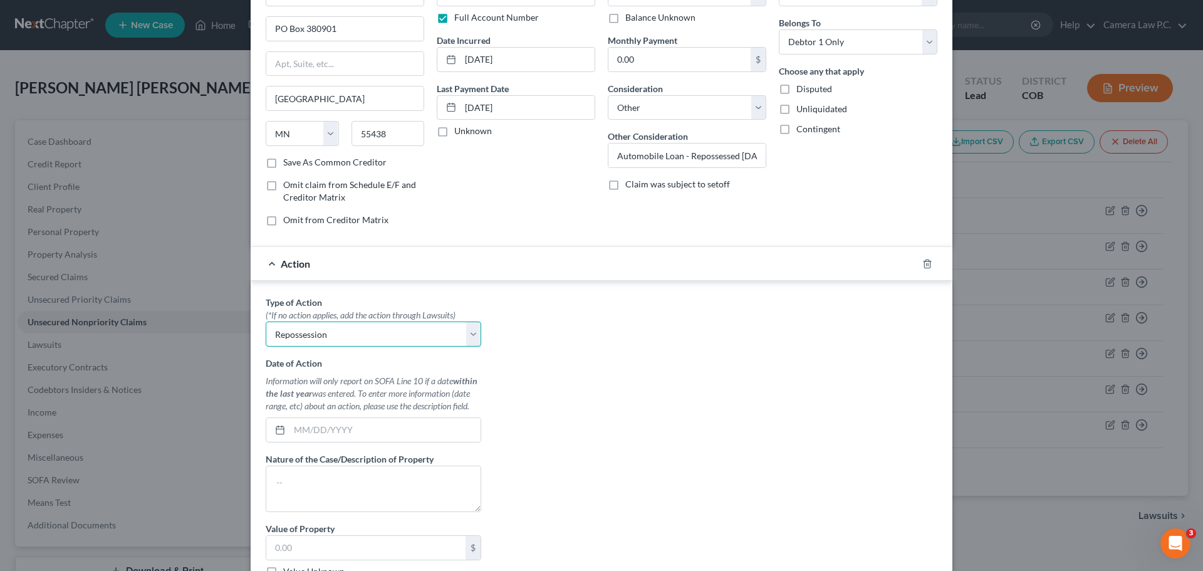
scroll to position [207, 0]
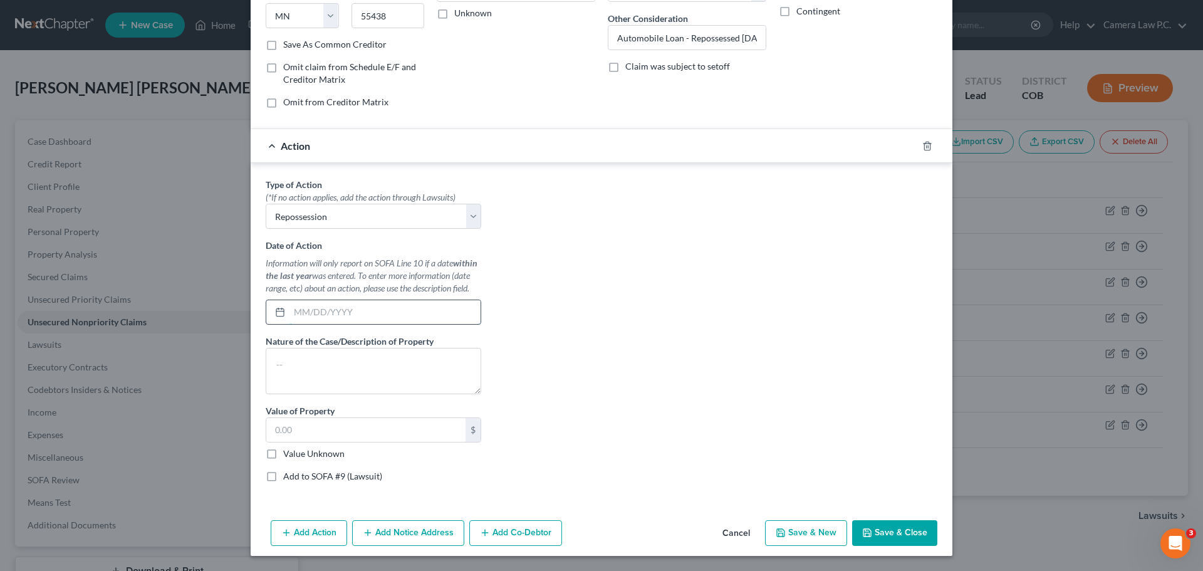
click at [337, 315] on input "text" at bounding box center [384, 312] width 191 height 24
type input "02/10/2025"
click at [419, 358] on textarea at bounding box center [374, 371] width 216 height 46
type textarea "2021 Volkswagen Tiguan"
drag, startPoint x: 341, startPoint y: 432, endPoint x: 341, endPoint y: 425, distance: 6.9
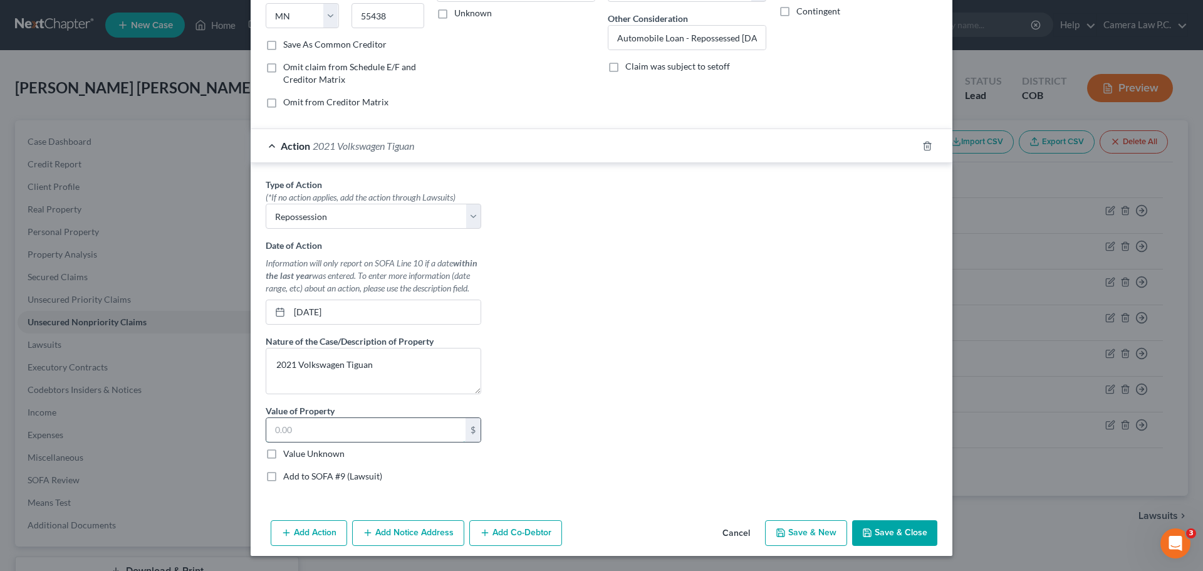
click at [341, 429] on input "text" at bounding box center [365, 430] width 199 height 24
type input "20,000"
click at [515, 533] on button "Add Co-Debtor" at bounding box center [515, 533] width 93 height 26
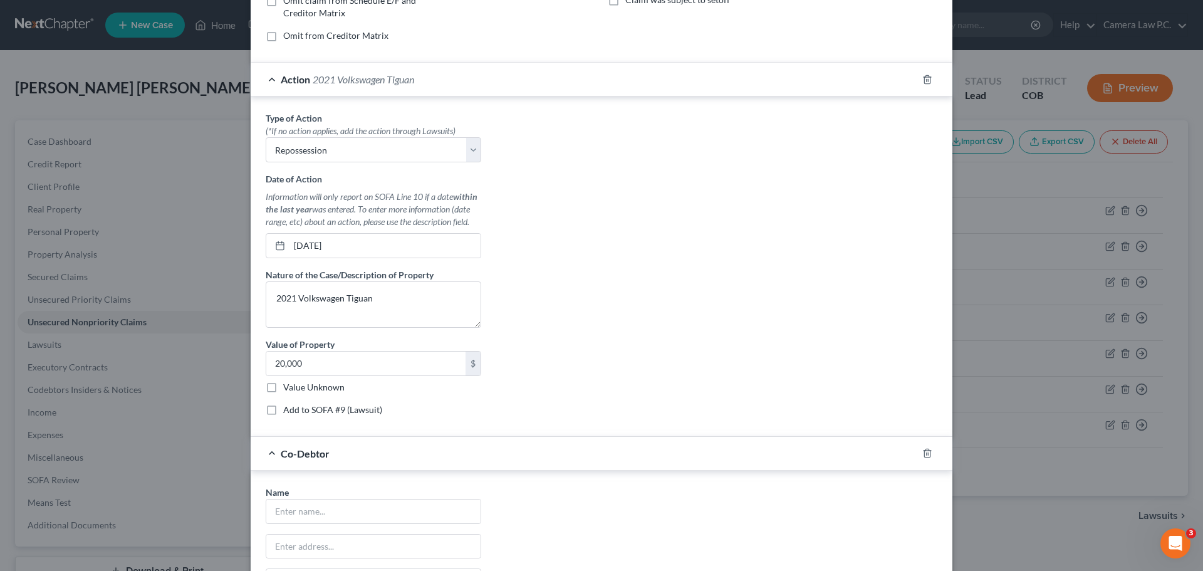
scroll to position [458, 0]
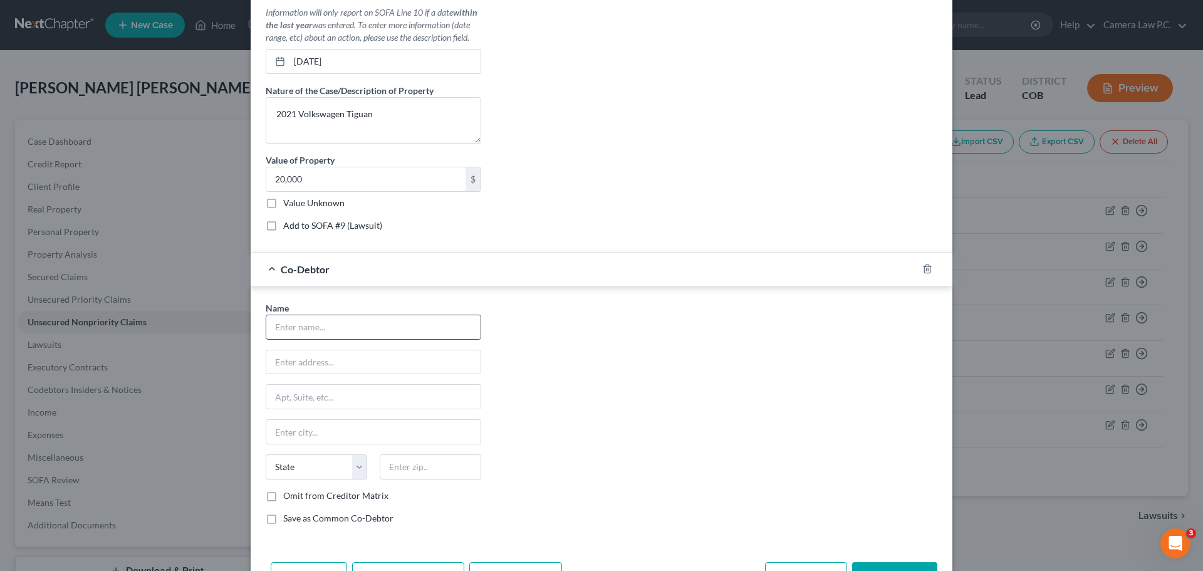
click at [290, 321] on input "text" at bounding box center [373, 327] width 214 height 24
type input "Neil Camera"
type input "4960 E. Donald Ave. #9"
type input "Denver"
select select "5"
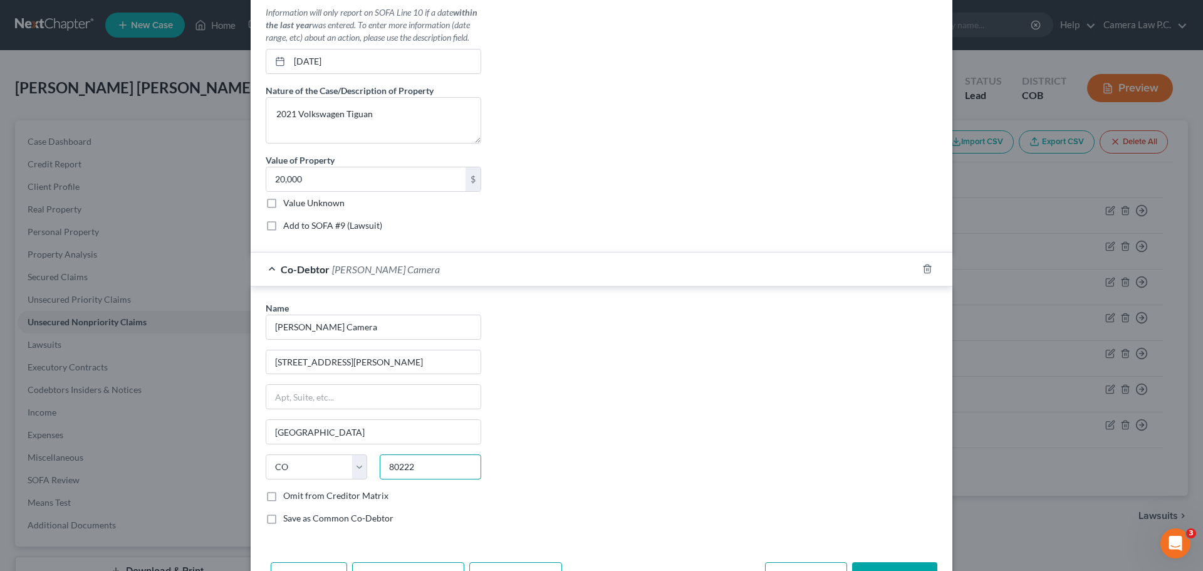
type input "80222"
click at [650, 400] on div "Name * Neil Camera 4960 E. Donald Ave. #9 Denver State AL AK AR AZ CA CO CT DE …" at bounding box center [601, 417] width 684 height 233
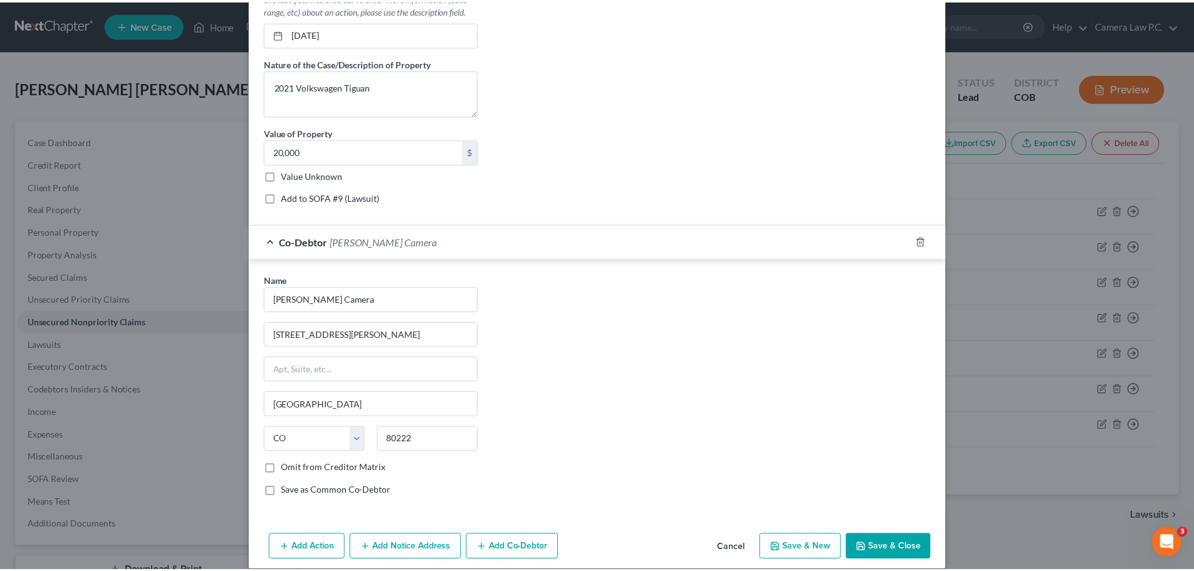
scroll to position [500, 0]
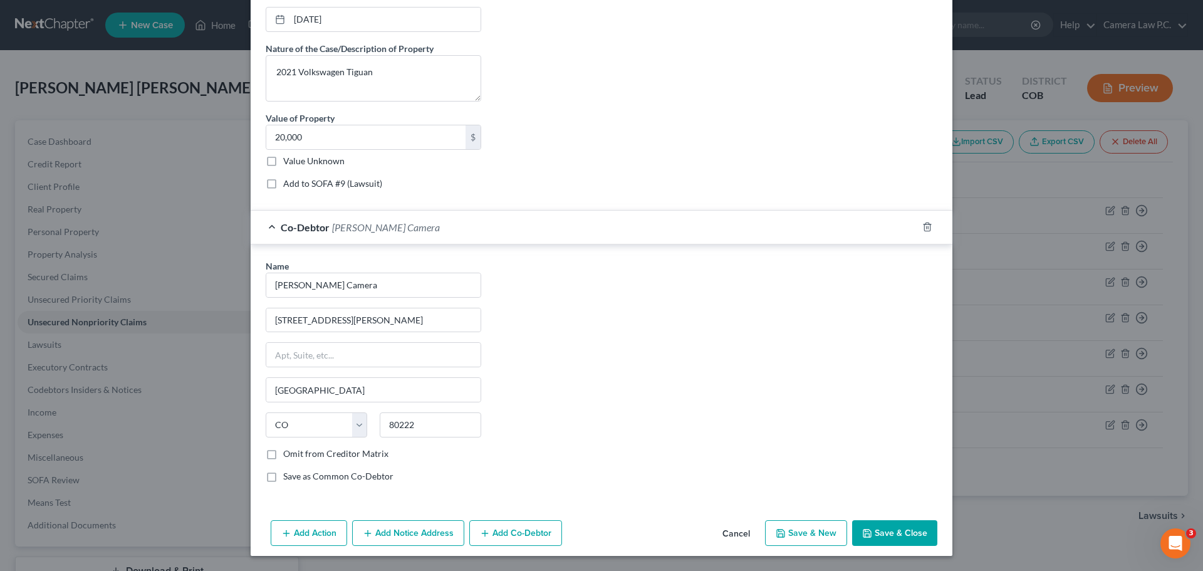
click at [867, 523] on button "Save & Close" at bounding box center [894, 533] width 85 height 26
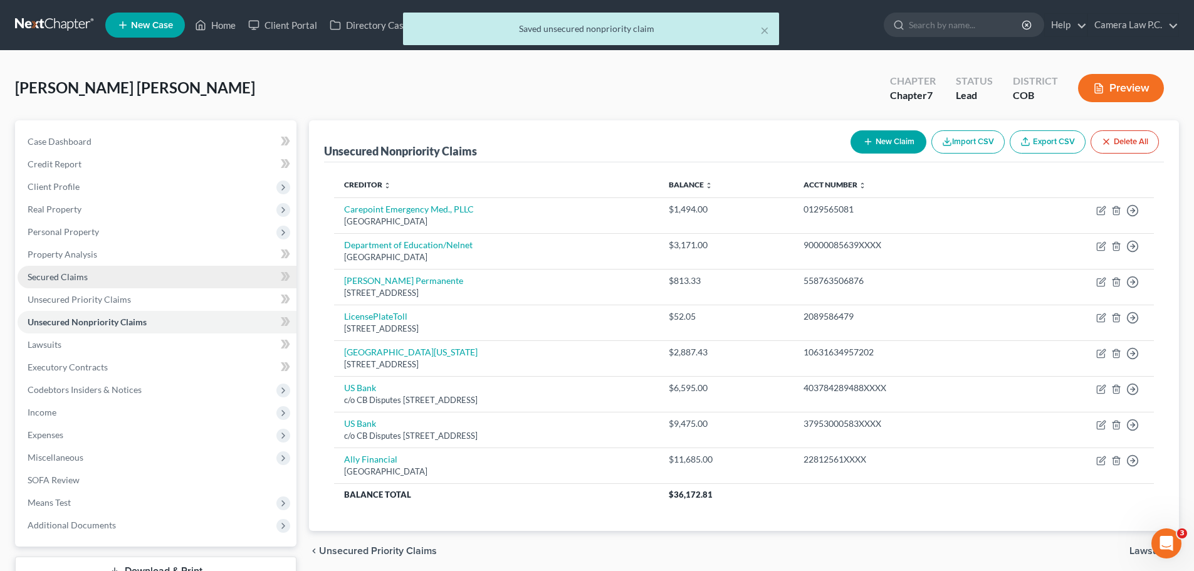
click at [61, 273] on span "Secured Claims" at bounding box center [58, 276] width 60 height 11
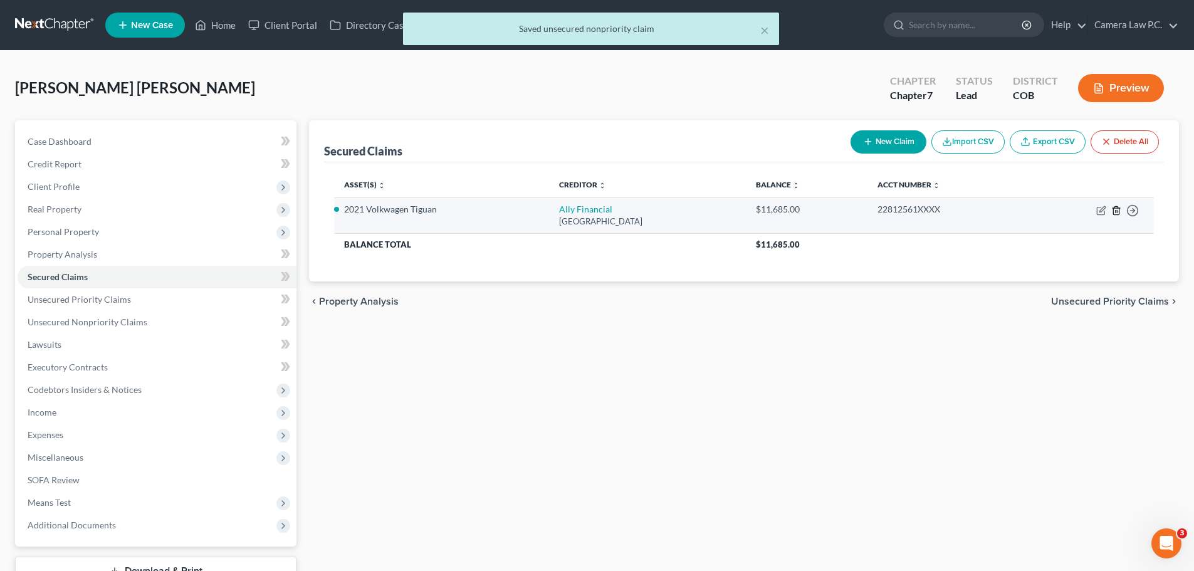
click at [1115, 210] on line "button" at bounding box center [1115, 211] width 0 height 3
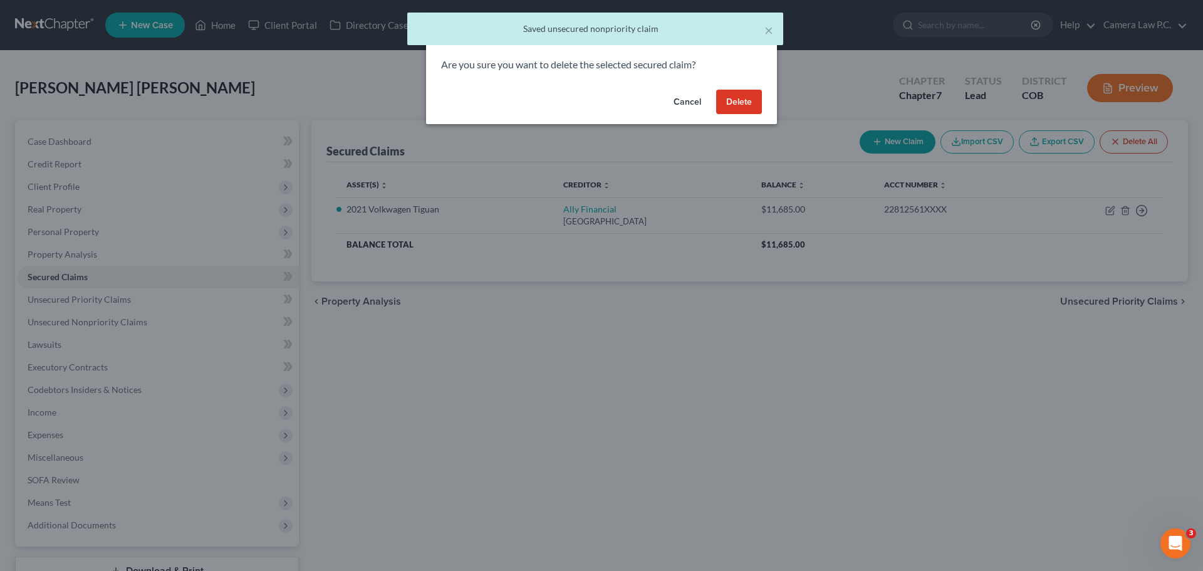
click at [730, 102] on button "Delete" at bounding box center [739, 102] width 46 height 25
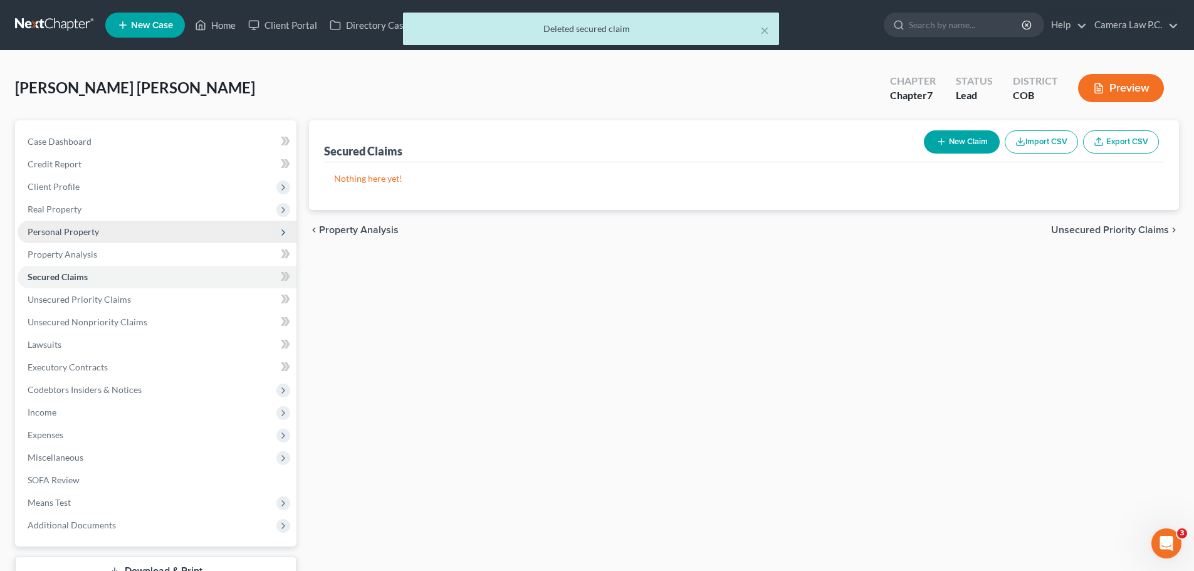
click at [53, 235] on span "Personal Property" at bounding box center [63, 231] width 71 height 11
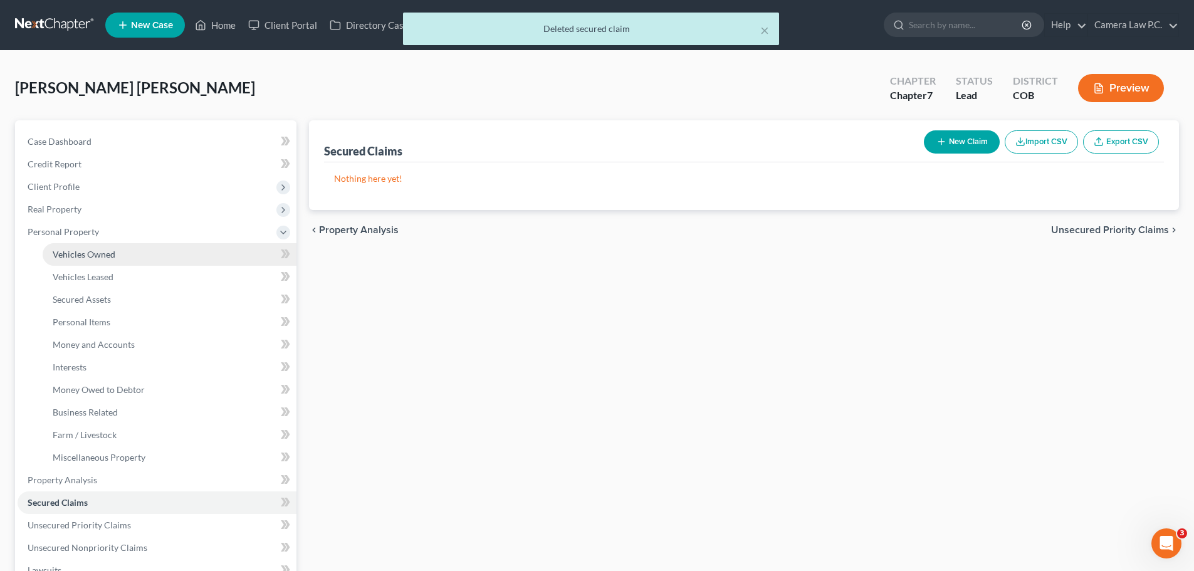
click at [83, 257] on span "Vehicles Owned" at bounding box center [84, 254] width 63 height 11
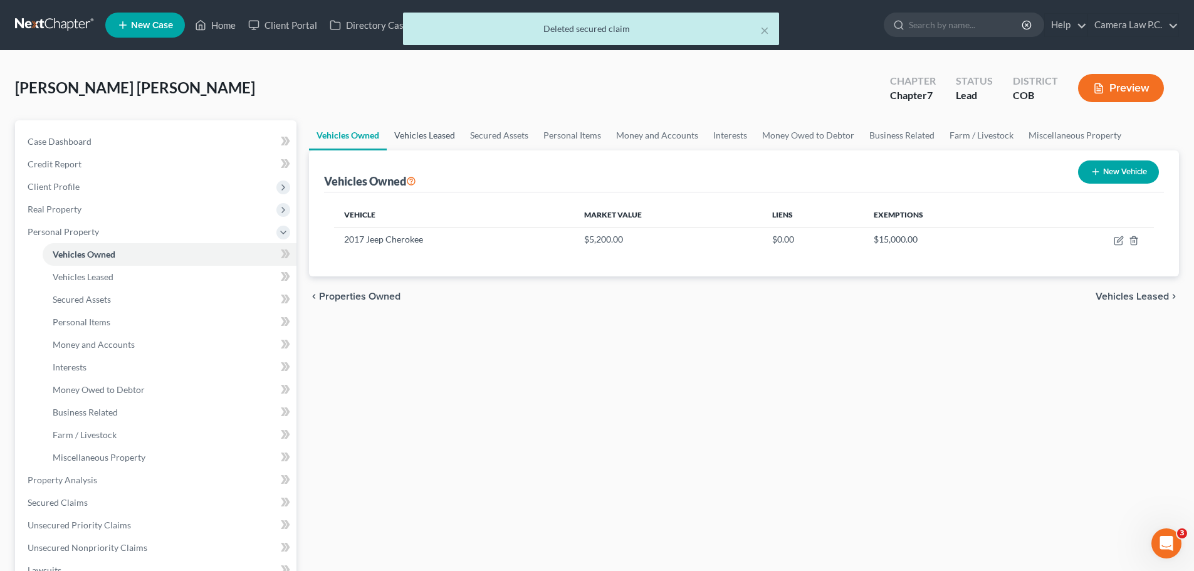
click at [428, 126] on link "Vehicles Leased" at bounding box center [425, 135] width 76 height 30
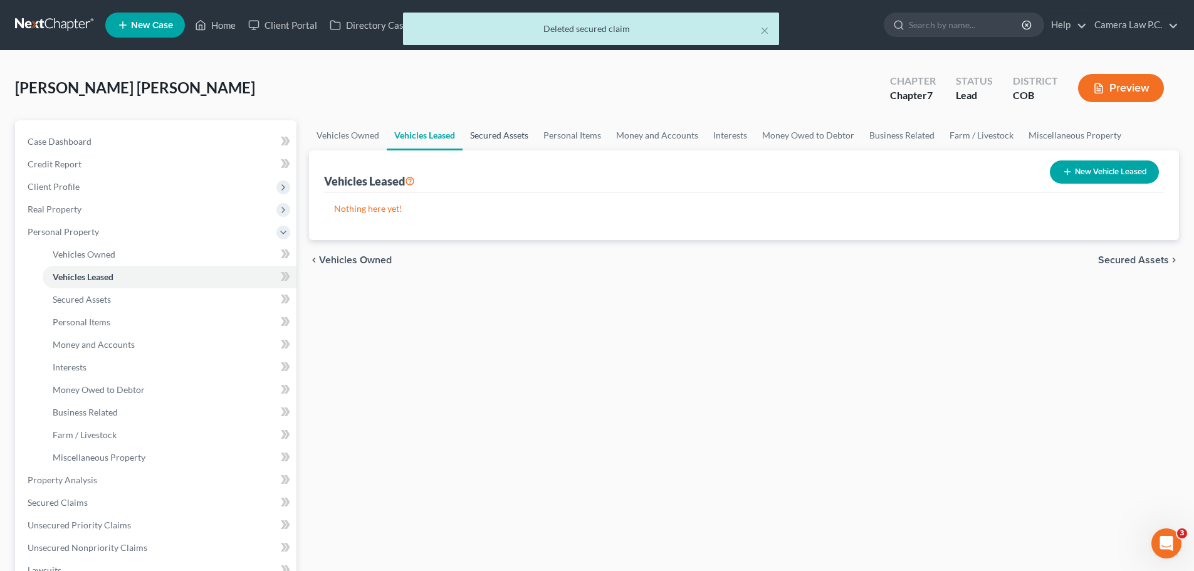
click at [484, 131] on link "Secured Assets" at bounding box center [498, 135] width 73 height 30
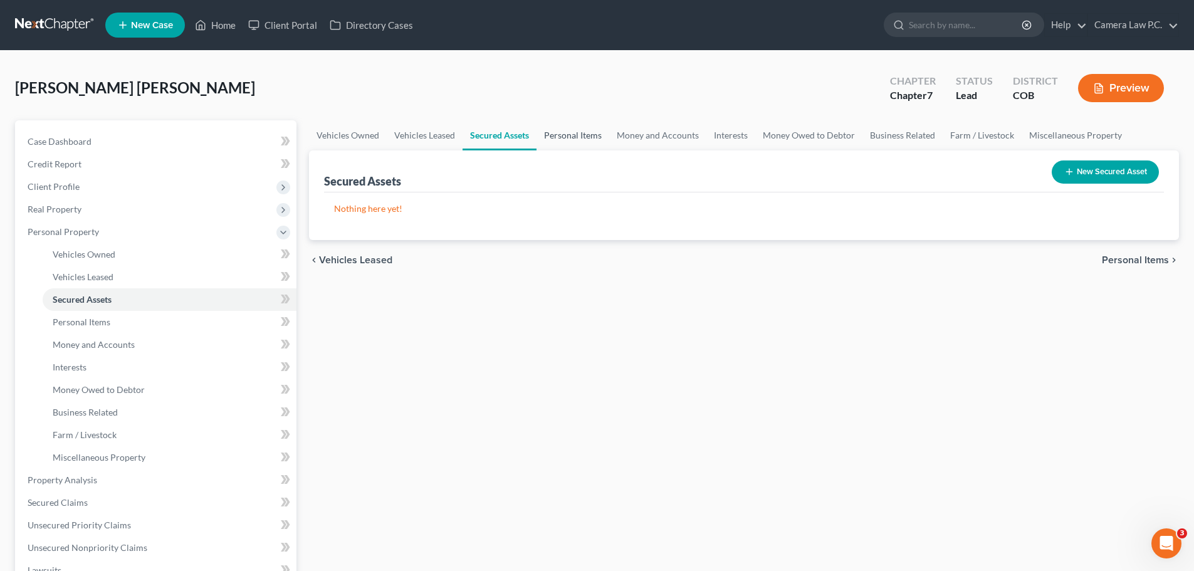
click at [577, 129] on link "Personal Items" at bounding box center [572, 135] width 73 height 30
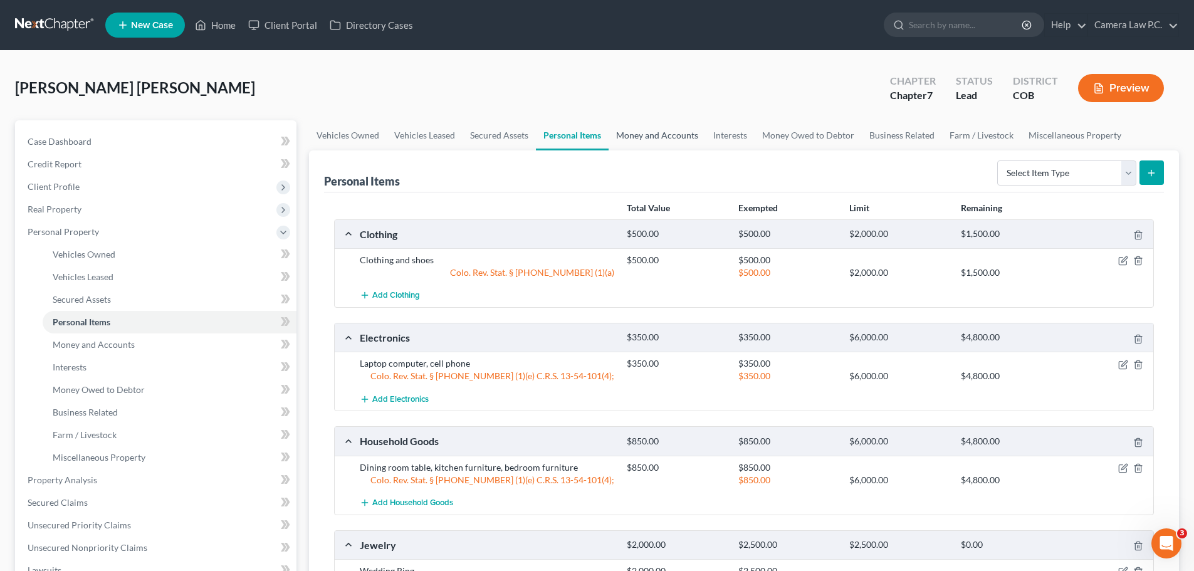
click at [632, 135] on link "Money and Accounts" at bounding box center [656, 135] width 97 height 30
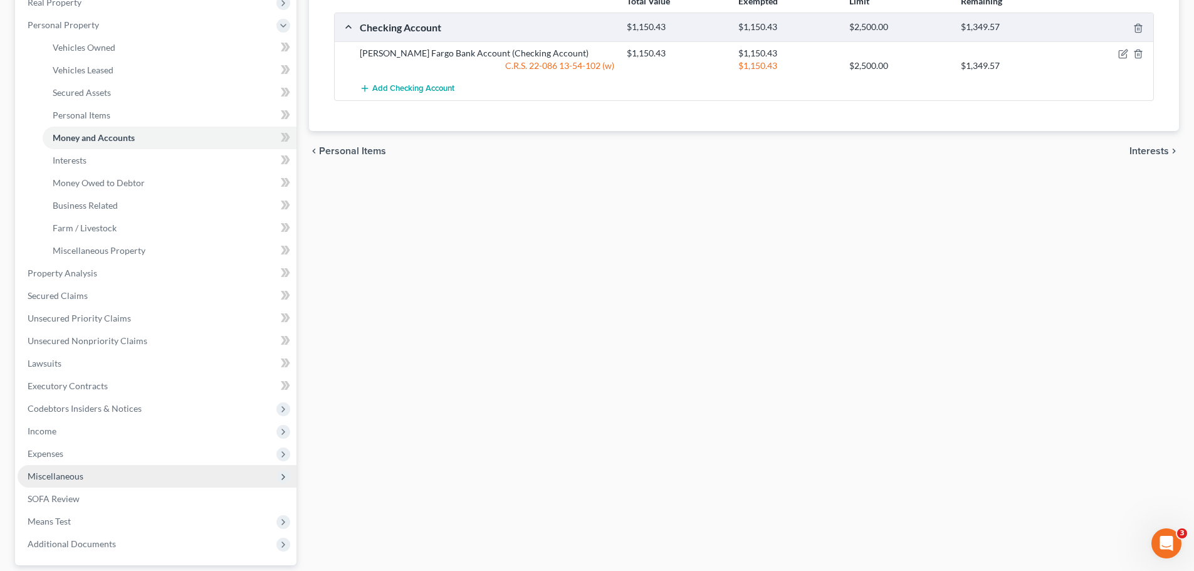
scroll to position [321, 0]
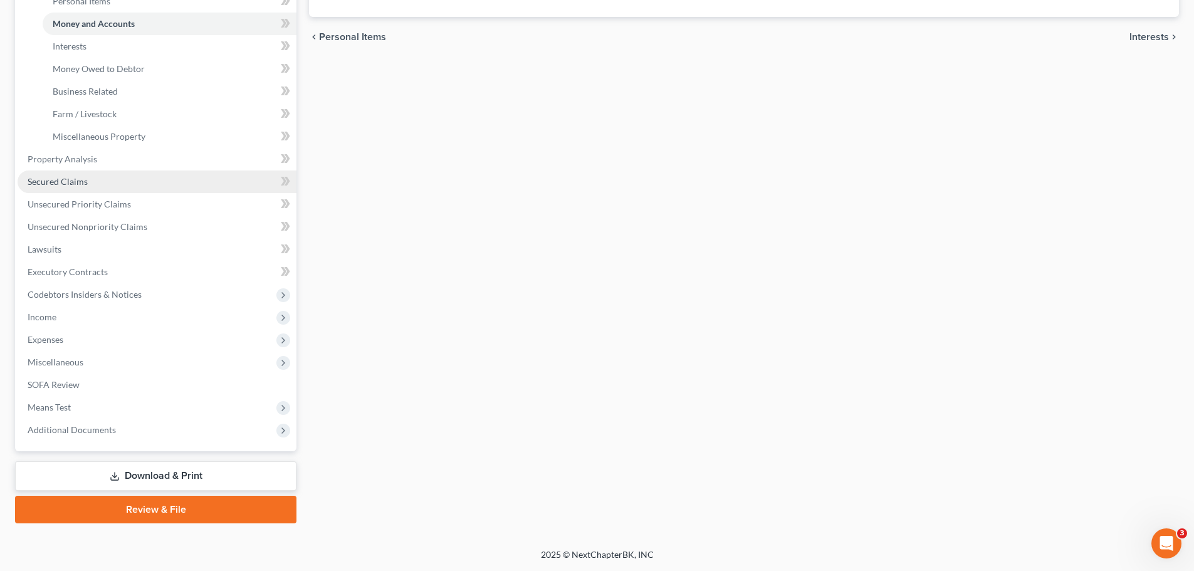
click at [33, 186] on span "Secured Claims" at bounding box center [58, 181] width 60 height 11
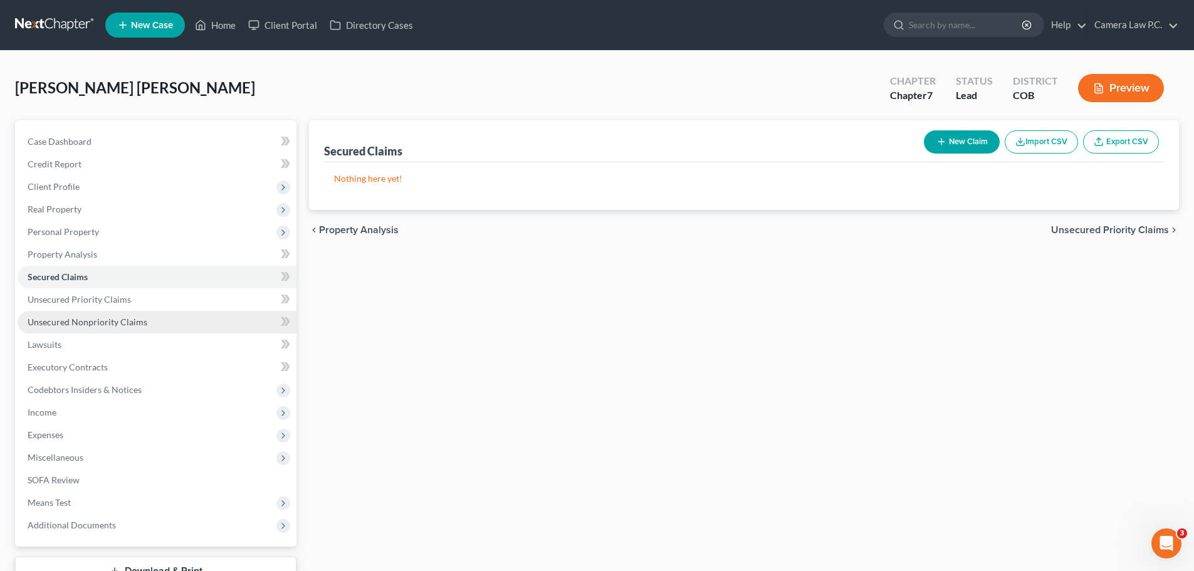
click at [62, 325] on span "Unsecured Nonpriority Claims" at bounding box center [88, 321] width 120 height 11
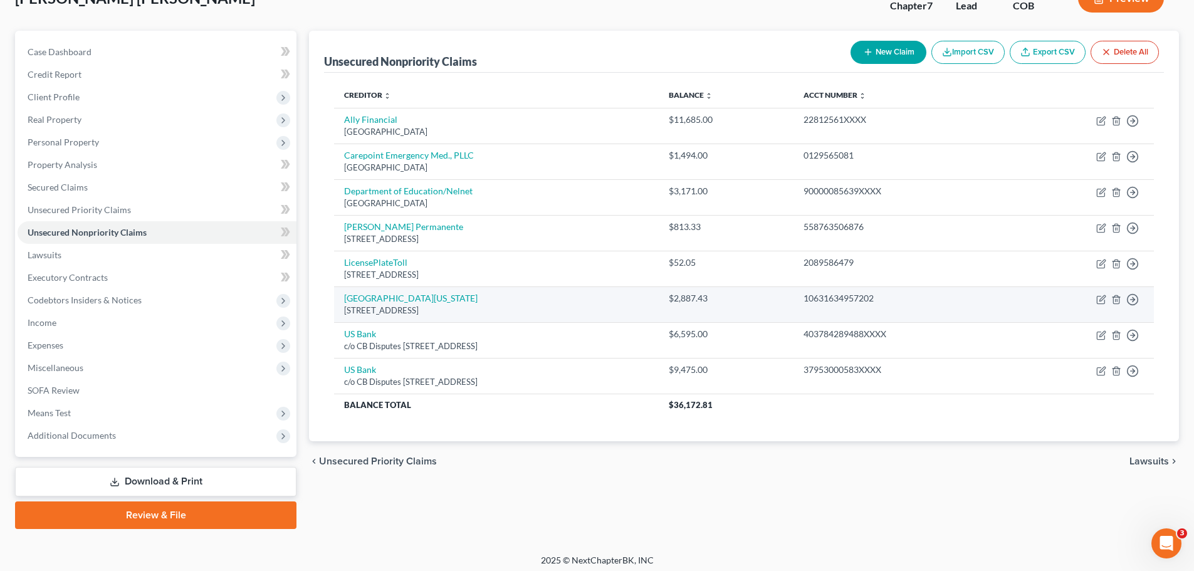
scroll to position [95, 0]
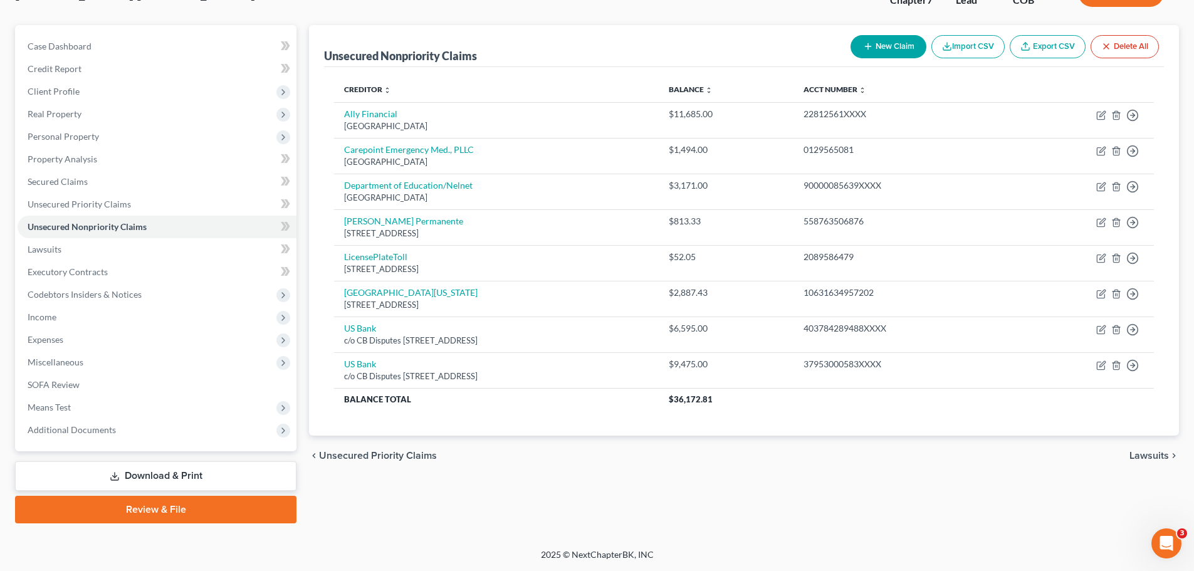
click at [155, 508] on link "Review & File" at bounding box center [155, 510] width 281 height 28
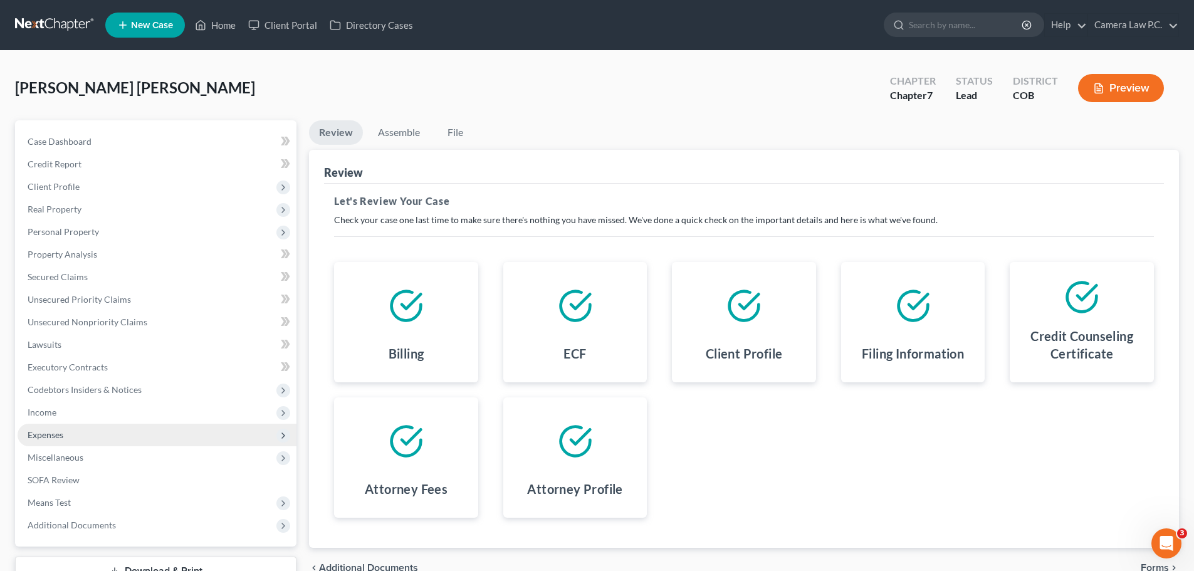
click at [56, 441] on span "Expenses" at bounding box center [157, 435] width 279 height 23
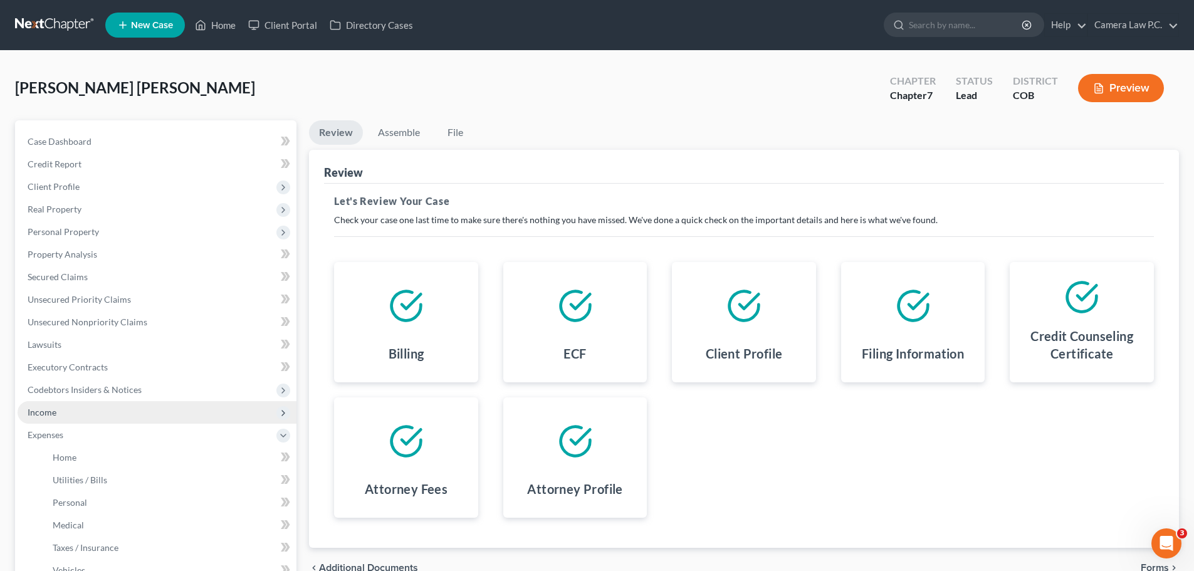
click at [46, 409] on span "Income" at bounding box center [42, 412] width 29 height 11
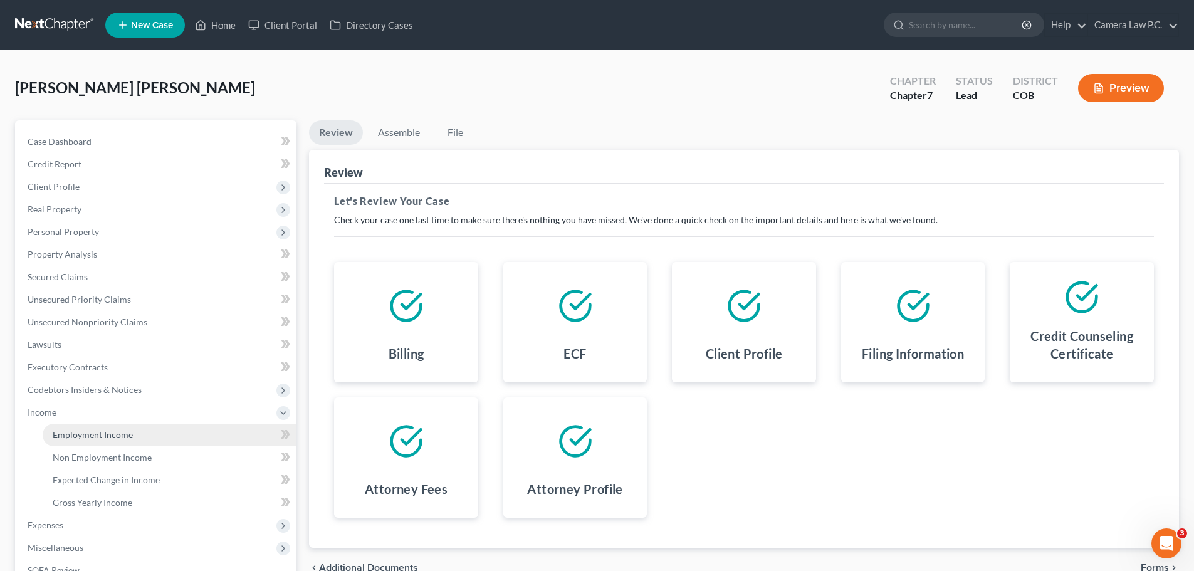
click at [90, 440] on link "Employment Income" at bounding box center [170, 435] width 254 height 23
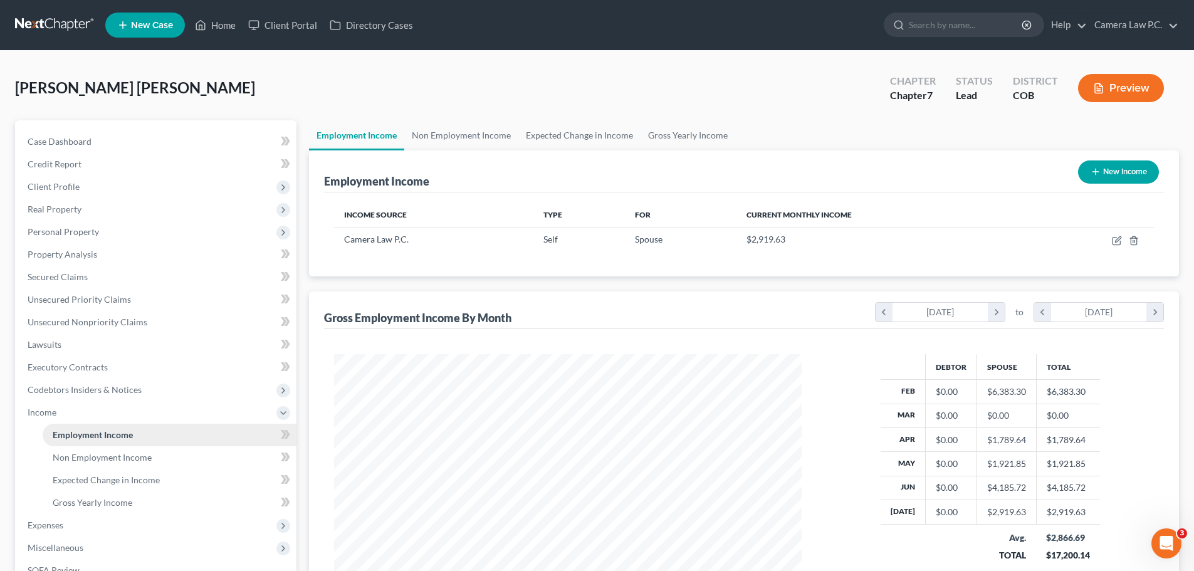
scroll to position [234, 493]
click at [464, 137] on link "Non Employment Income" at bounding box center [461, 135] width 114 height 30
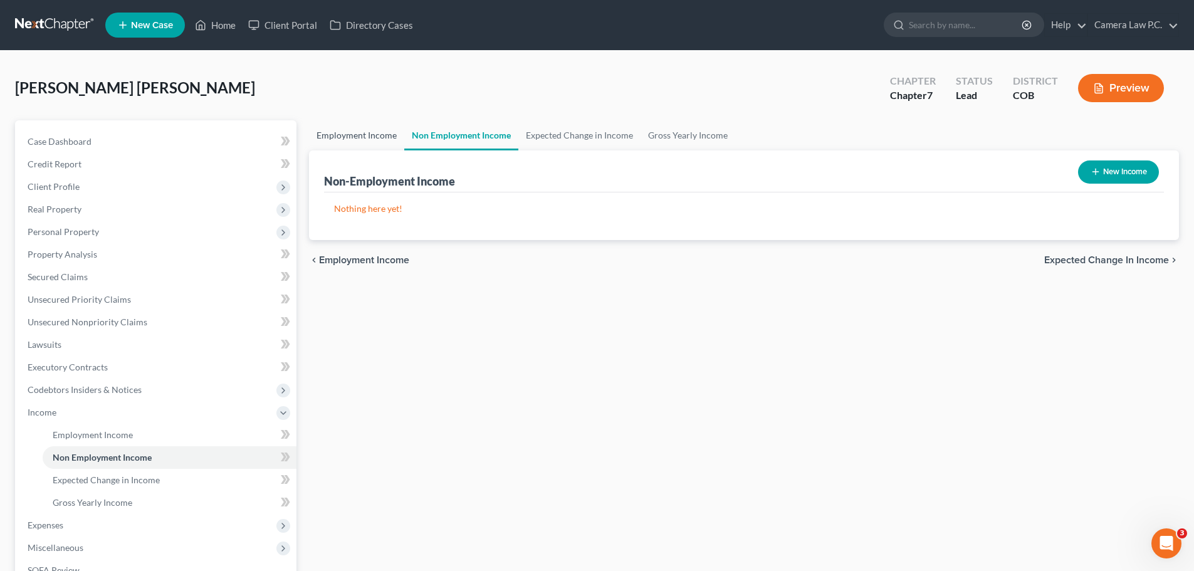
click at [373, 135] on link "Employment Income" at bounding box center [356, 135] width 95 height 30
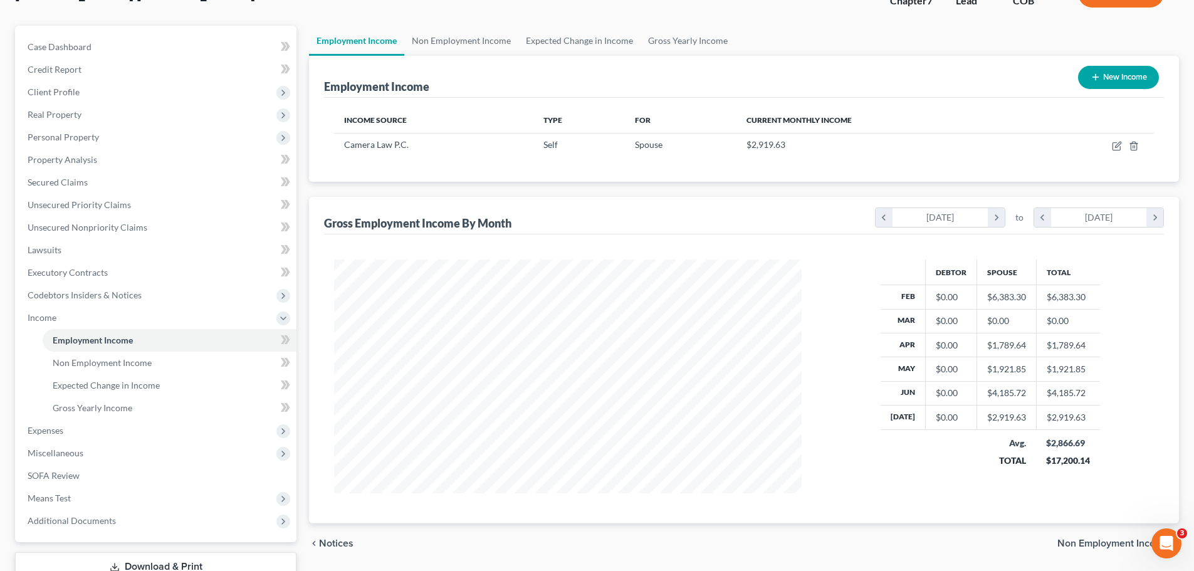
scroll to position [185, 0]
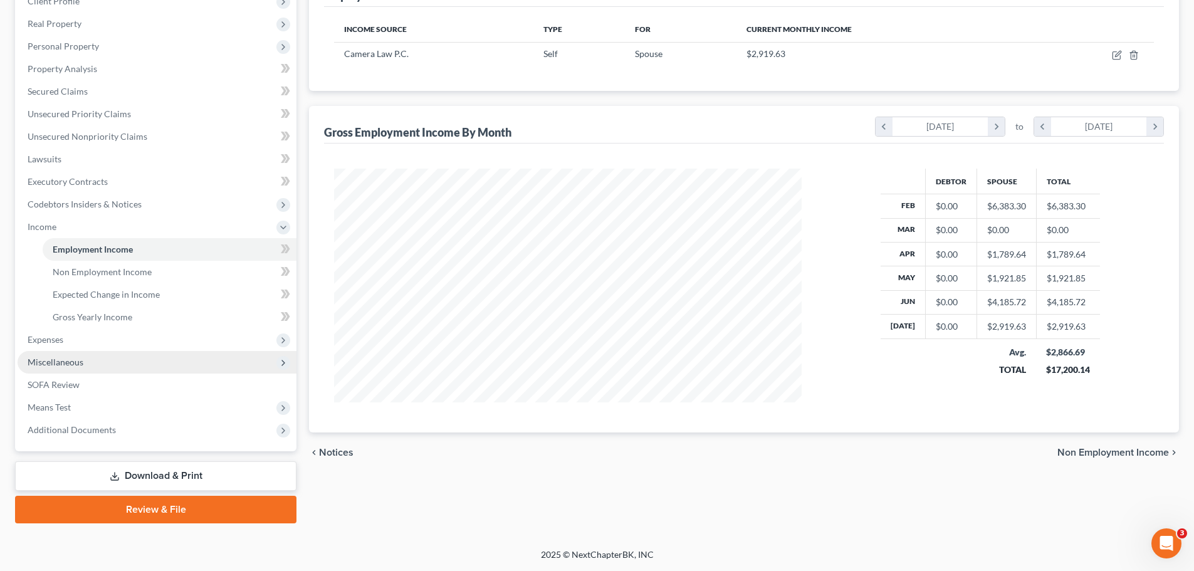
click at [54, 366] on span "Miscellaneous" at bounding box center [56, 362] width 56 height 11
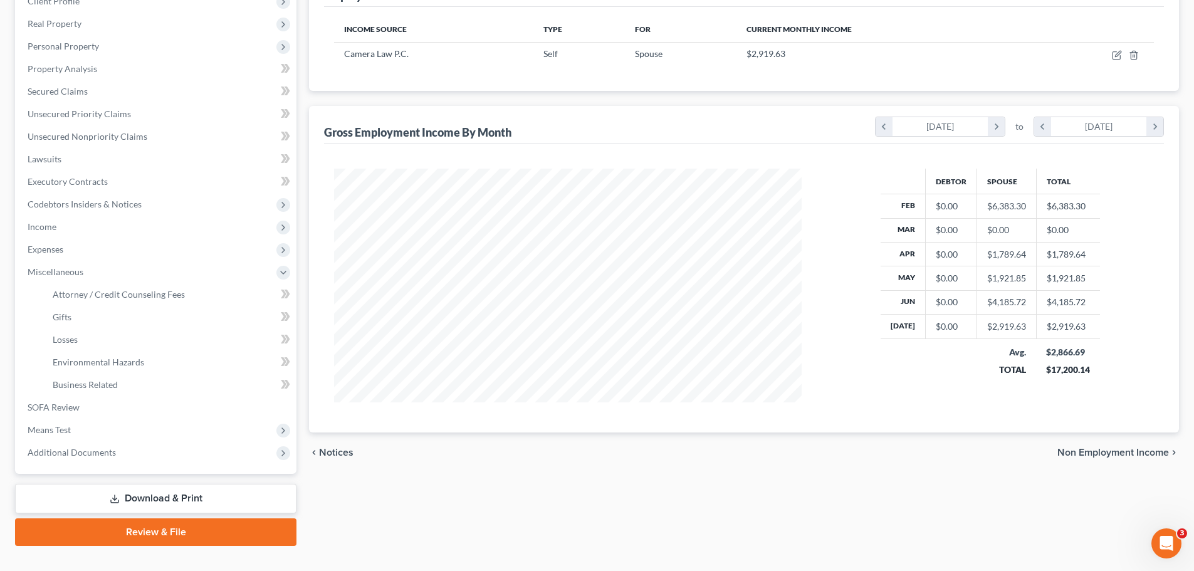
click at [116, 529] on link "Review & File" at bounding box center [155, 532] width 281 height 28
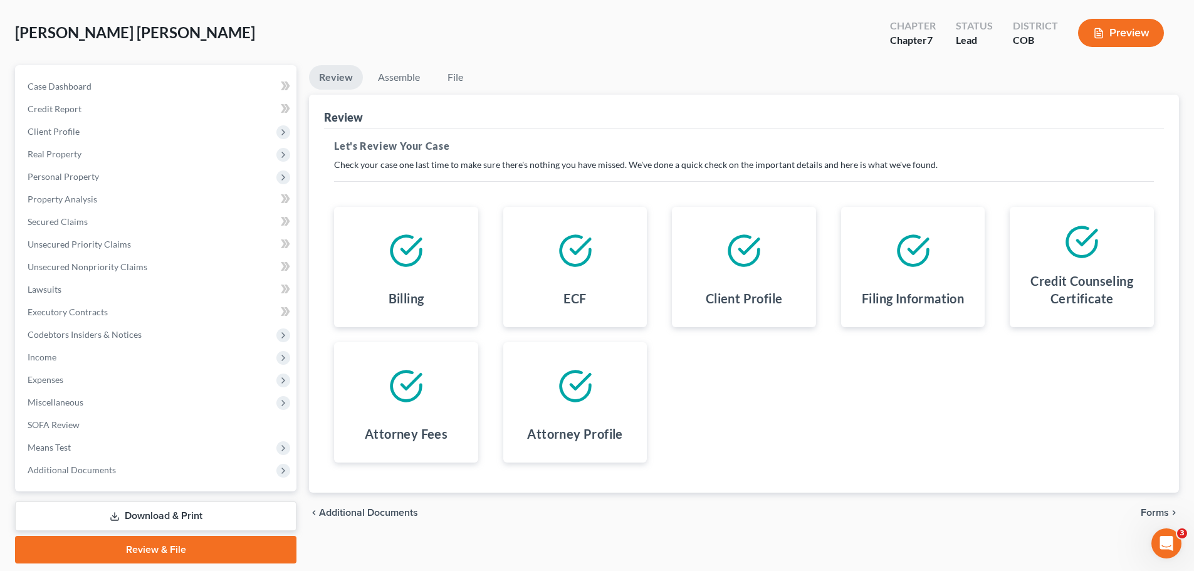
scroll to position [95, 0]
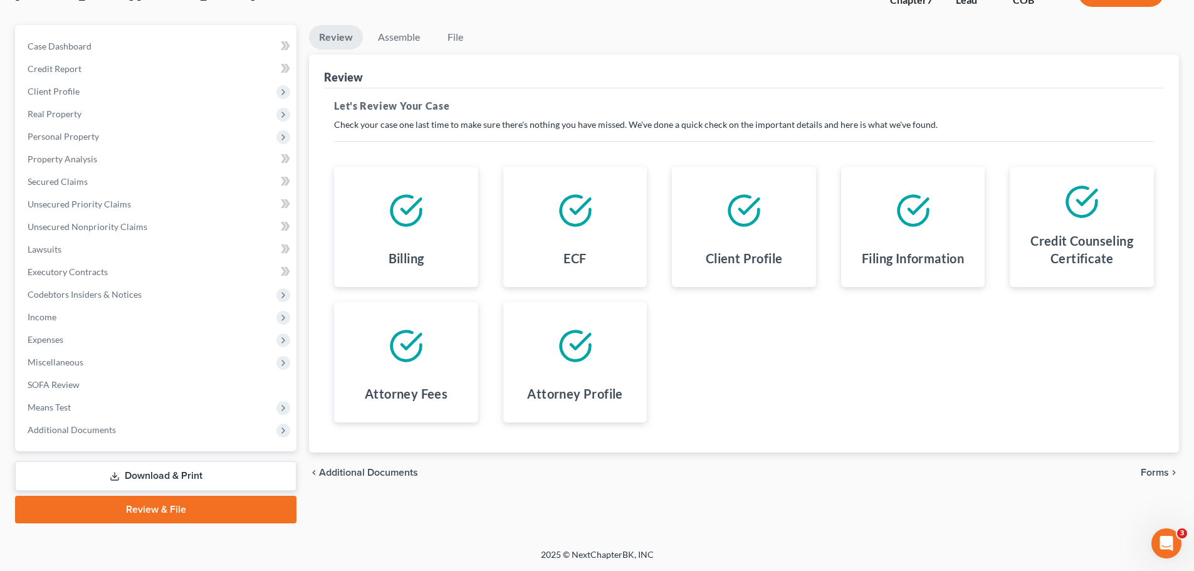
click at [1157, 472] on span "Forms" at bounding box center [1154, 472] width 28 height 10
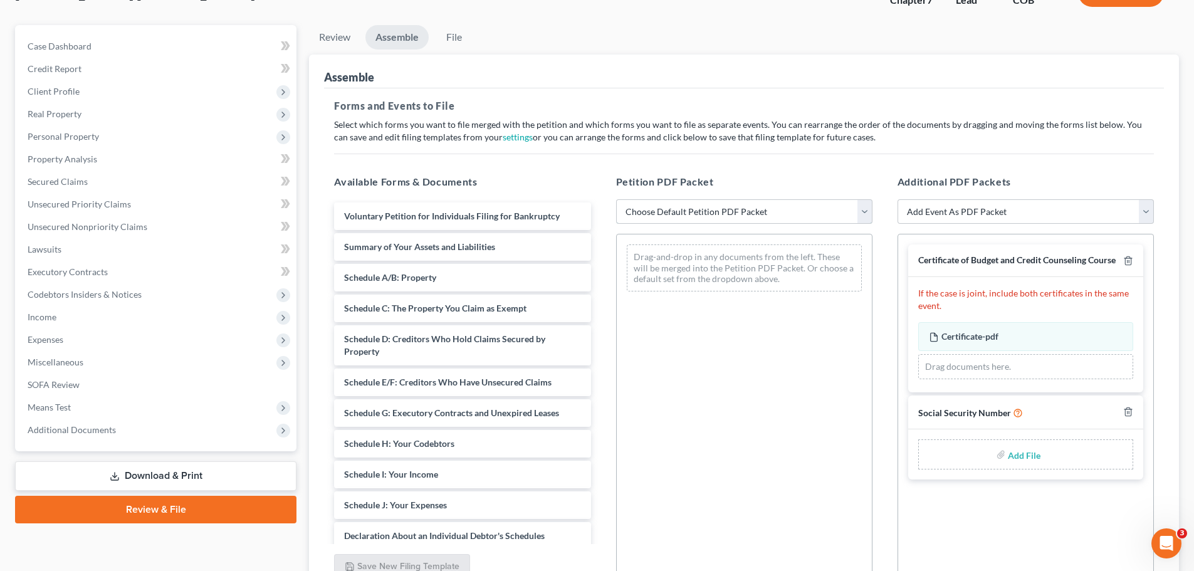
click at [736, 216] on select "Choose Default Petition PDF Packet Emergency Filing (Voluntary Petition and Cre…" at bounding box center [744, 211] width 256 height 25
select select "1"
click at [616, 199] on select "Choose Default Petition PDF Packet Emergency Filing (Voluntary Petition and Cre…" at bounding box center [744, 211] width 256 height 25
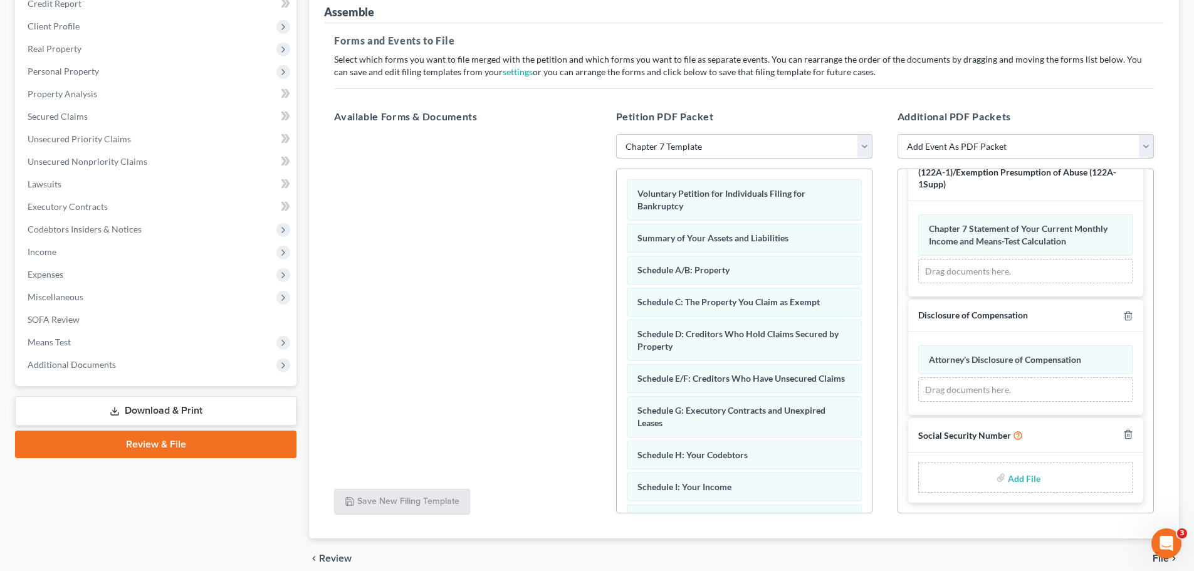
scroll to position [216, 0]
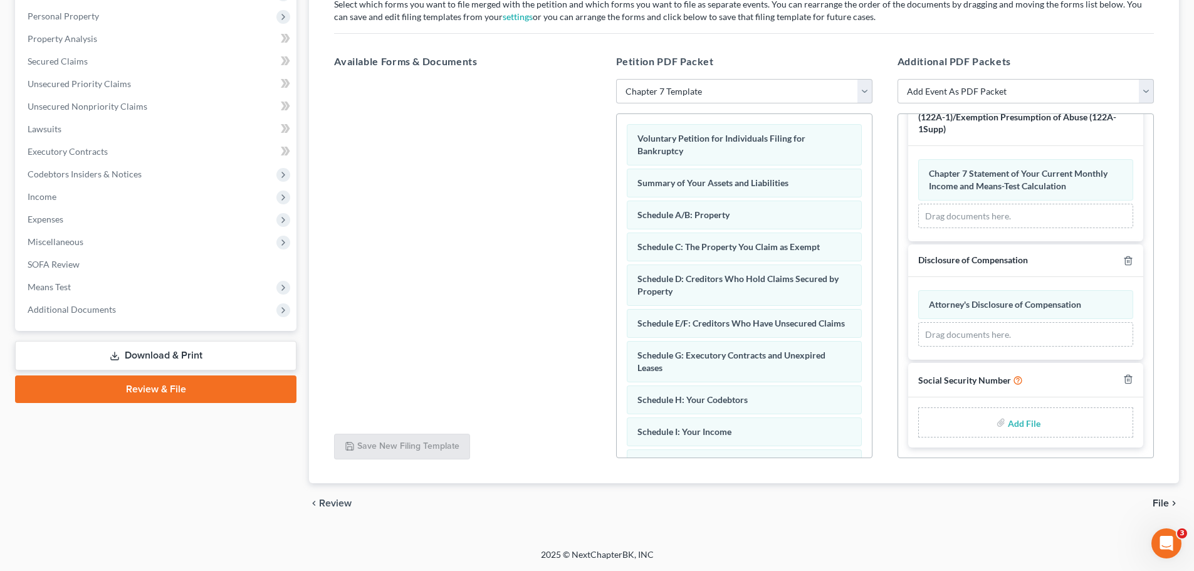
click at [1021, 425] on input "file" at bounding box center [1023, 422] width 30 height 23
type input "C:\fakepath\SSN Statement.pdf"
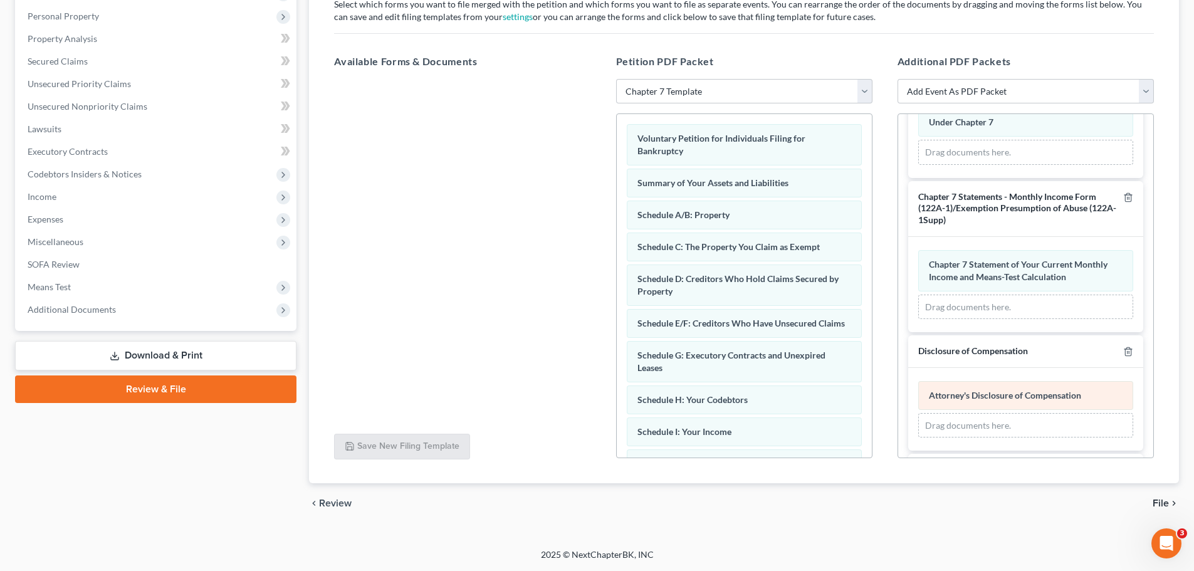
scroll to position [310, 0]
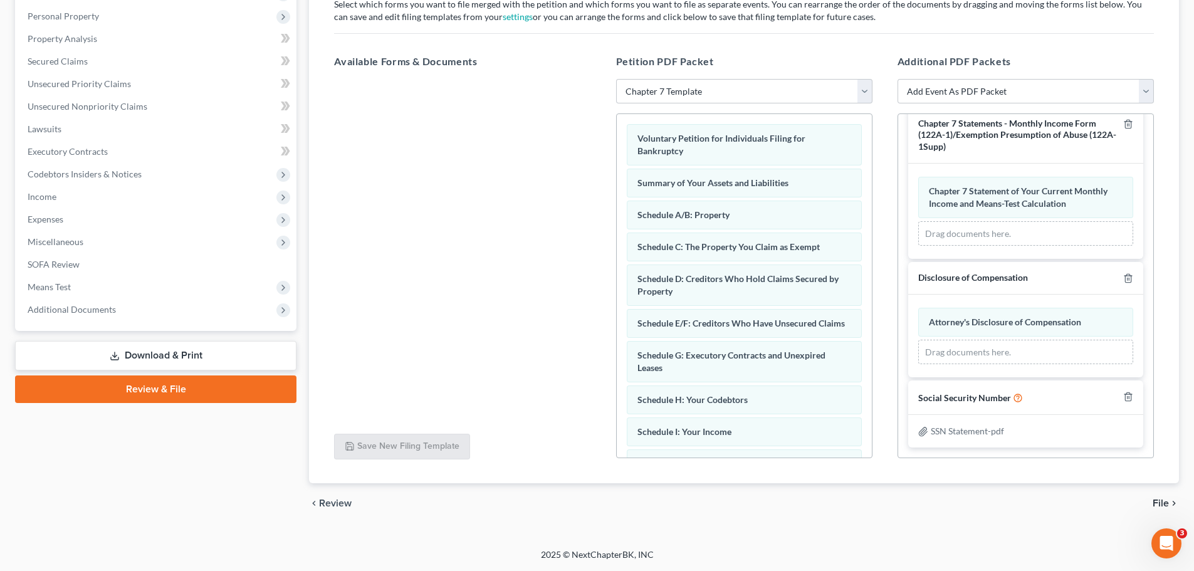
click at [1164, 503] on span "File" at bounding box center [1160, 503] width 16 height 10
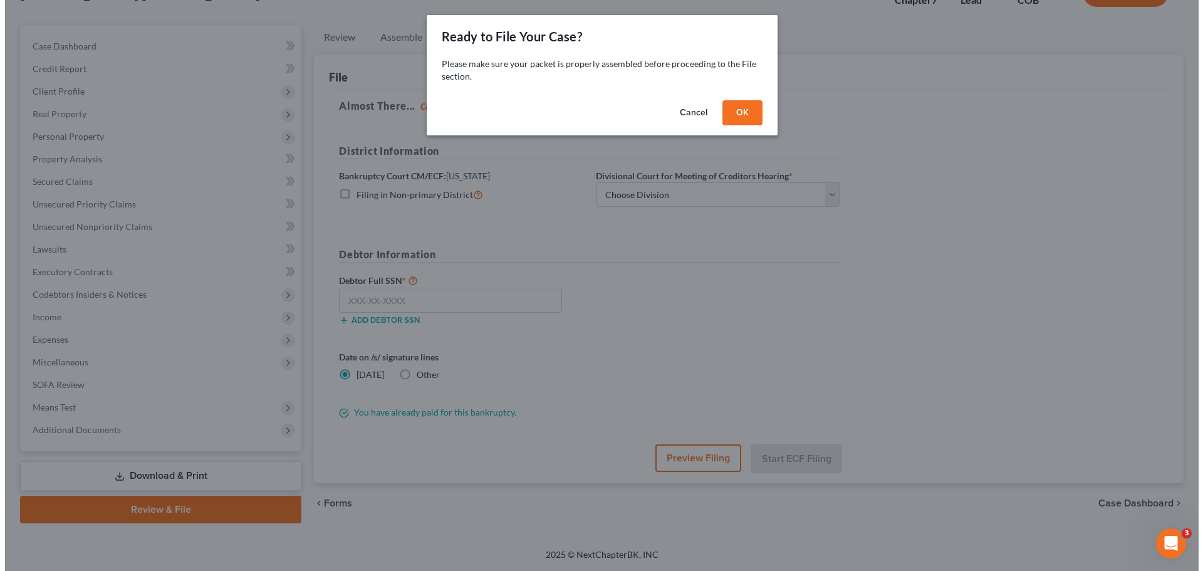
scroll to position [95, 0]
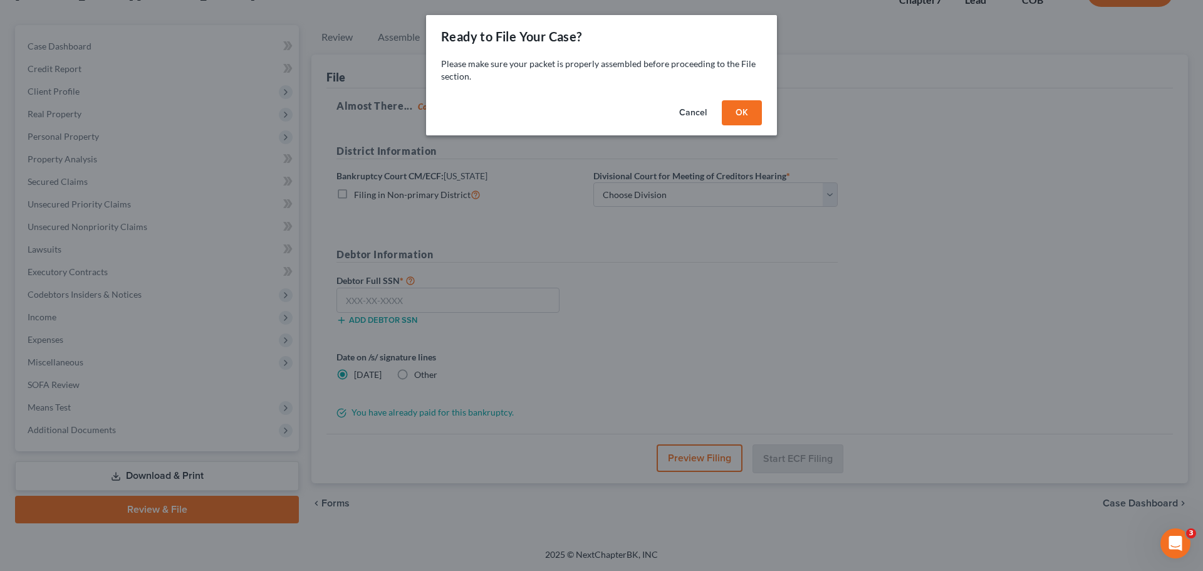
click at [736, 115] on button "OK" at bounding box center [742, 112] width 40 height 25
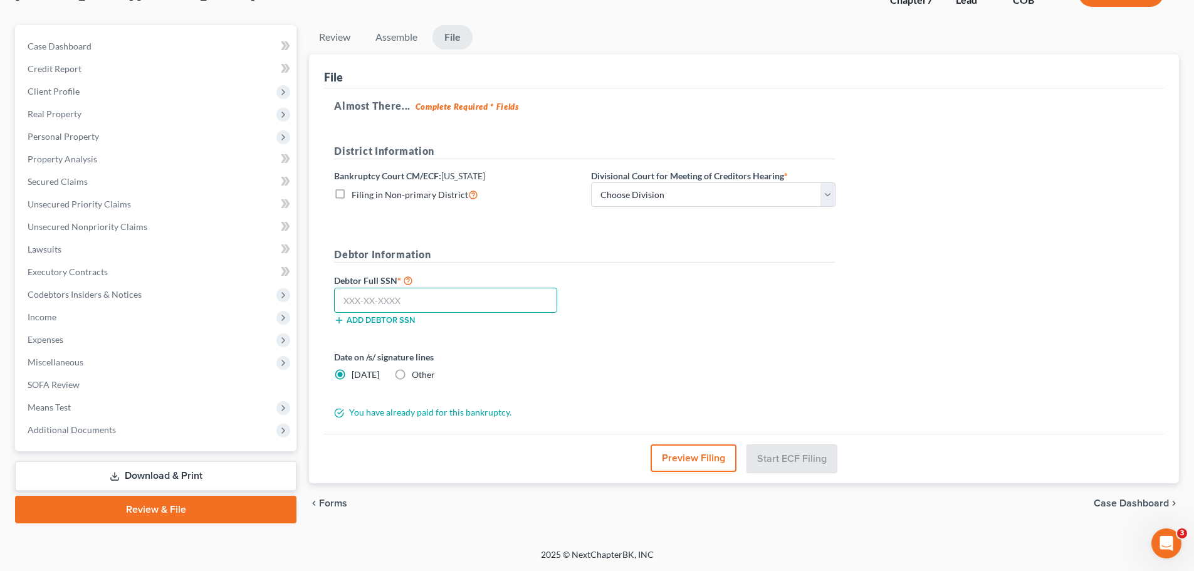
click at [448, 297] on input "text" at bounding box center [445, 300] width 223 height 25
paste input "776-91-7297"
type input "776-91-7297"
click at [657, 279] on div "Debtor Full SSN * 776-91-7297 Add debtor SSN" at bounding box center [585, 304] width 514 height 63
click at [646, 190] on select "Choose Division Denver" at bounding box center [713, 194] width 244 height 25
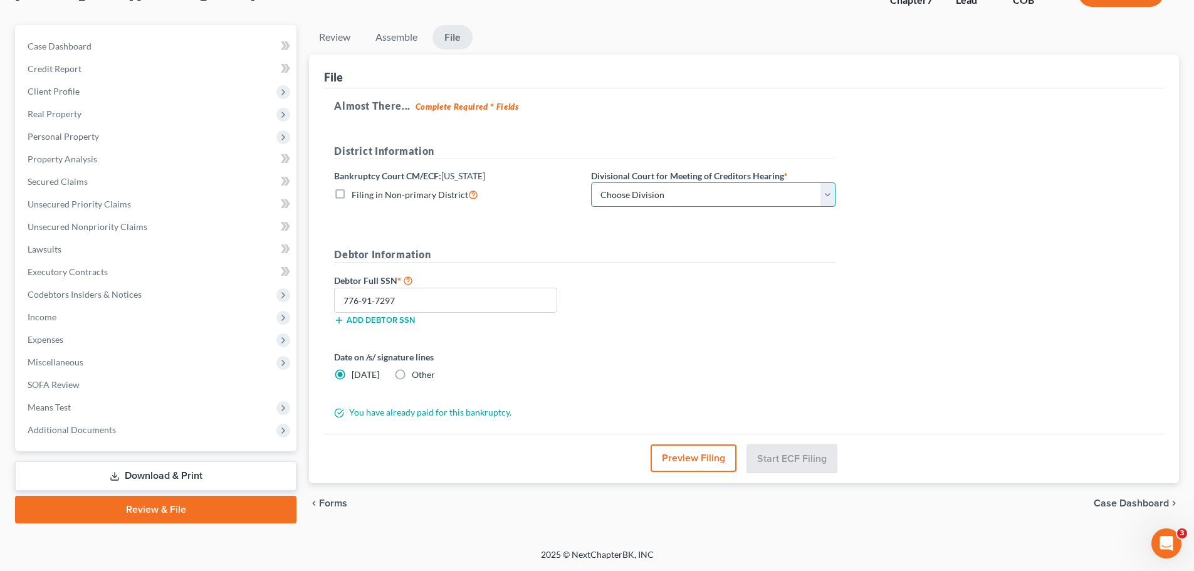
click at [646, 190] on select "Choose Division Denver" at bounding box center [713, 194] width 244 height 25
drag, startPoint x: 644, startPoint y: 193, endPoint x: 645, endPoint y: 204, distance: 11.3
click at [644, 193] on select "Choose Division Denver" at bounding box center [713, 194] width 244 height 25
select select "0"
click at [591, 182] on select "Choose Division Denver" at bounding box center [713, 194] width 244 height 25
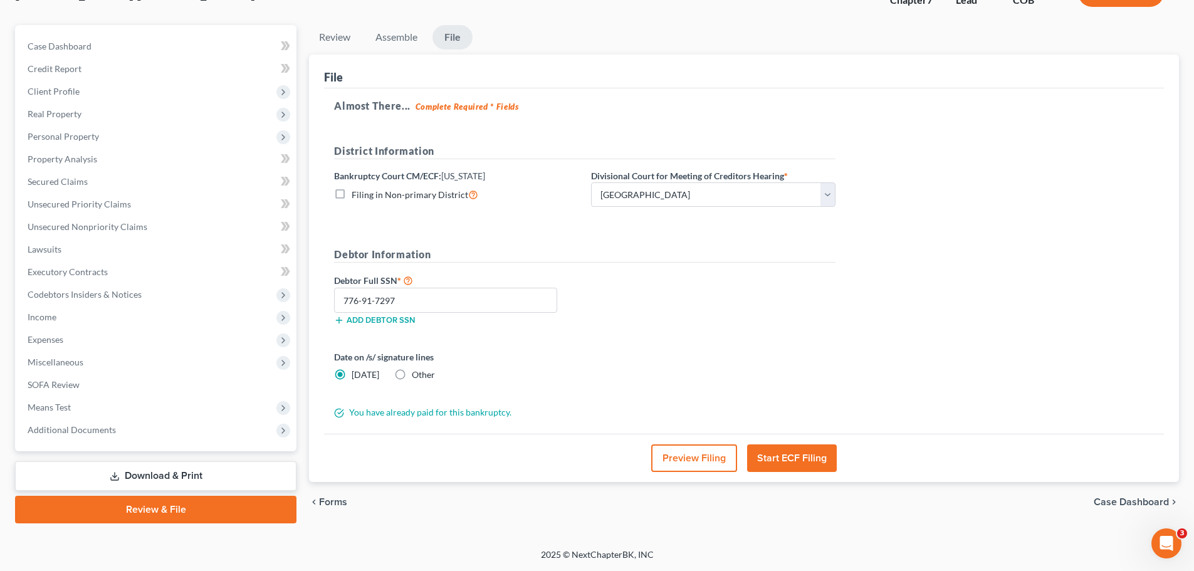
click at [993, 274] on div "Almost There... Complete Required * Fields District Information Bankruptcy Cour…" at bounding box center [744, 261] width 840 height 346
click at [786, 461] on button "Start ECF Filing" at bounding box center [792, 458] width 90 height 28
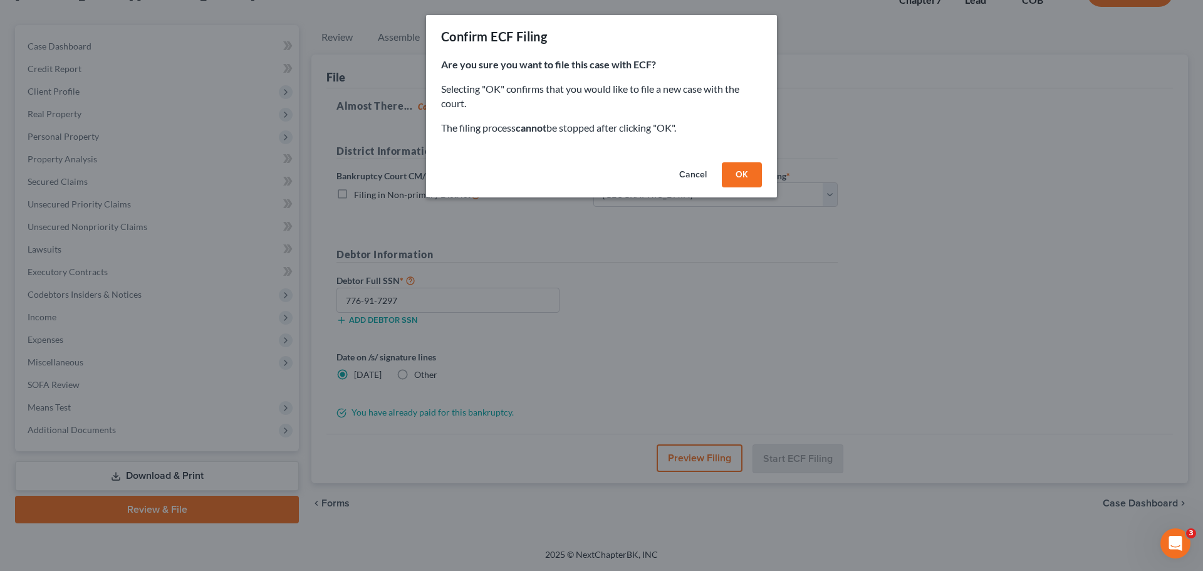
click at [732, 184] on button "OK" at bounding box center [742, 174] width 40 height 25
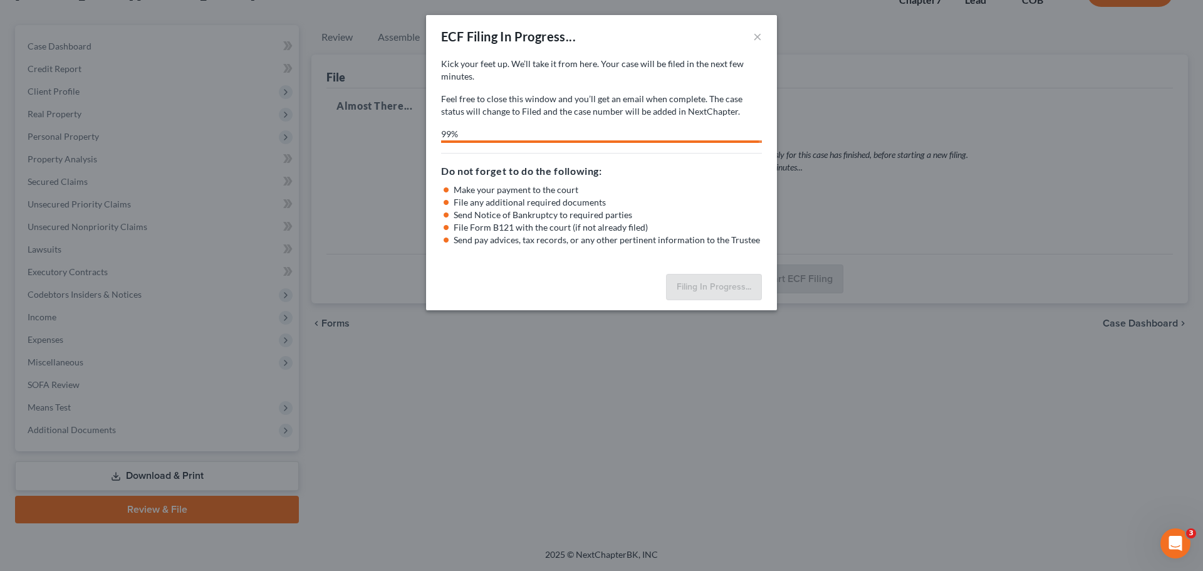
select select "0"
